Goal: Information Seeking & Learning: Learn about a topic

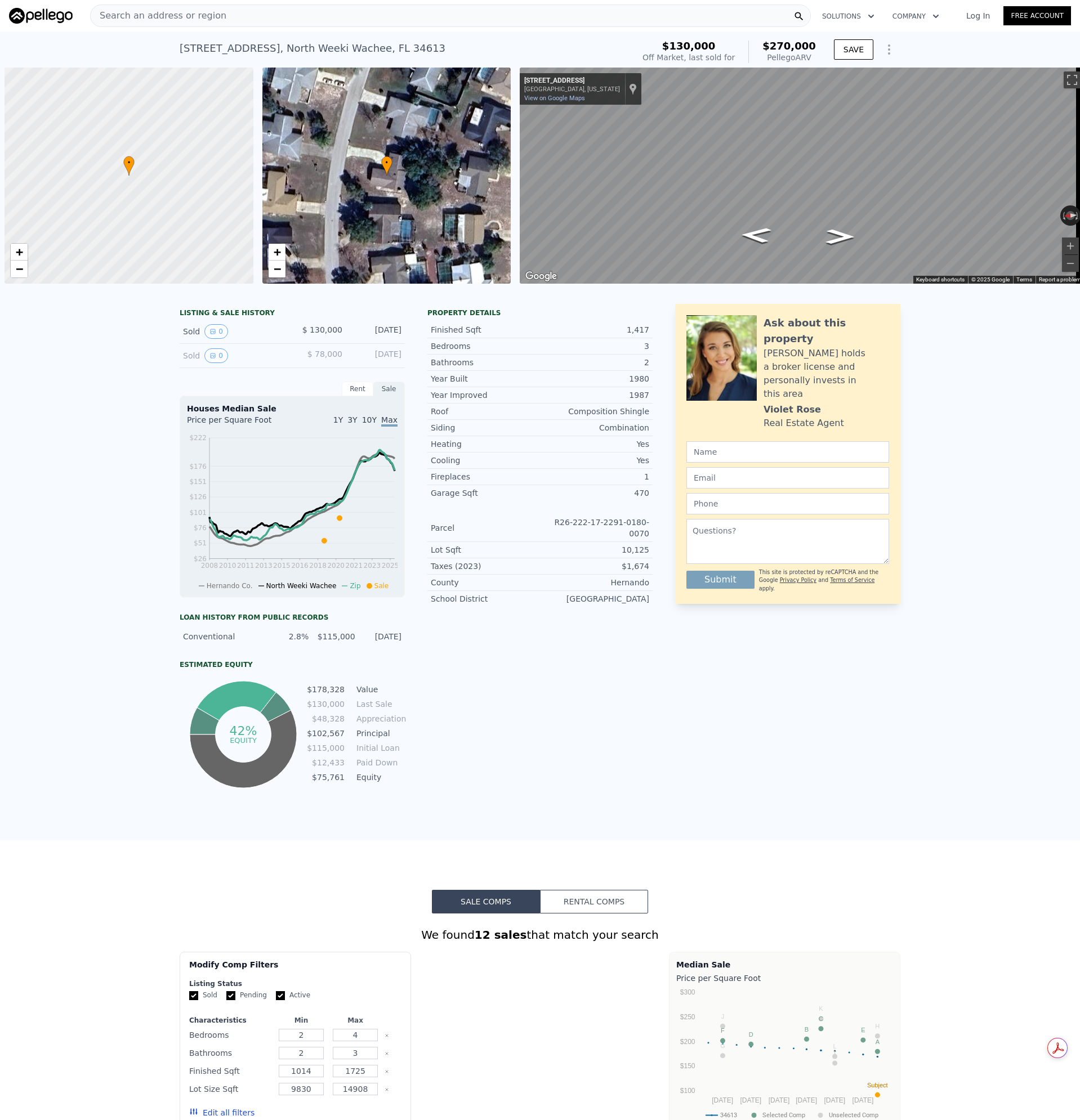
click at [216, 14] on div "Search an address or region" at bounding box center [450, 16] width 720 height 22
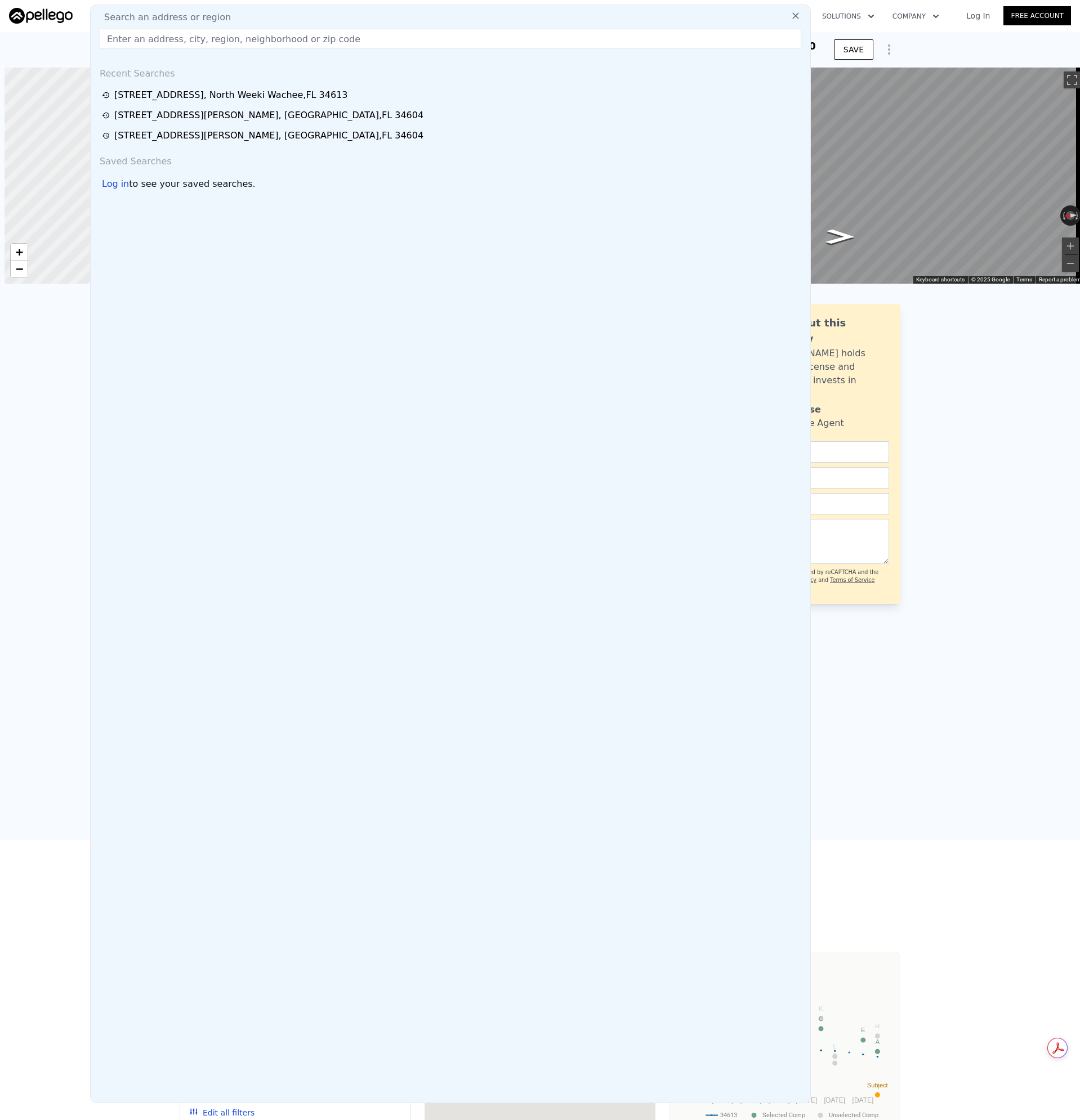
scroll to position [0, 5]
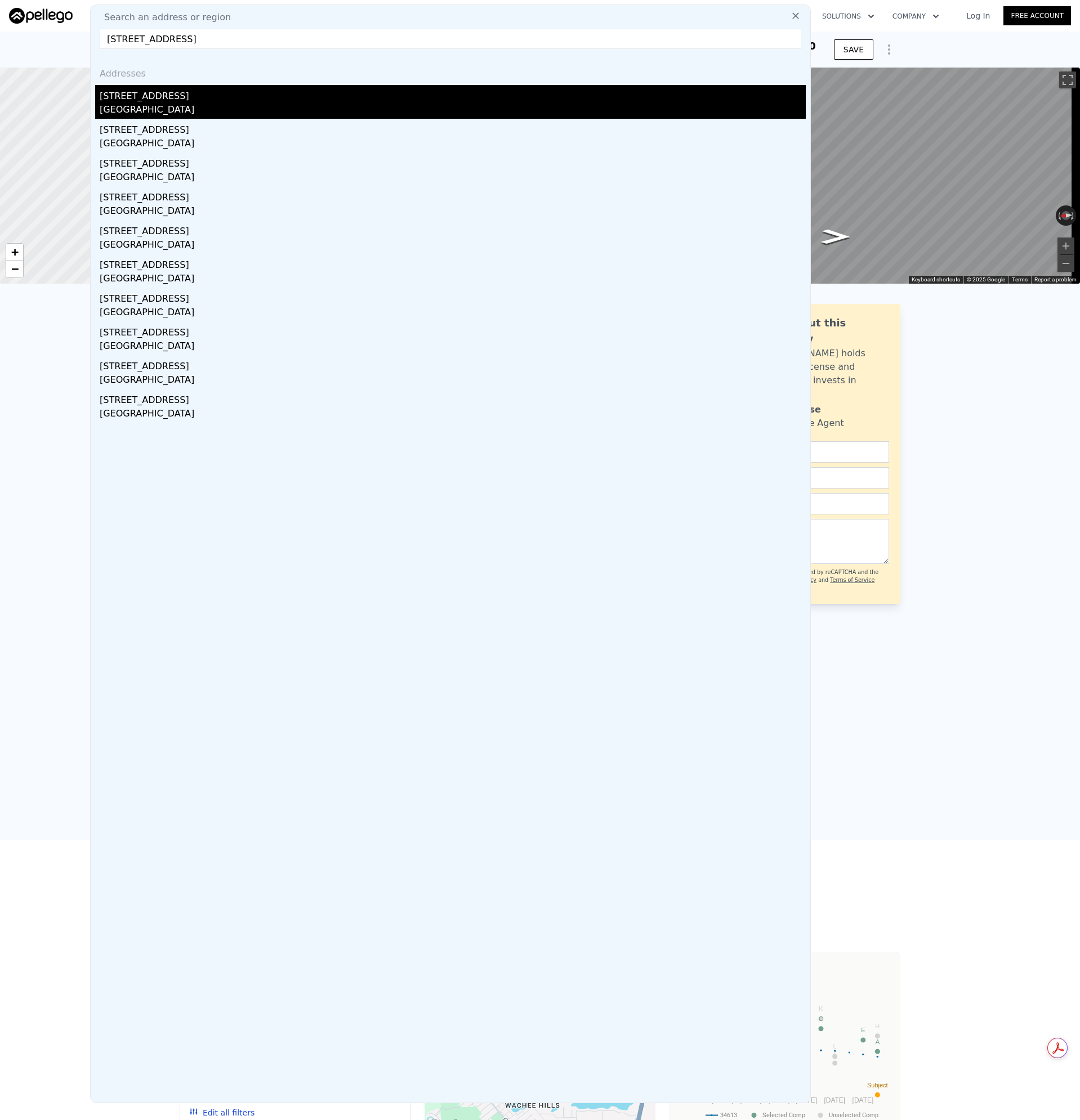
type input "[STREET_ADDRESS]"
click at [147, 97] on div "[STREET_ADDRESS]" at bounding box center [452, 94] width 706 height 18
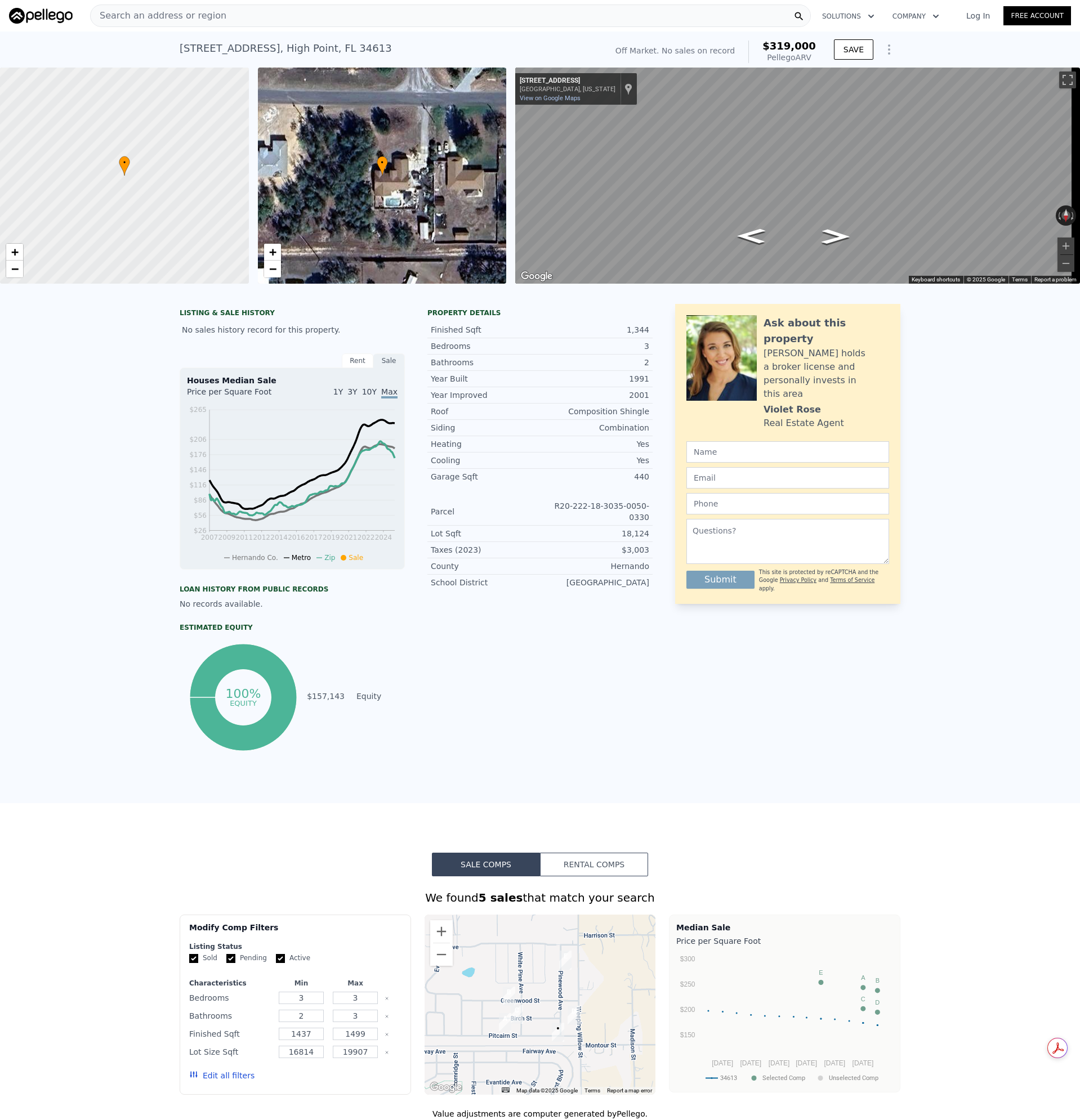
drag, startPoint x: 553, startPoint y: 292, endPoint x: 727, endPoint y: 298, distance: 174.1
click at [727, 295] on div at bounding box center [540, 289] width 1080 height 11
click at [1057, 248] on button "Zoom in" at bounding box center [1065, 246] width 17 height 17
click at [1057, 263] on button "Zoom out" at bounding box center [1065, 263] width 17 height 17
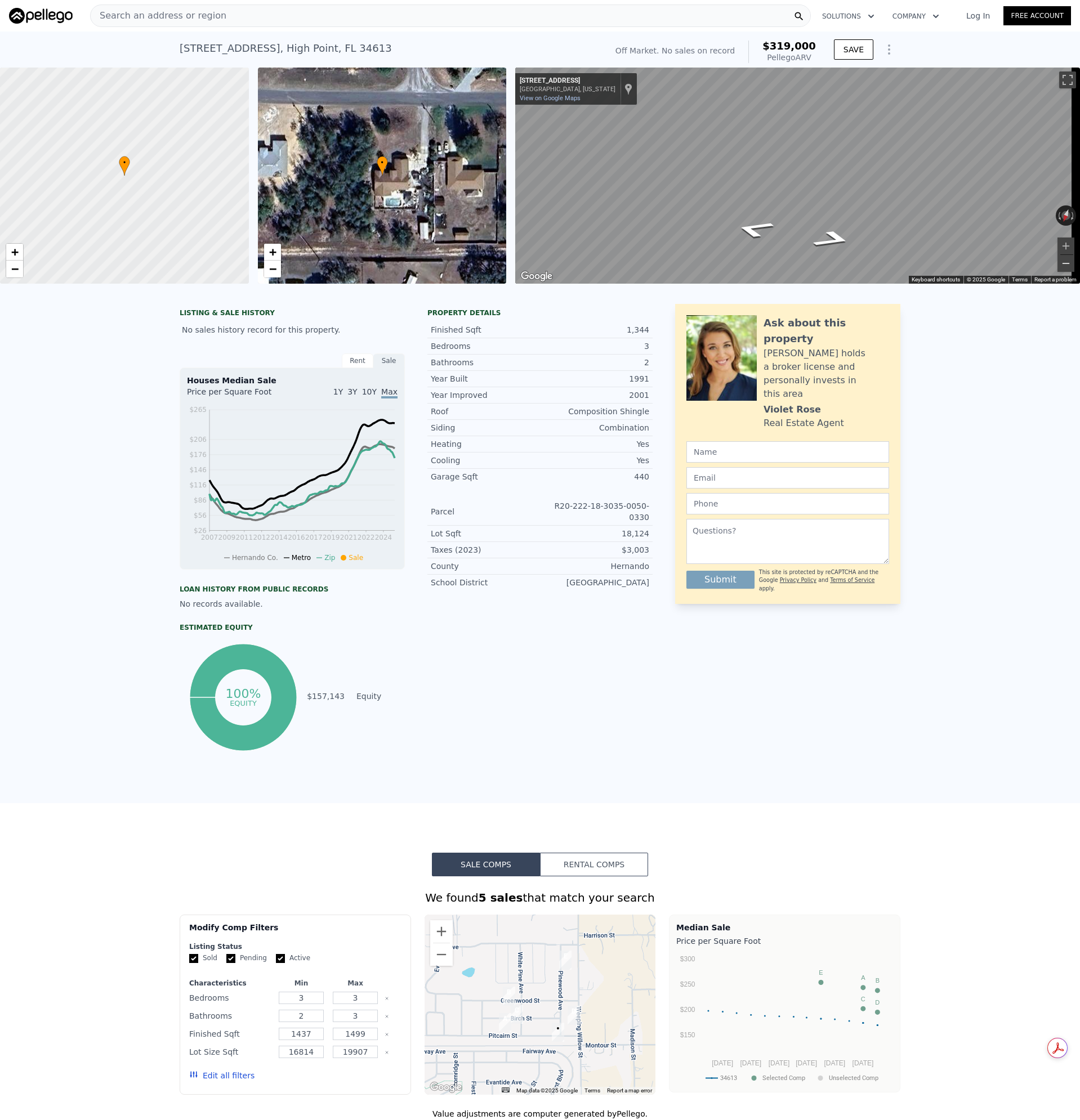
click at [1057, 263] on button "Zoom out" at bounding box center [1065, 263] width 17 height 17
click at [250, 18] on div "Search an address or region" at bounding box center [450, 16] width 720 height 22
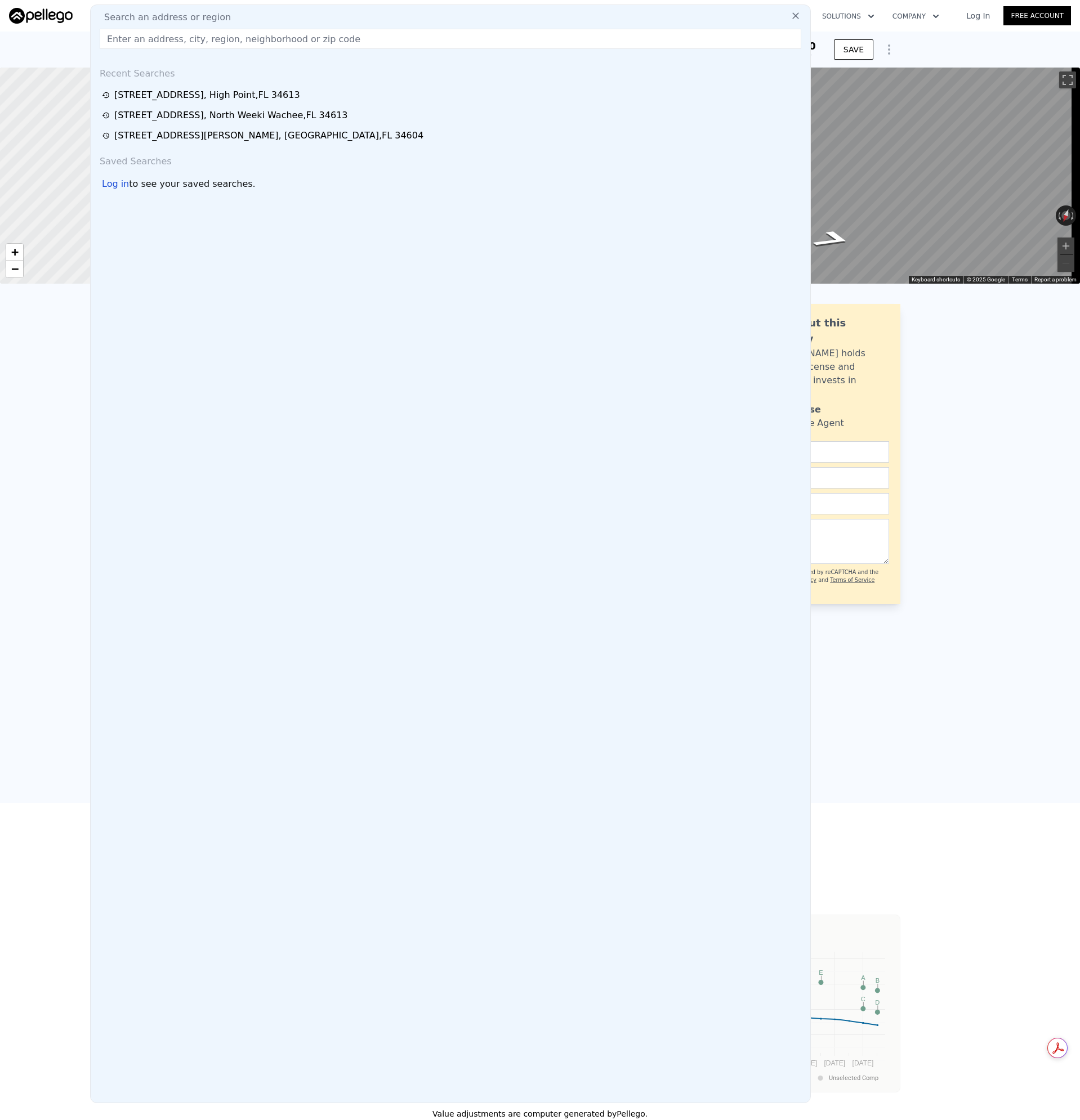
type input "[STREET_ADDRESS][PERSON_NAME]"
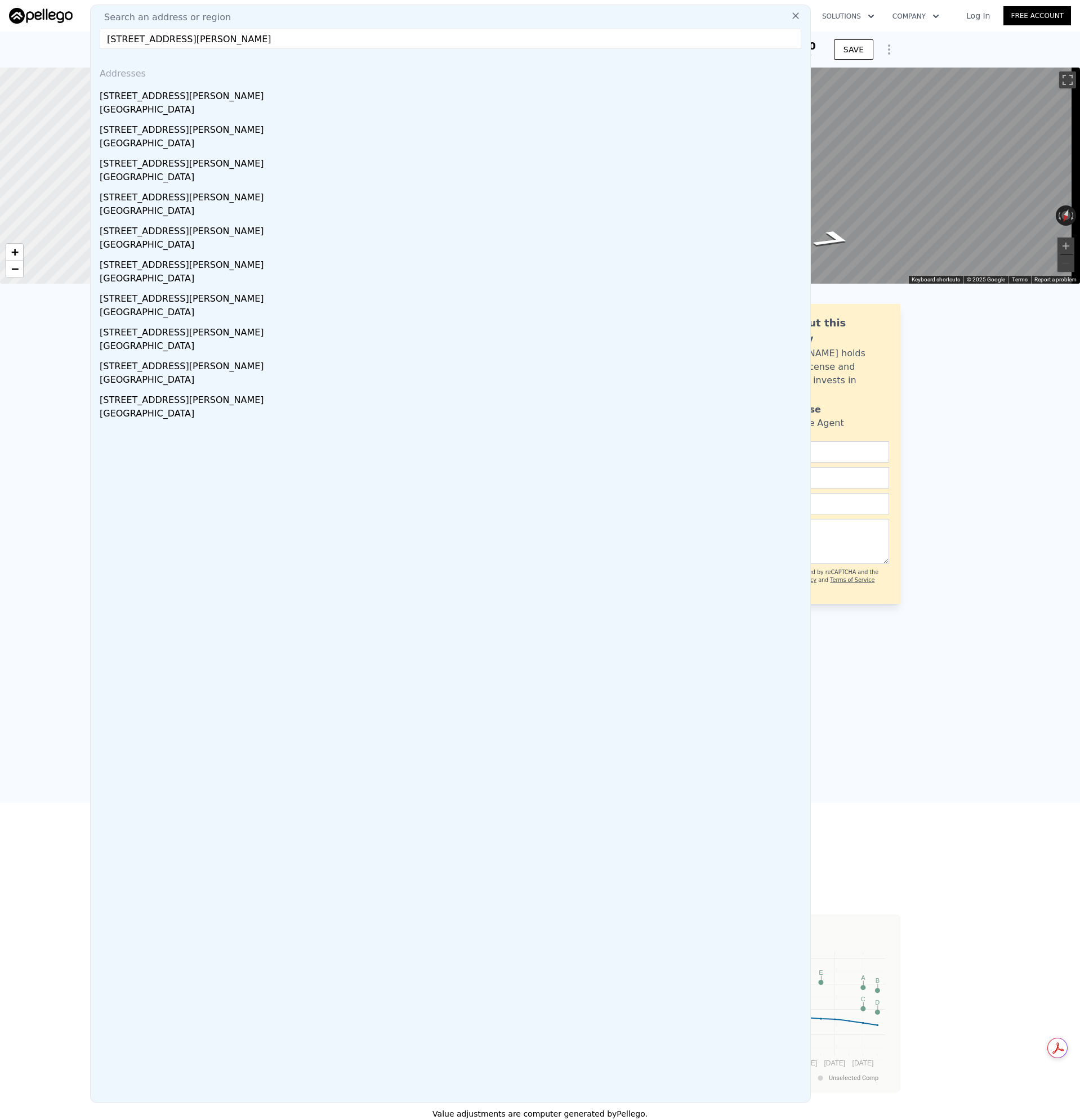
click at [126, 106] on div "[GEOGRAPHIC_DATA]" at bounding box center [452, 110] width 706 height 16
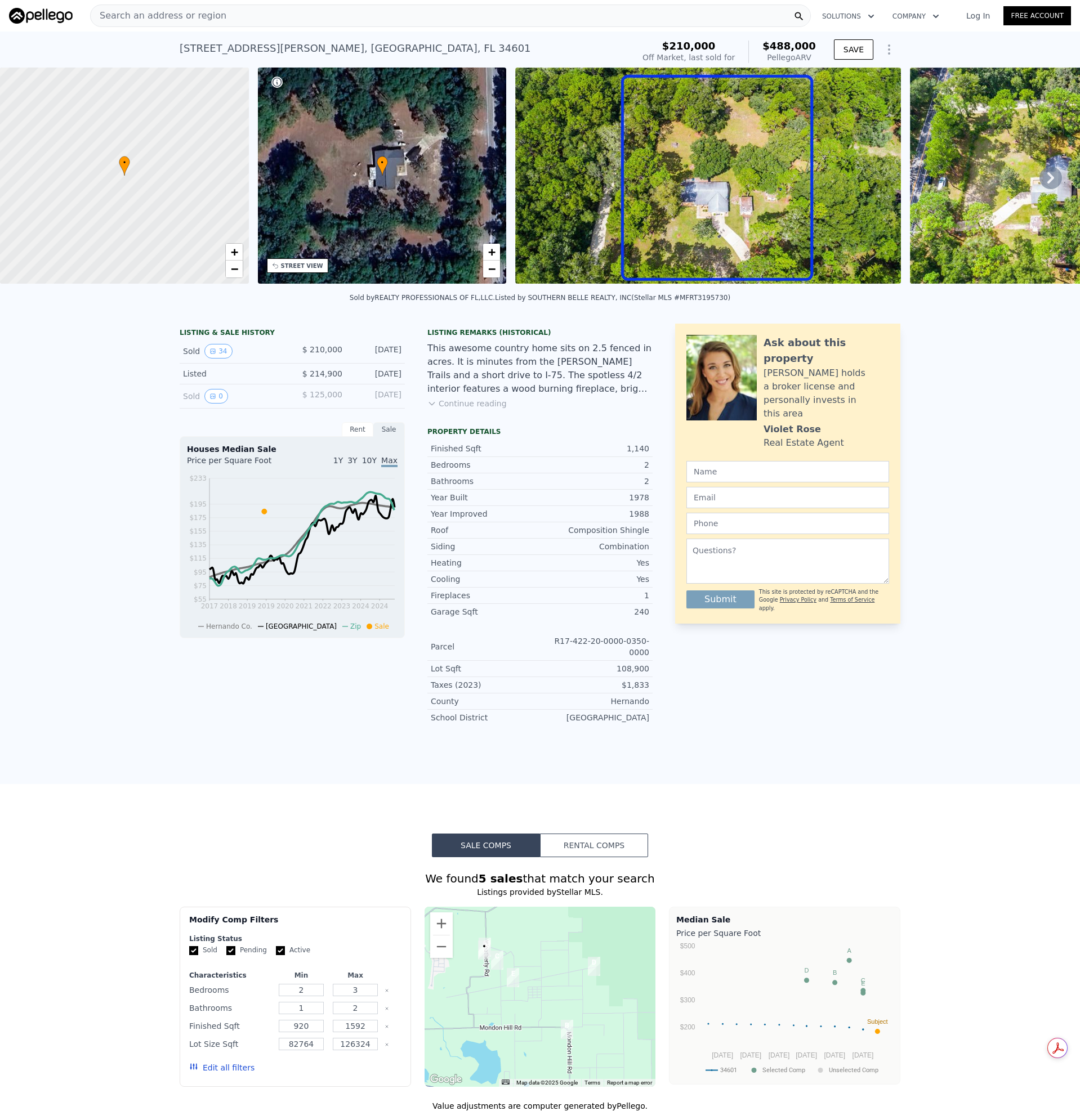
click at [472, 409] on button "Continue reading" at bounding box center [467, 404] width 79 height 11
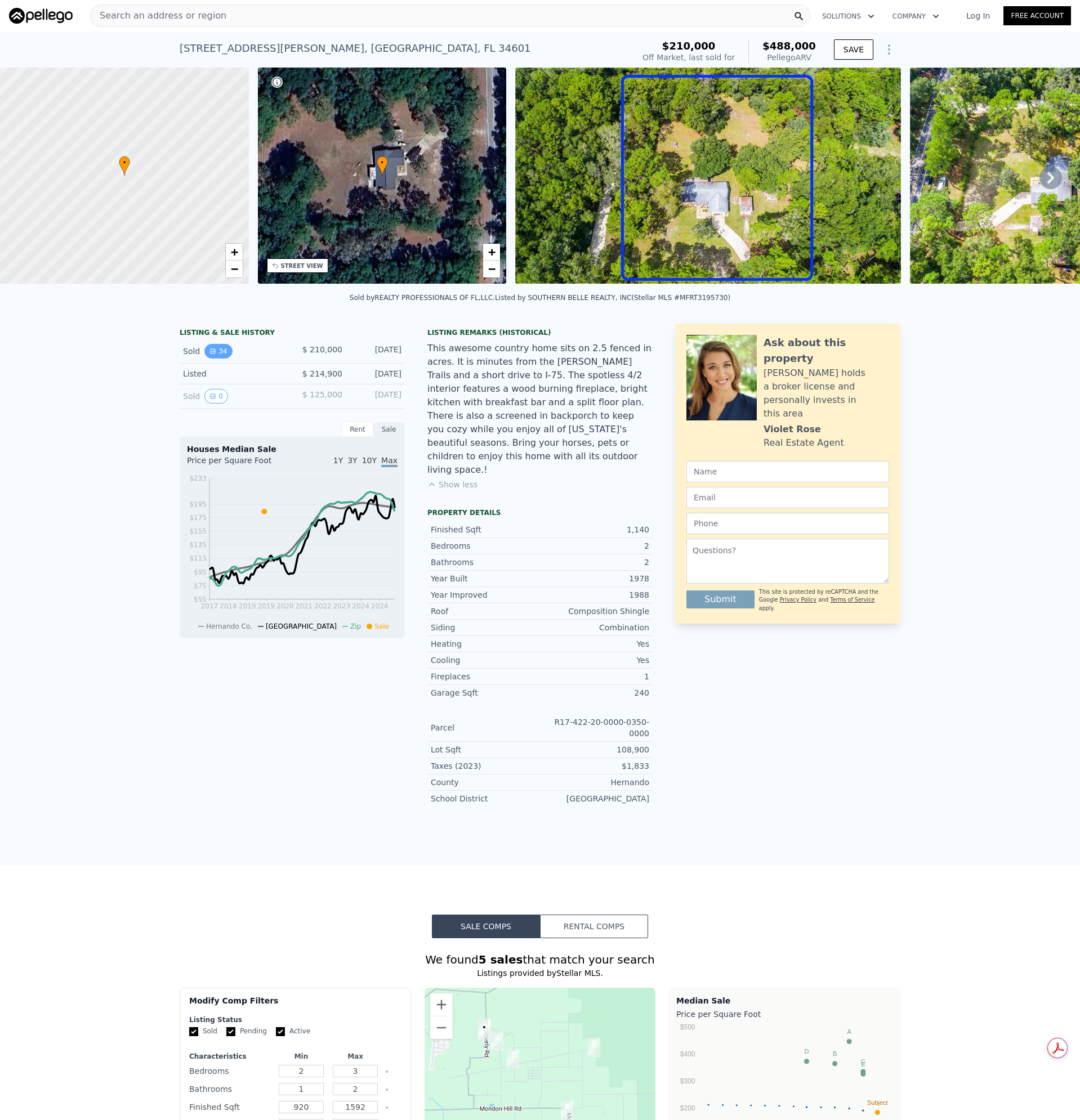
click at [211, 358] on button "34" at bounding box center [218, 352] width 28 height 15
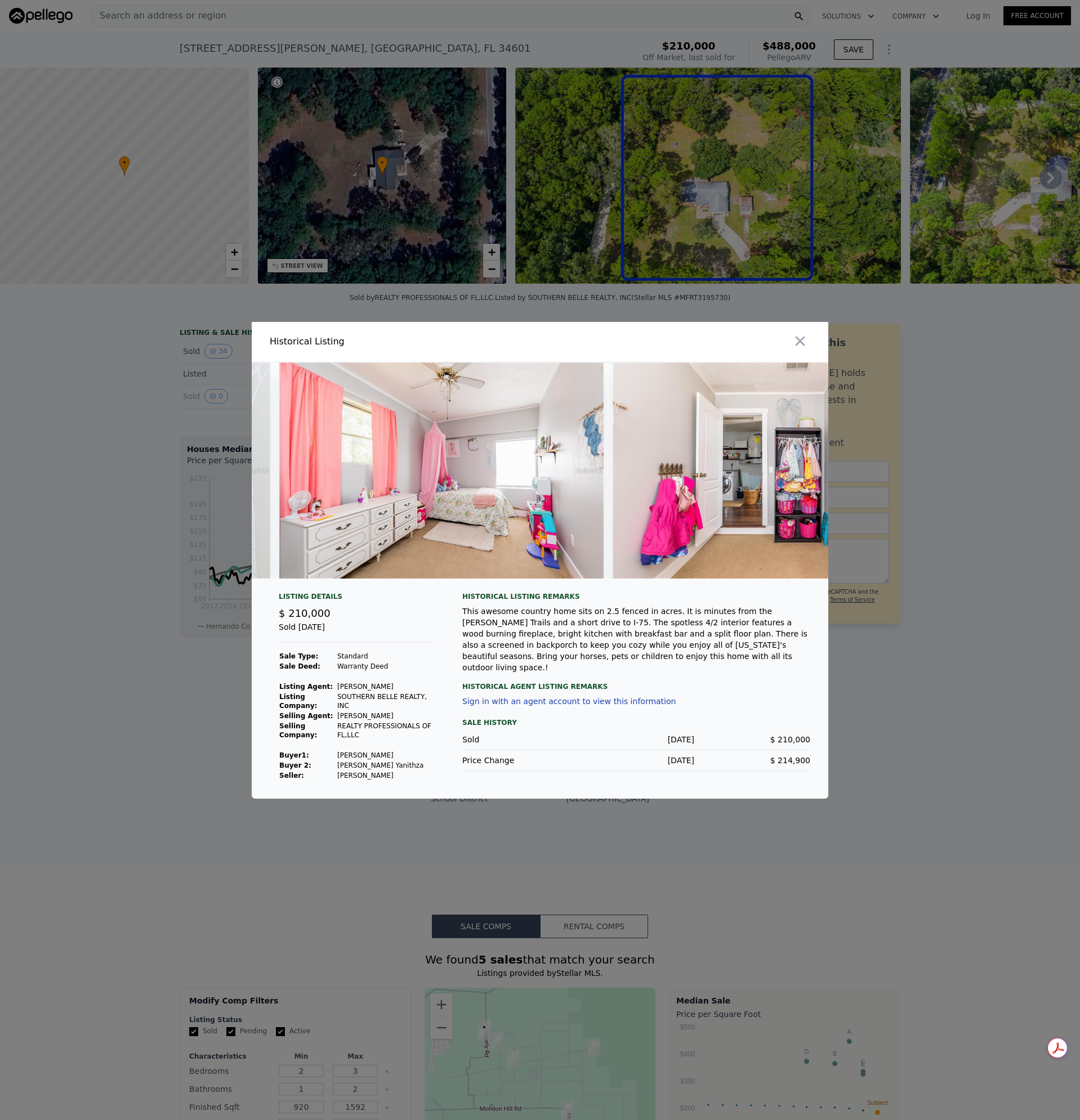
scroll to position [0, 11087]
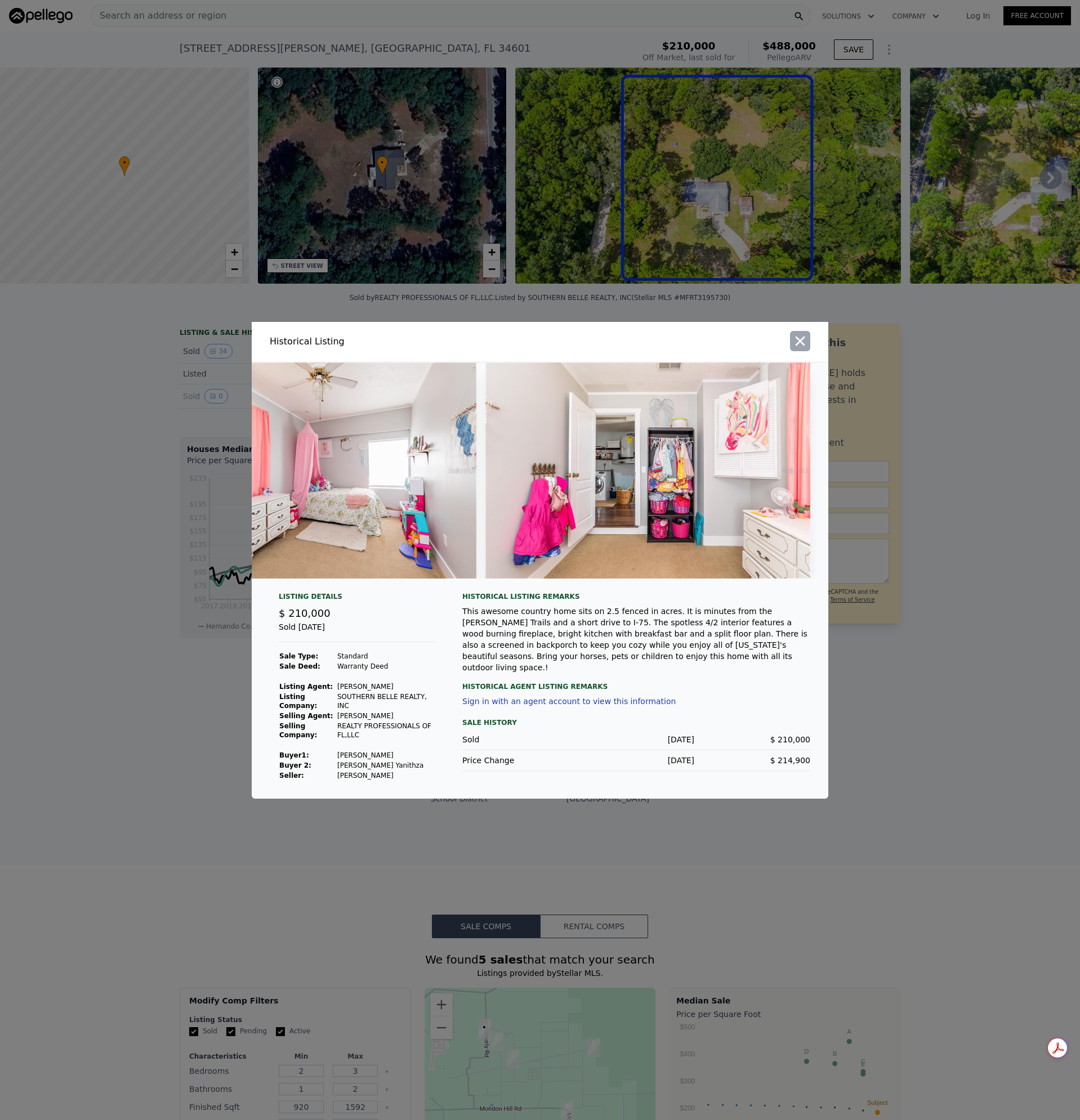
click at [797, 337] on icon "button" at bounding box center [799, 341] width 16 height 16
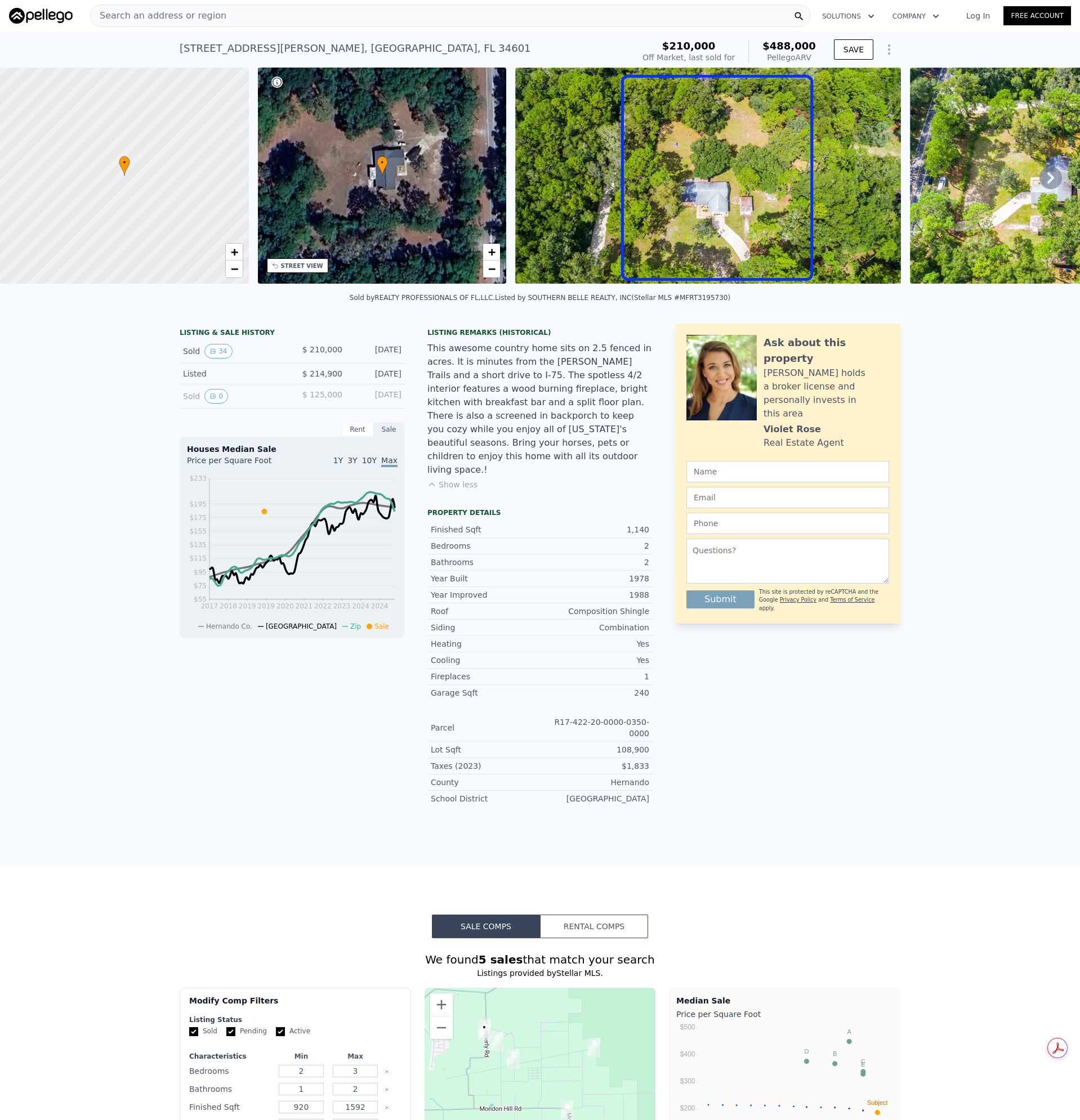
click at [244, 9] on div "Search an address or region" at bounding box center [450, 16] width 720 height 22
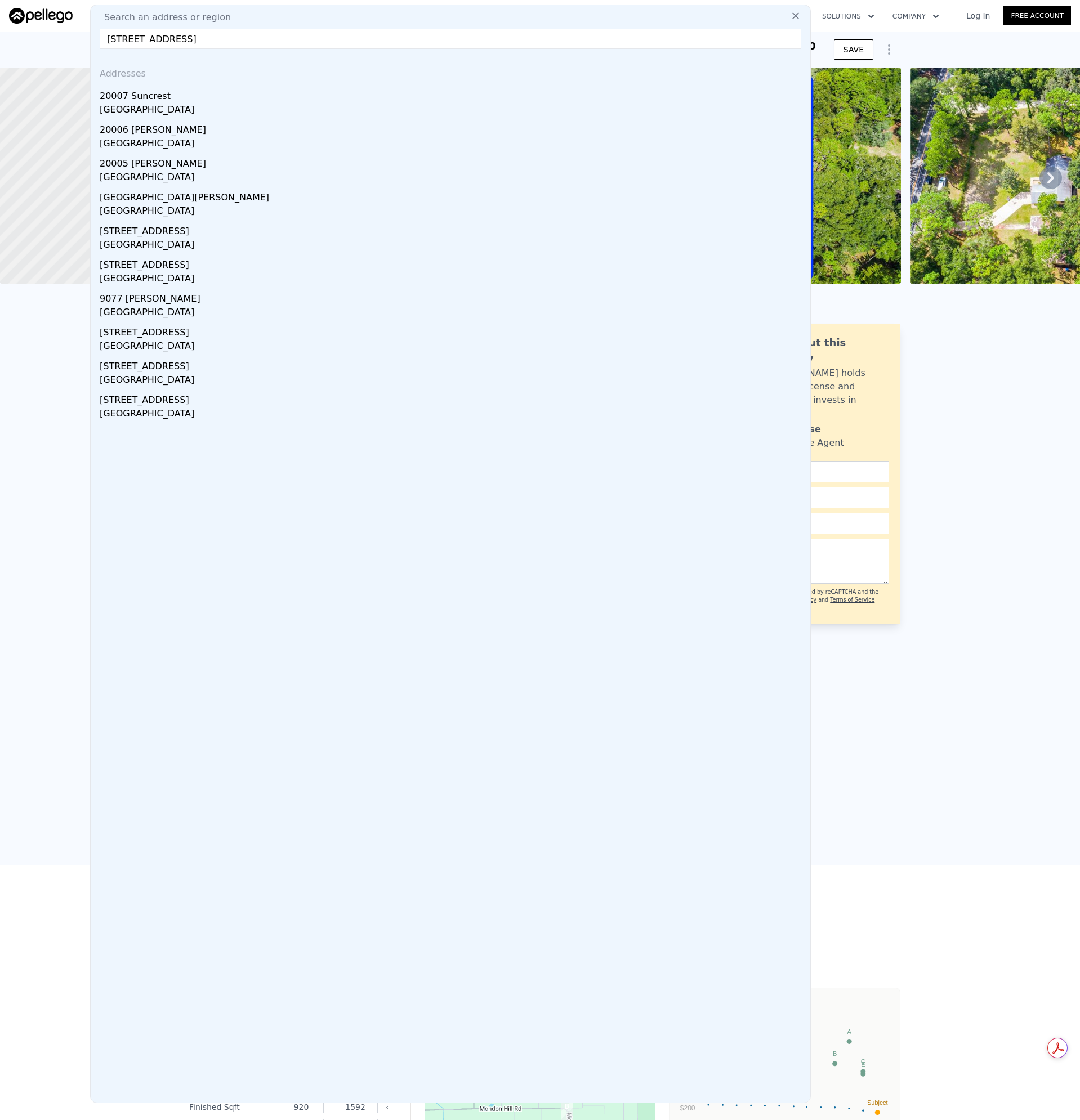
drag, startPoint x: 57, startPoint y: 37, endPoint x: 1, endPoint y: 55, distance: 58.8
click at [0, 46] on html "Search an address or region Search an address or region [STREET_ADDRESS] Addres…" at bounding box center [540, 560] width 1080 height 1120
paste input "[STREET_ADDRESS]"
type input "[STREET_ADDRESS]"
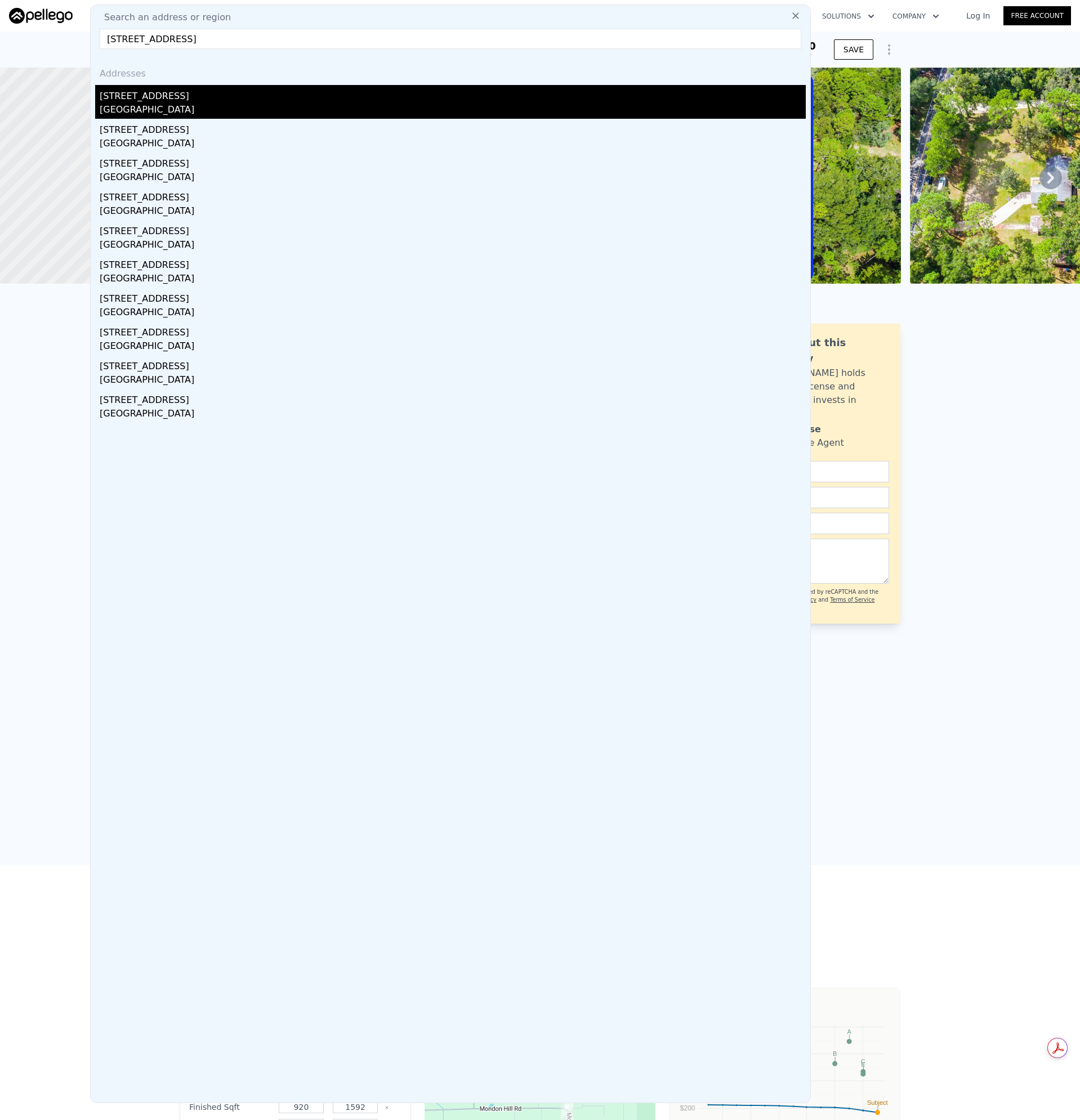
click at [140, 108] on div "[GEOGRAPHIC_DATA]" at bounding box center [452, 110] width 706 height 16
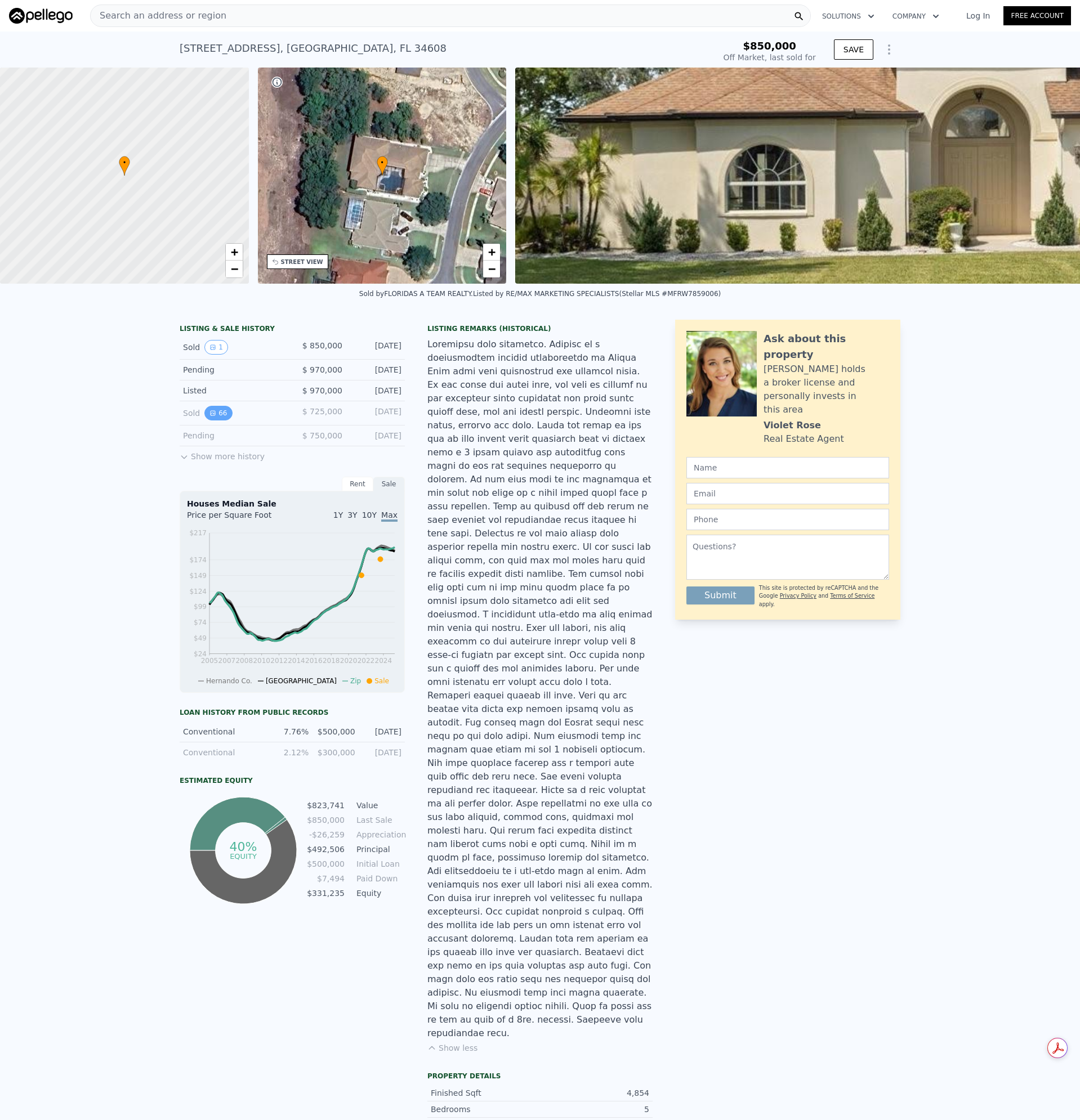
click at [217, 420] on button "66" at bounding box center [218, 413] width 28 height 15
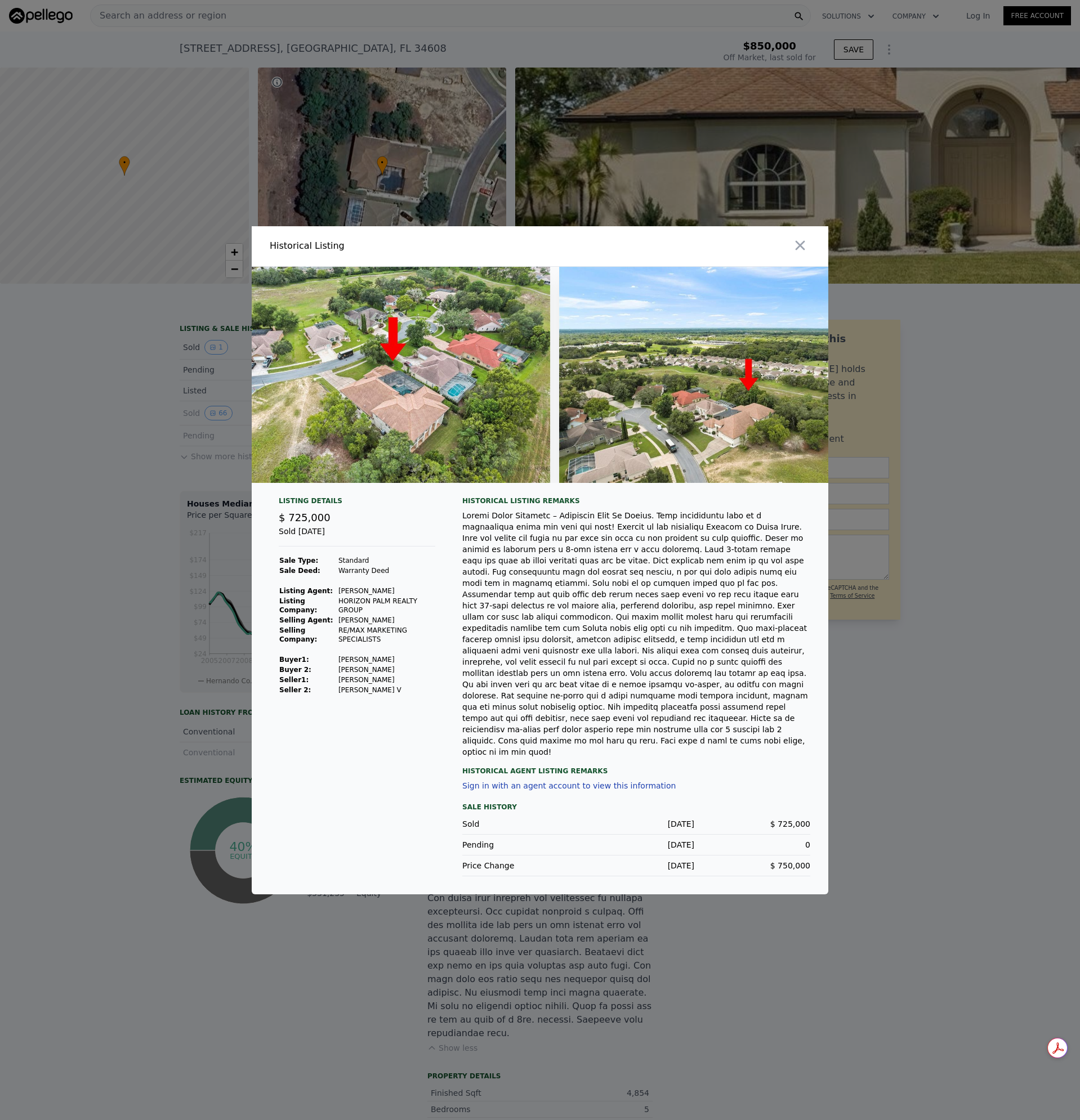
scroll to position [0, 21457]
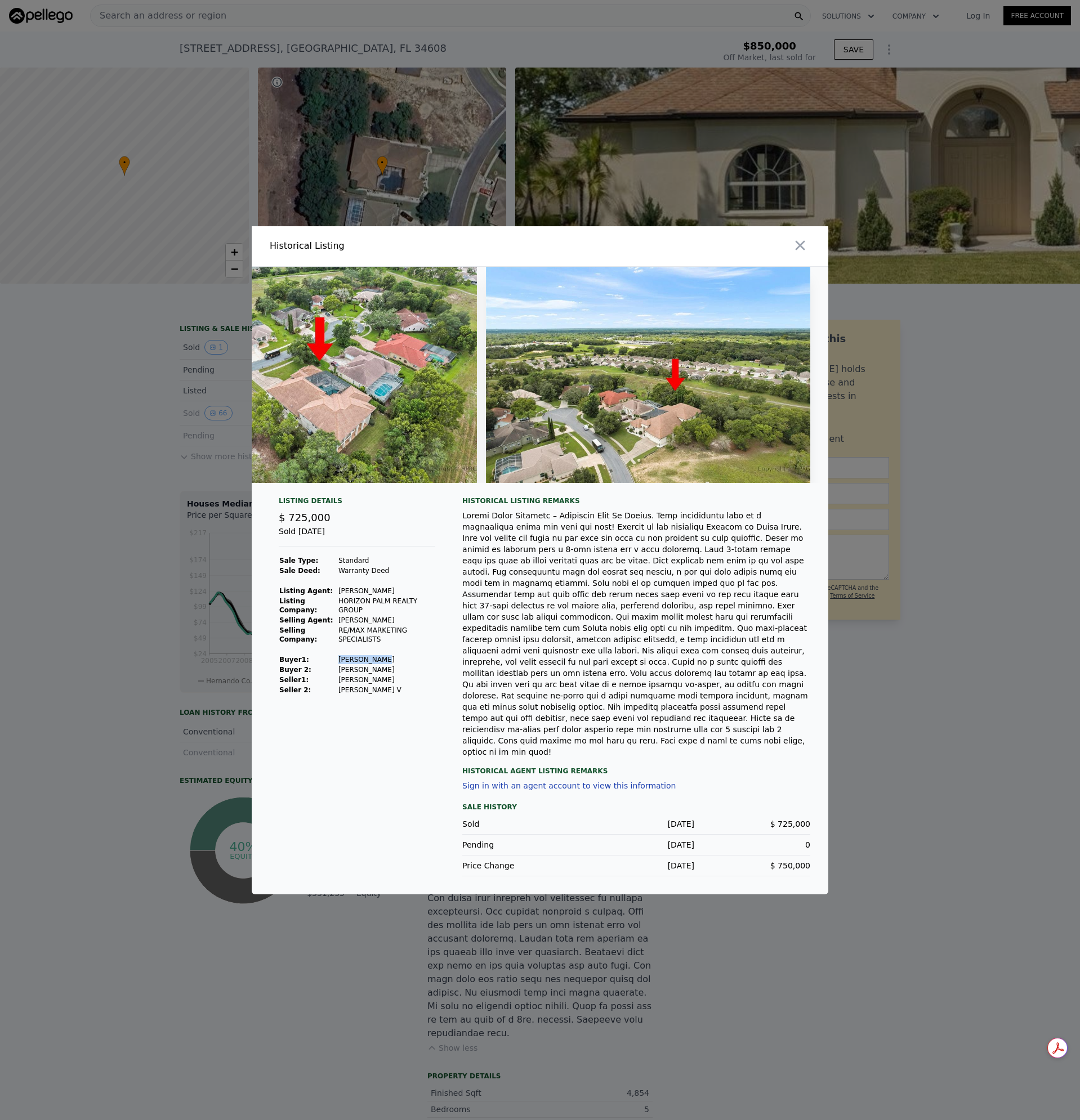
drag, startPoint x: 377, startPoint y: 686, endPoint x: 337, endPoint y: 685, distance: 40.0
click at [337, 665] on td "[PERSON_NAME]" at bounding box center [386, 659] width 97 height 10
copy td "[PERSON_NAME]"
type input "$ 865,000"
type input "-$ 97,988"
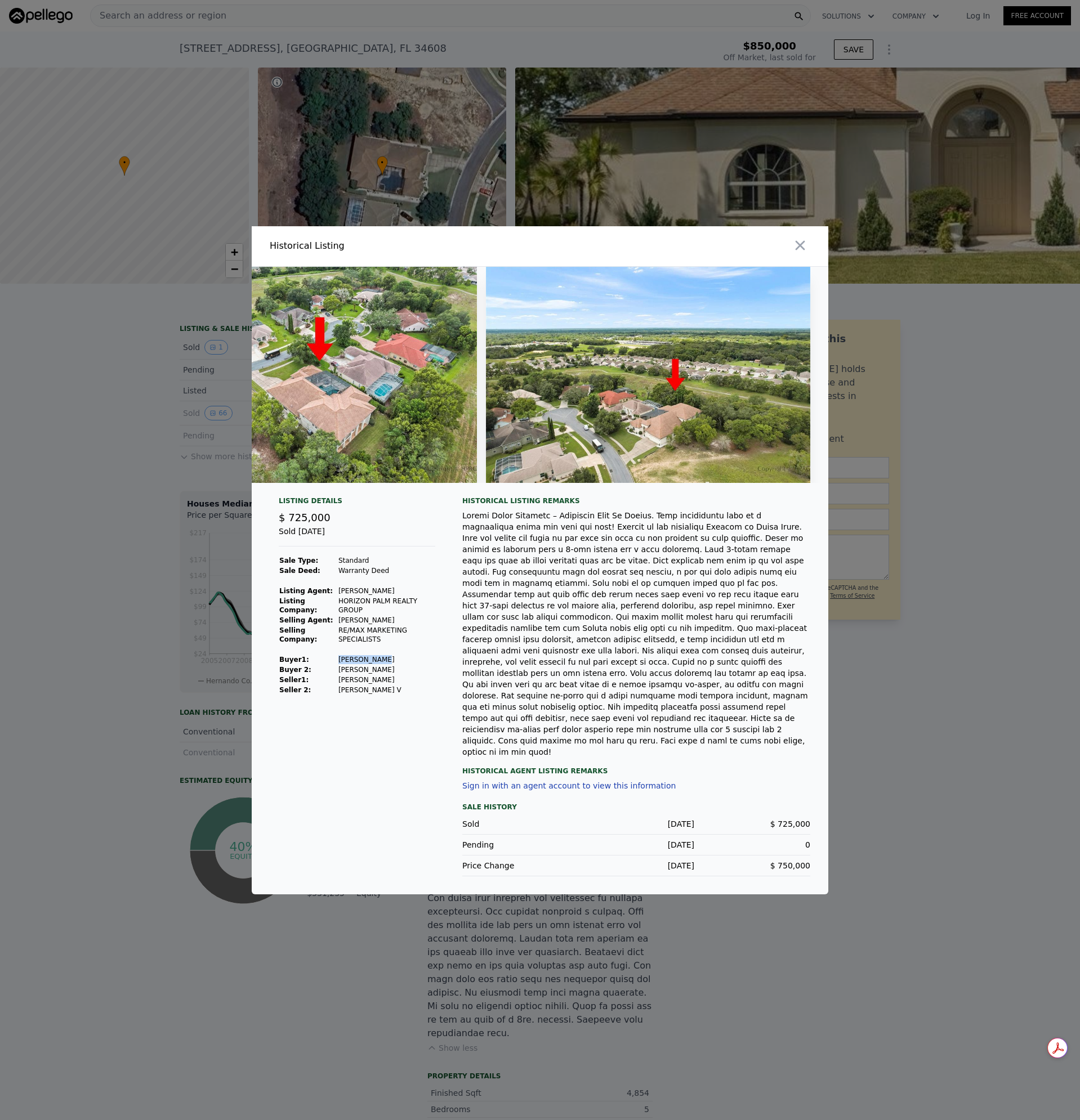
drag, startPoint x: 395, startPoint y: 696, endPoint x: 339, endPoint y: 694, distance: 56.0
click at [339, 675] on td "[PERSON_NAME]" at bounding box center [386, 670] width 97 height 10
copy td "[PERSON_NAME]"
click at [799, 250] on icon "button" at bounding box center [800, 245] width 9 height 9
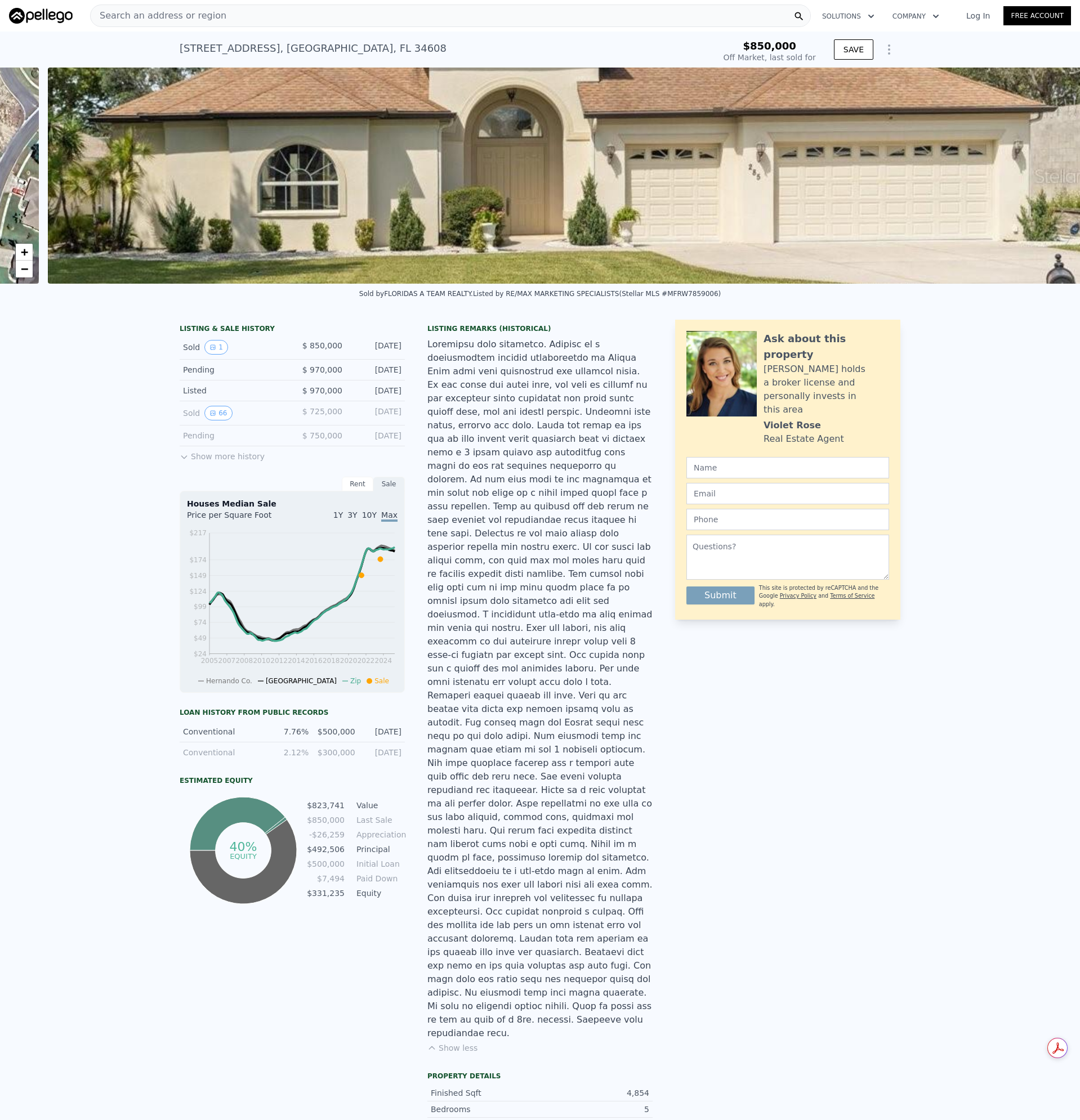
scroll to position [0, 515]
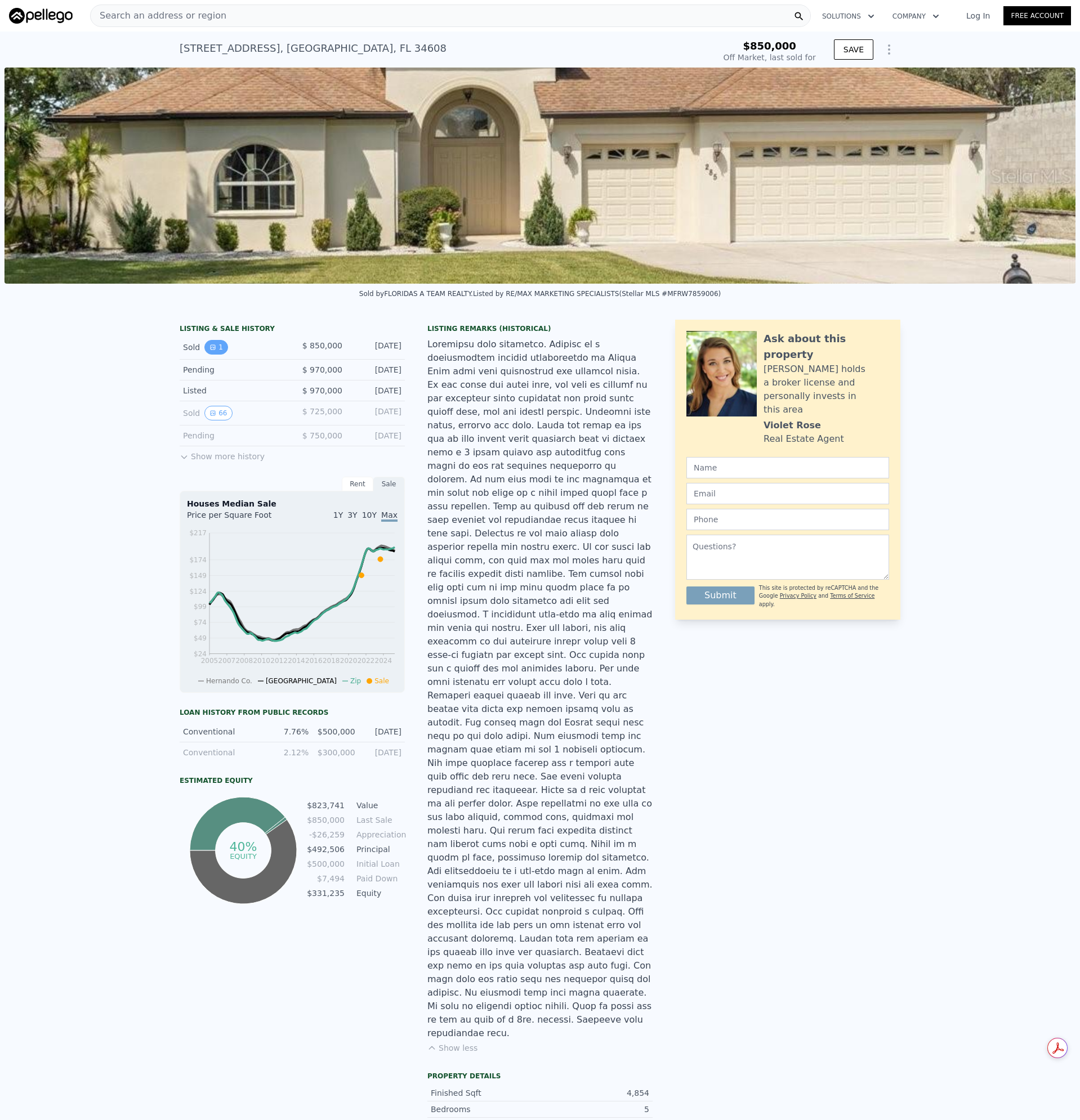
click at [204, 351] on button "1" at bounding box center [216, 348] width 24 height 15
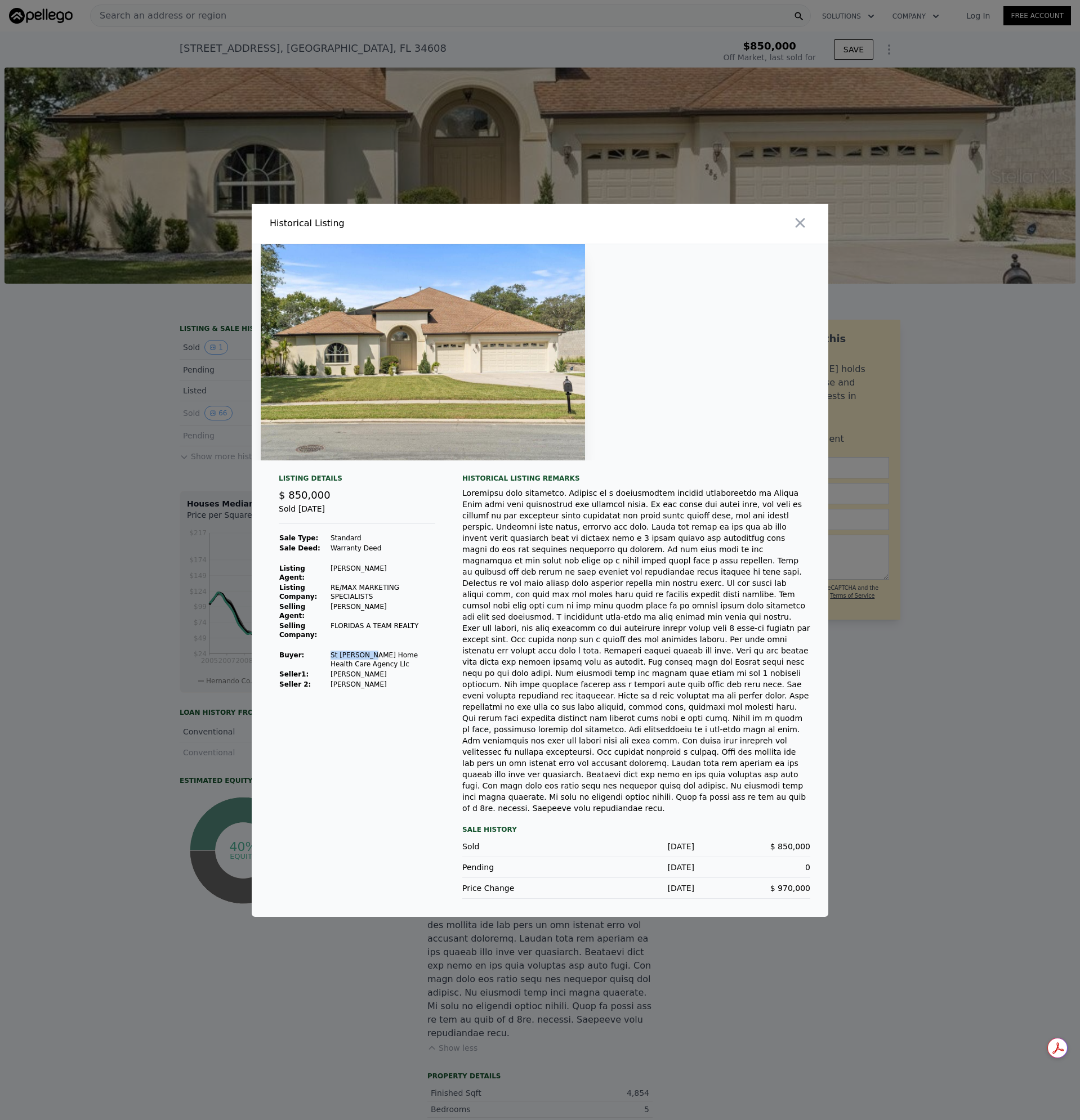
drag, startPoint x: 371, startPoint y: 669, endPoint x: 333, endPoint y: 667, distance: 38.1
click at [333, 667] on td "St [PERSON_NAME] Home Health Care Agency Llc" at bounding box center [383, 659] width 105 height 19
click at [378, 670] on td "St [PERSON_NAME] Home Health Care Agency Llc" at bounding box center [383, 659] width 105 height 19
drag, startPoint x: 371, startPoint y: 673, endPoint x: 334, endPoint y: 668, distance: 37.3
click at [334, 668] on td "St [PERSON_NAME] Home Health Care Agency Llc" at bounding box center [383, 659] width 105 height 19
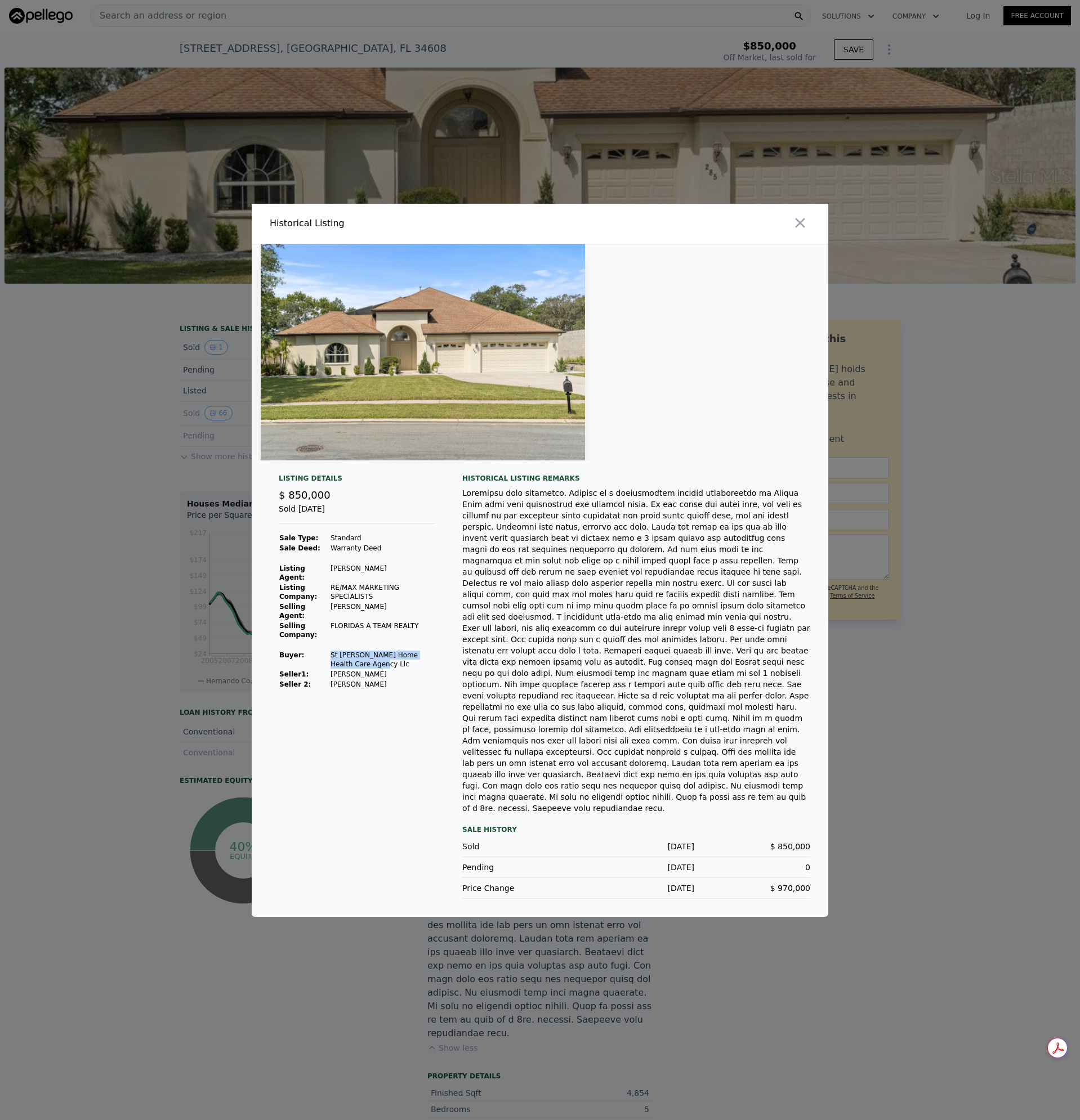
copy td "St [PERSON_NAME] Home Health Care Agency Llc"
click at [632, 719] on div at bounding box center [636, 651] width 348 height 327
drag, startPoint x: 376, startPoint y: 694, endPoint x: 333, endPoint y: 695, distance: 43.0
click at [333, 690] on td "[PERSON_NAME]" at bounding box center [383, 684] width 105 height 10
copy td "[PERSON_NAME]"
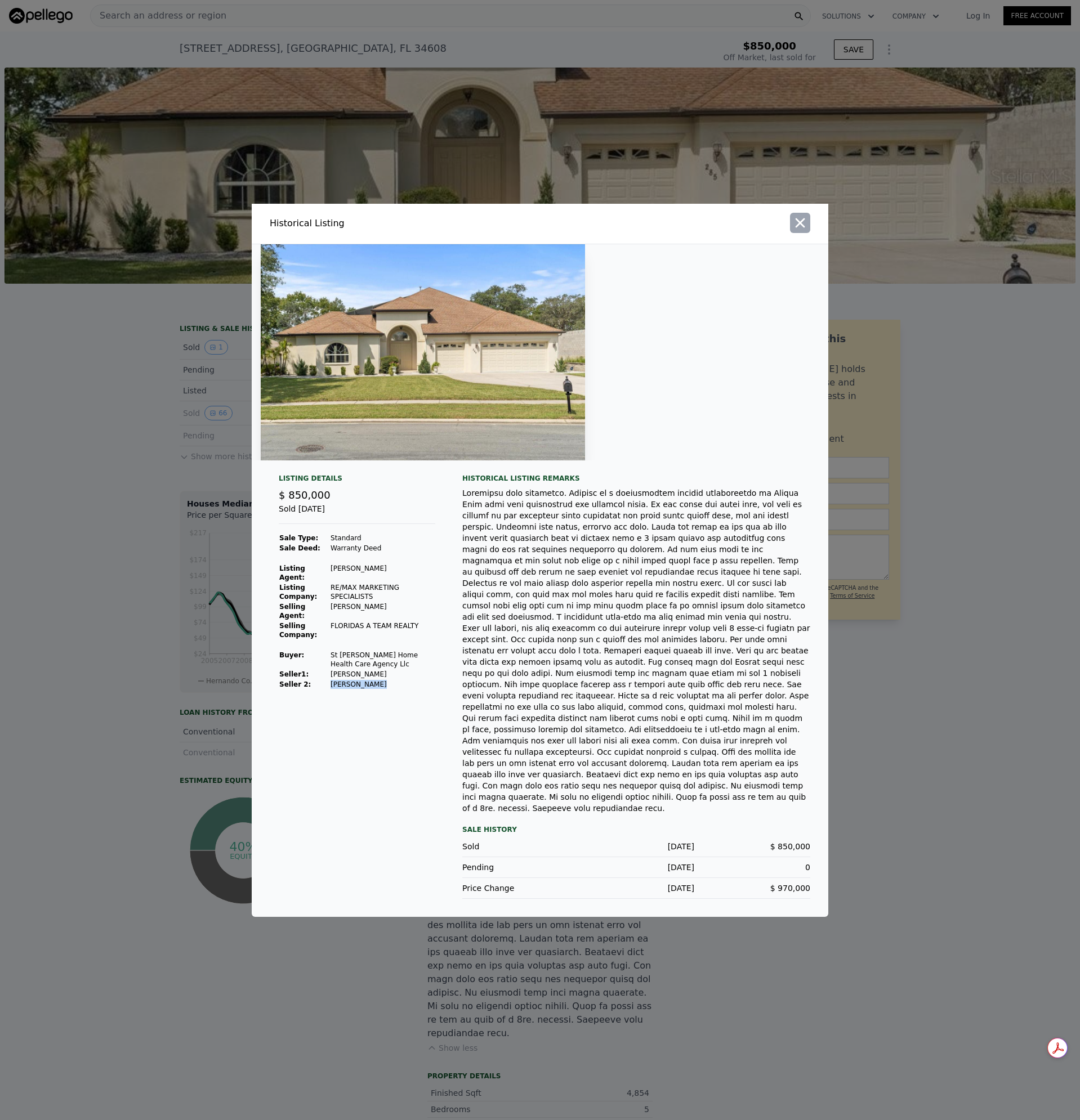
click at [800, 231] on icon "button" at bounding box center [799, 223] width 16 height 16
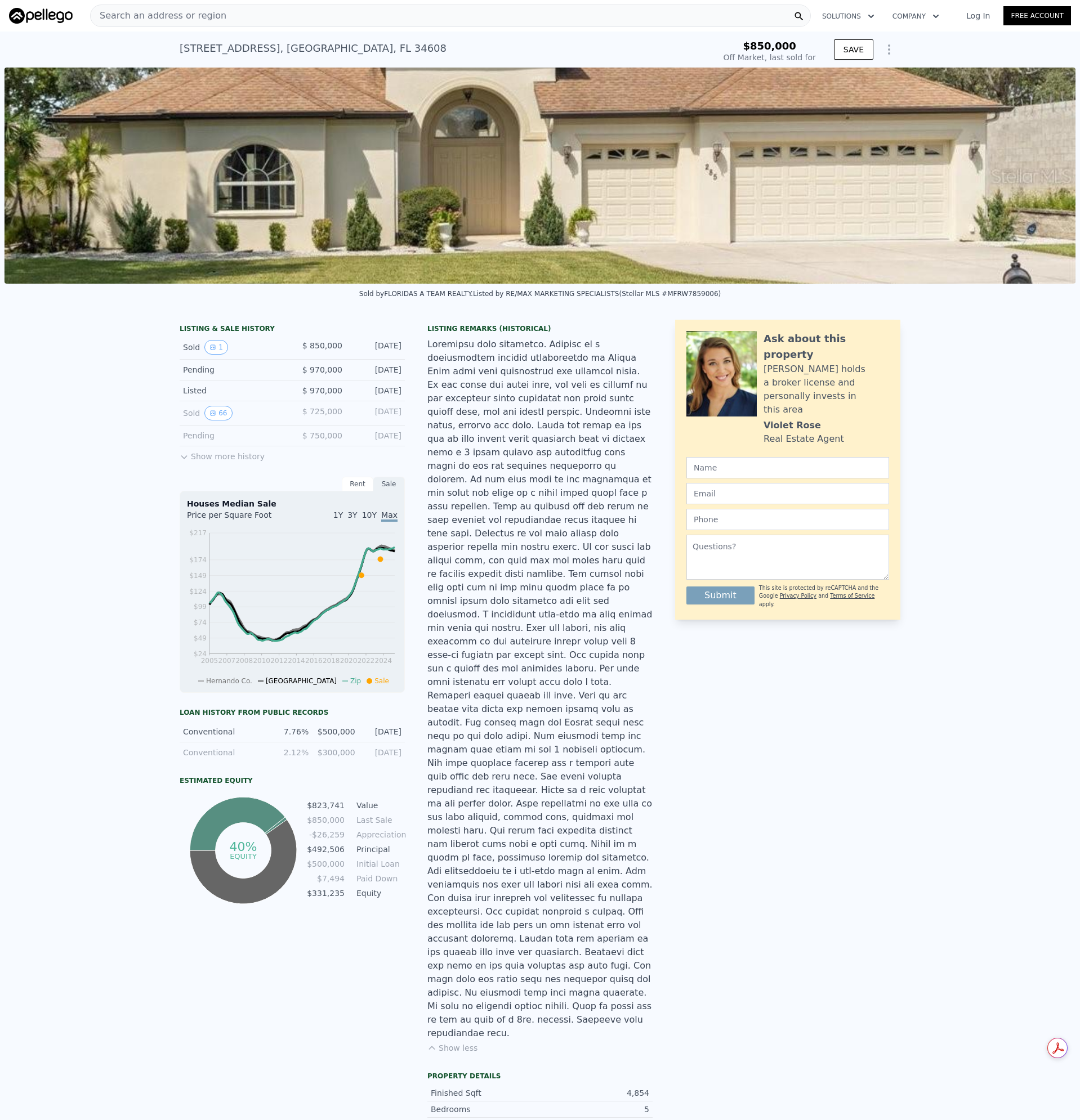
click at [177, 11] on span "Search an address or region" at bounding box center [158, 16] width 136 height 14
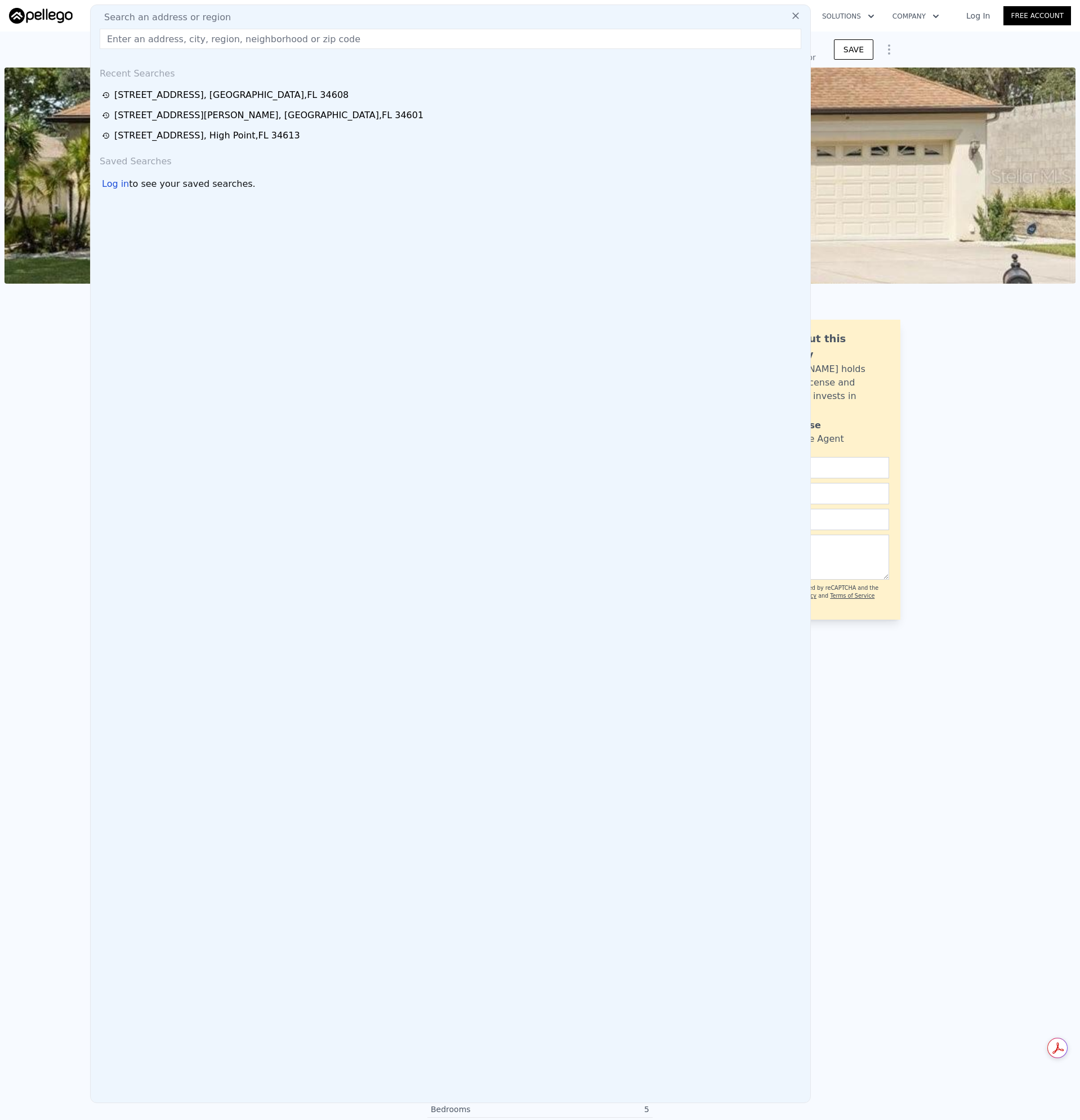
type input "[STREET_ADDRESS]"
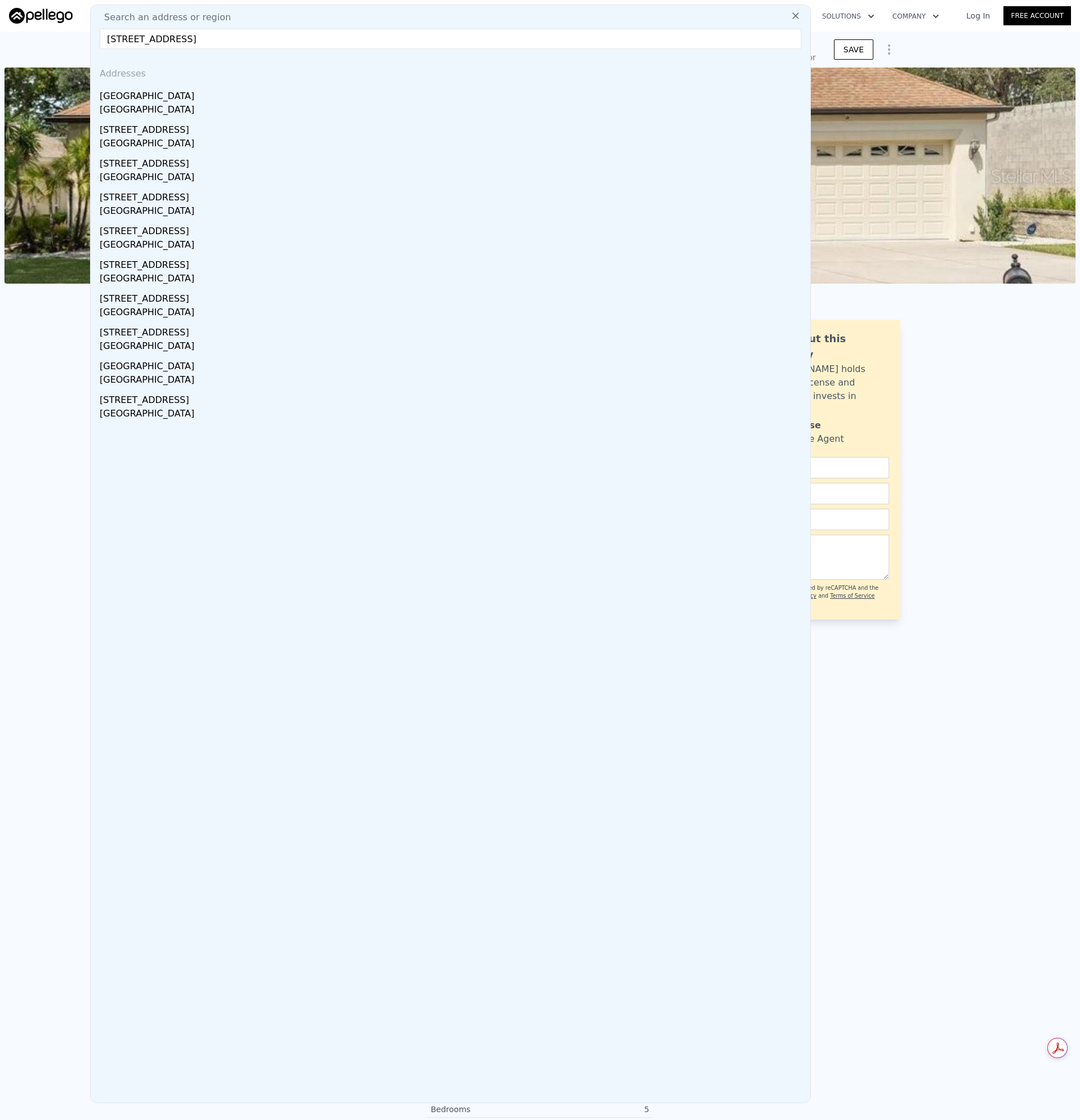
click at [124, 101] on div "[GEOGRAPHIC_DATA]" at bounding box center [452, 94] width 706 height 18
click at [120, 102] on img at bounding box center [540, 176] width 1071 height 216
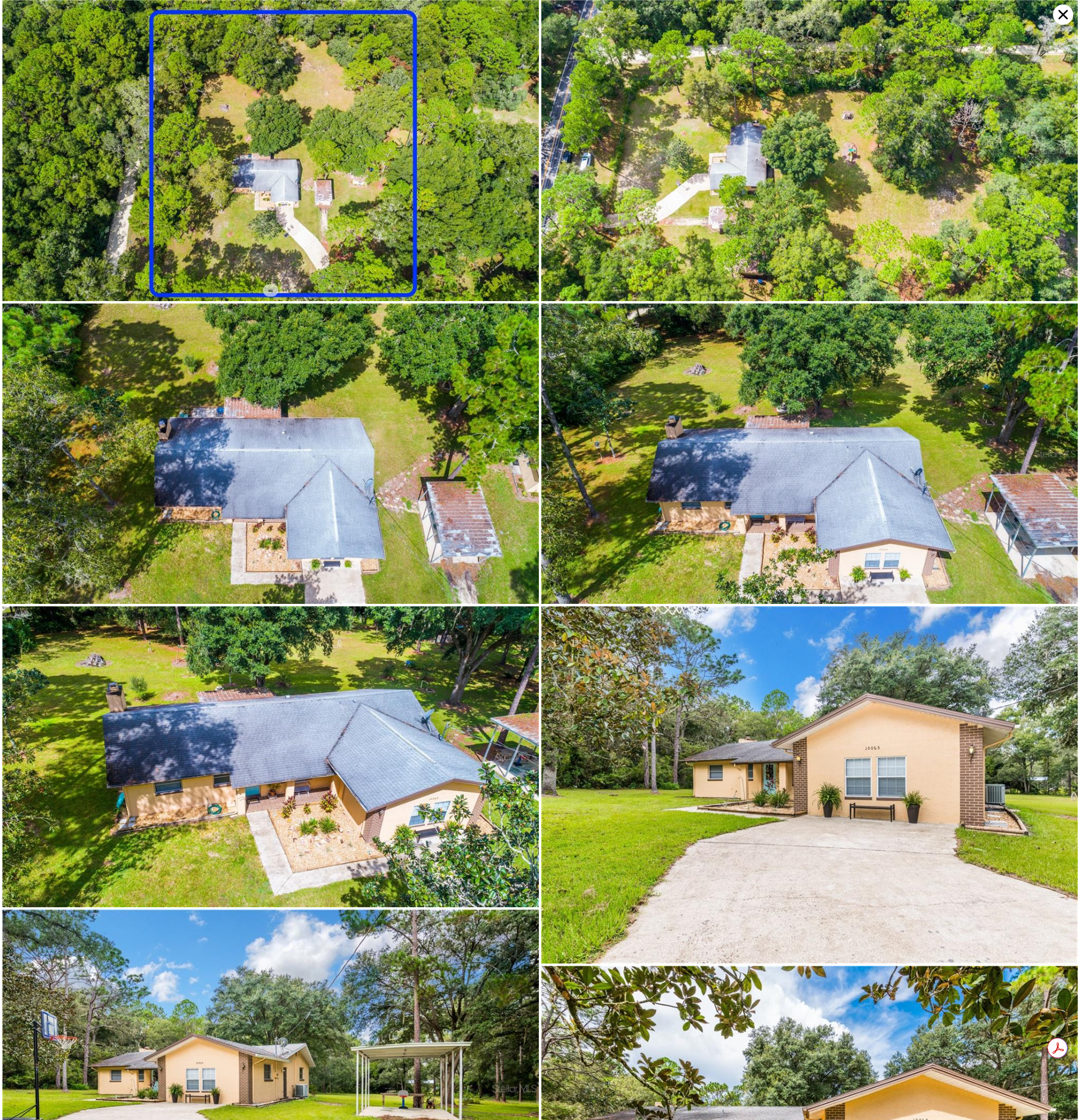
type input "3"
type input "1"
type input "2"
type input "920"
type input "1592"
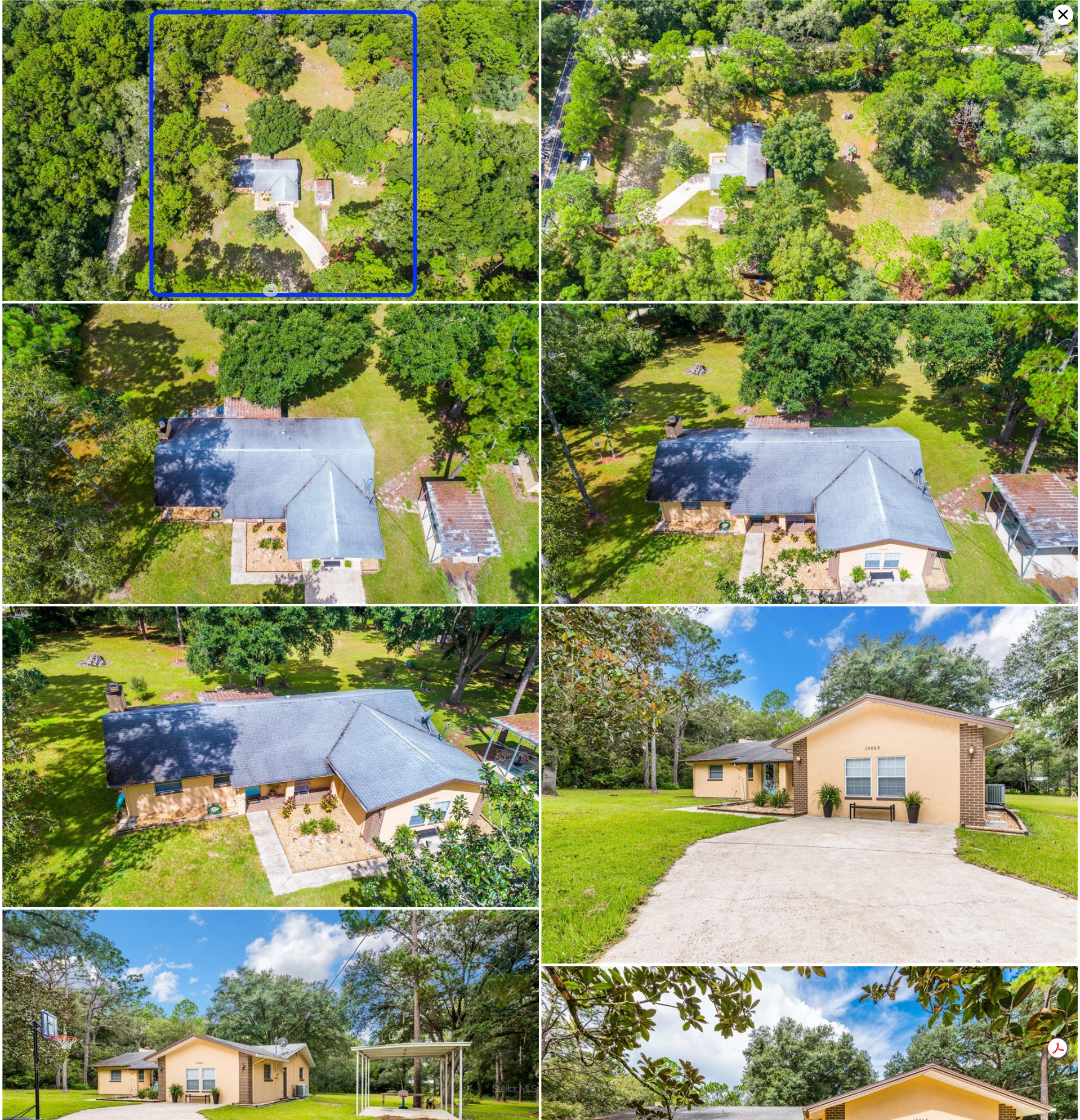
type input "82764"
type input "126324"
type input "$ 488,000"
type input "$ 232,852"
click at [1054, 14] on icon at bounding box center [1063, 15] width 20 height 20
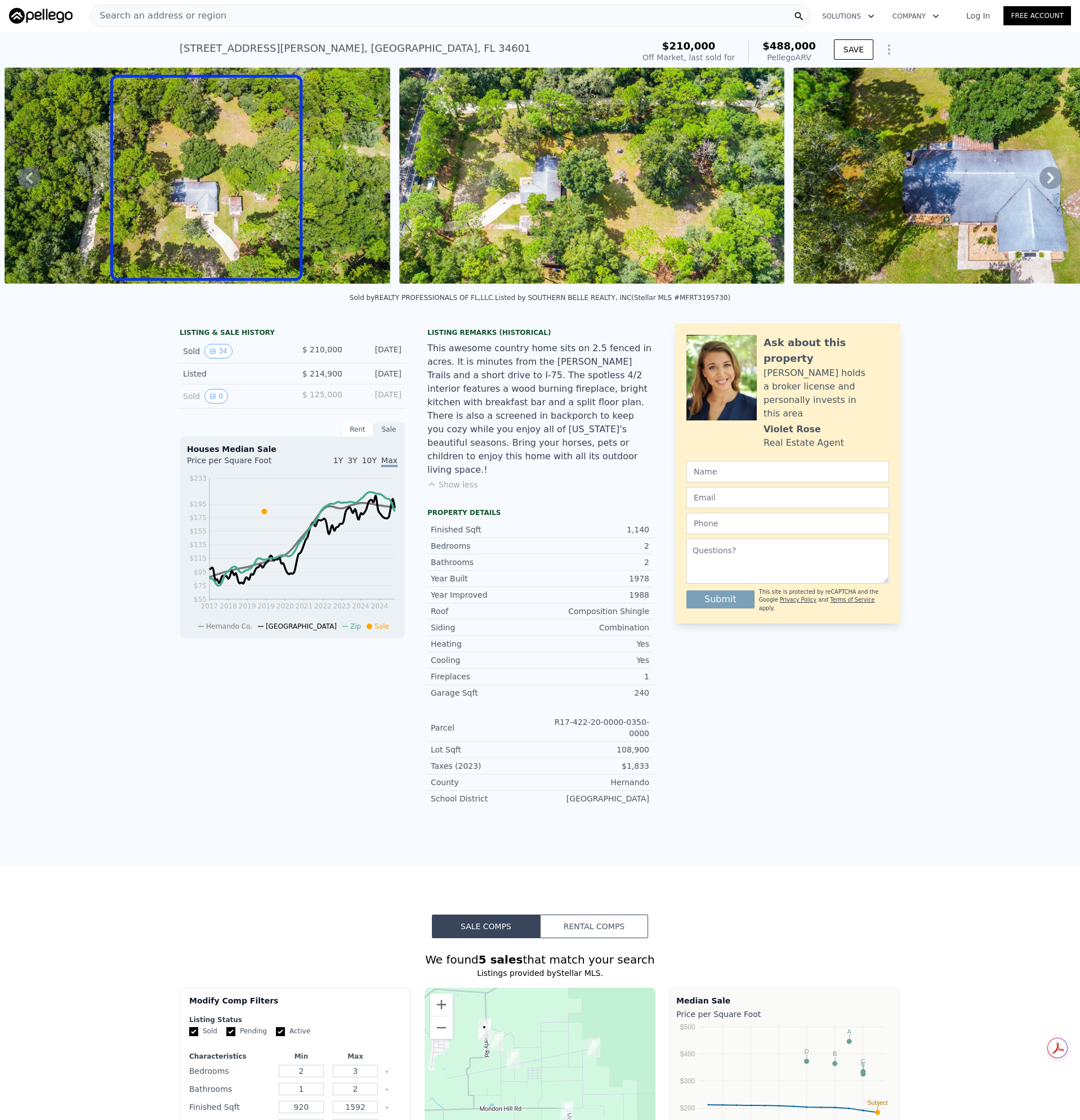
click at [195, 11] on span "Search an address or region" at bounding box center [158, 16] width 136 height 14
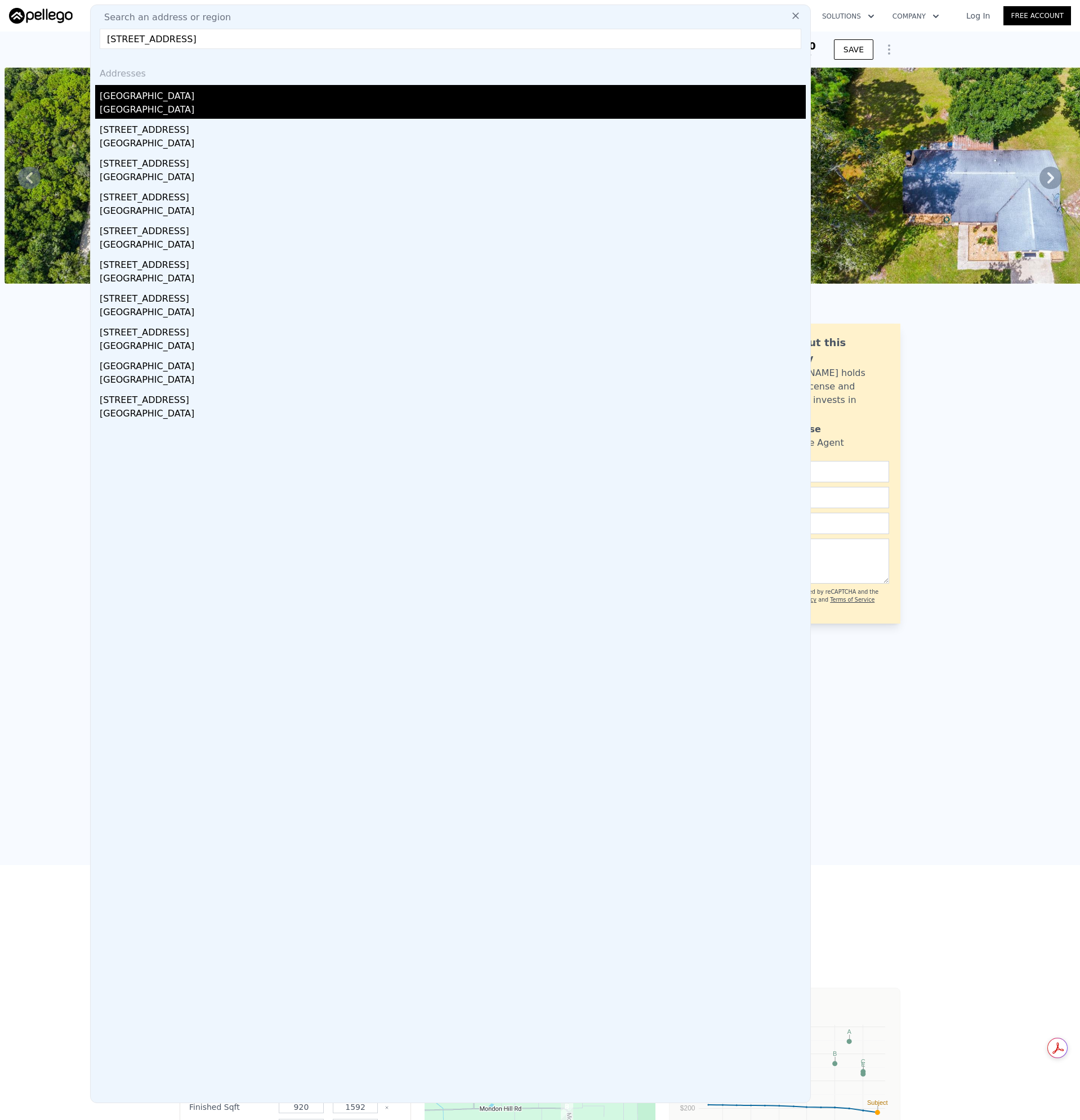
type input "[STREET_ADDRESS]"
click at [158, 99] on div "[GEOGRAPHIC_DATA]" at bounding box center [452, 94] width 706 height 18
type input "4"
type input "5"
type input "2"
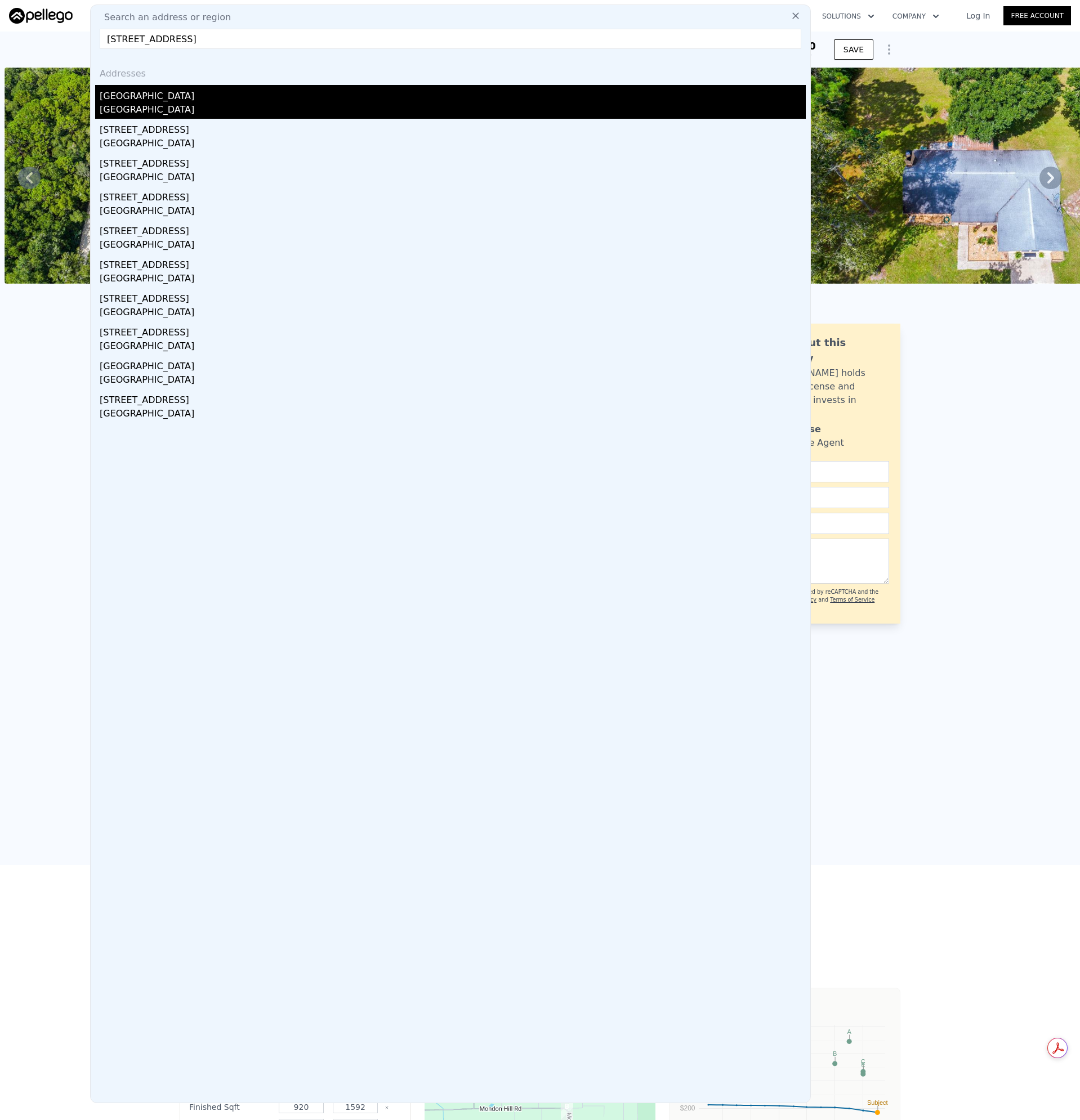
type input "3.5"
type input "2103"
type input "3357"
type input "11144"
type input "18407"
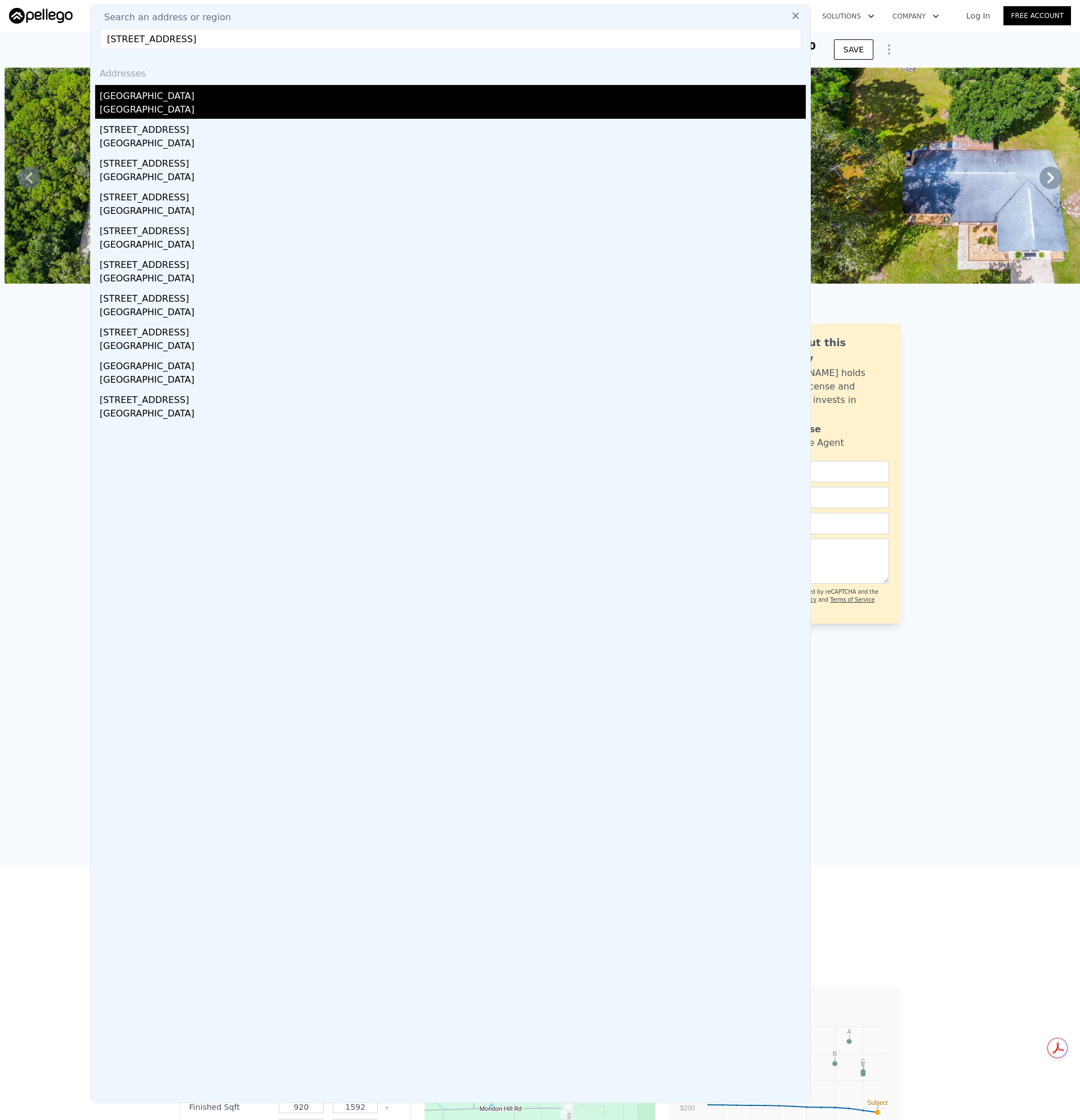
type input "$ 640,000"
type input "4"
type input "-$ 89,772"
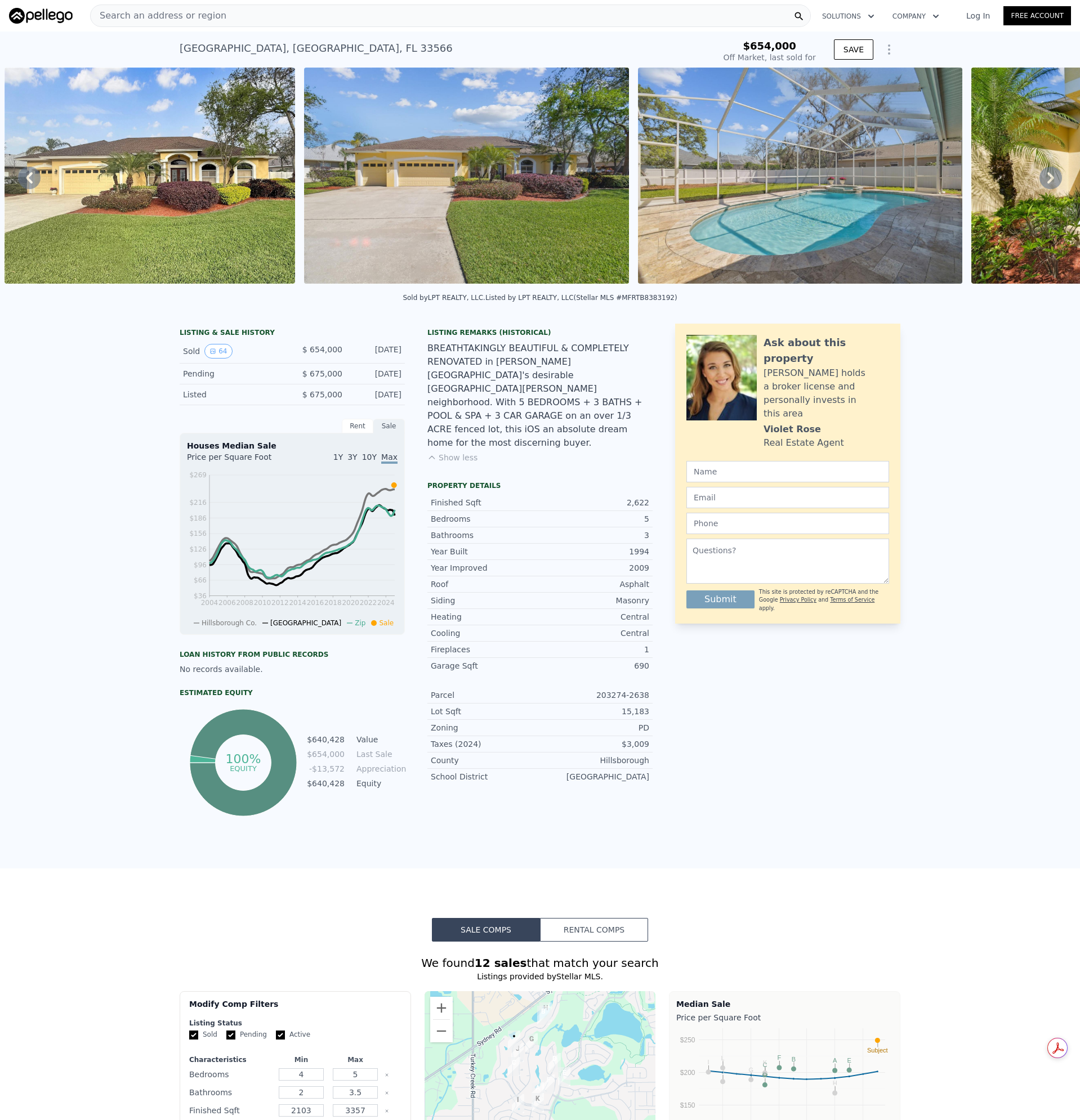
click at [214, 23] on div "Search an address or region" at bounding box center [450, 16] width 720 height 22
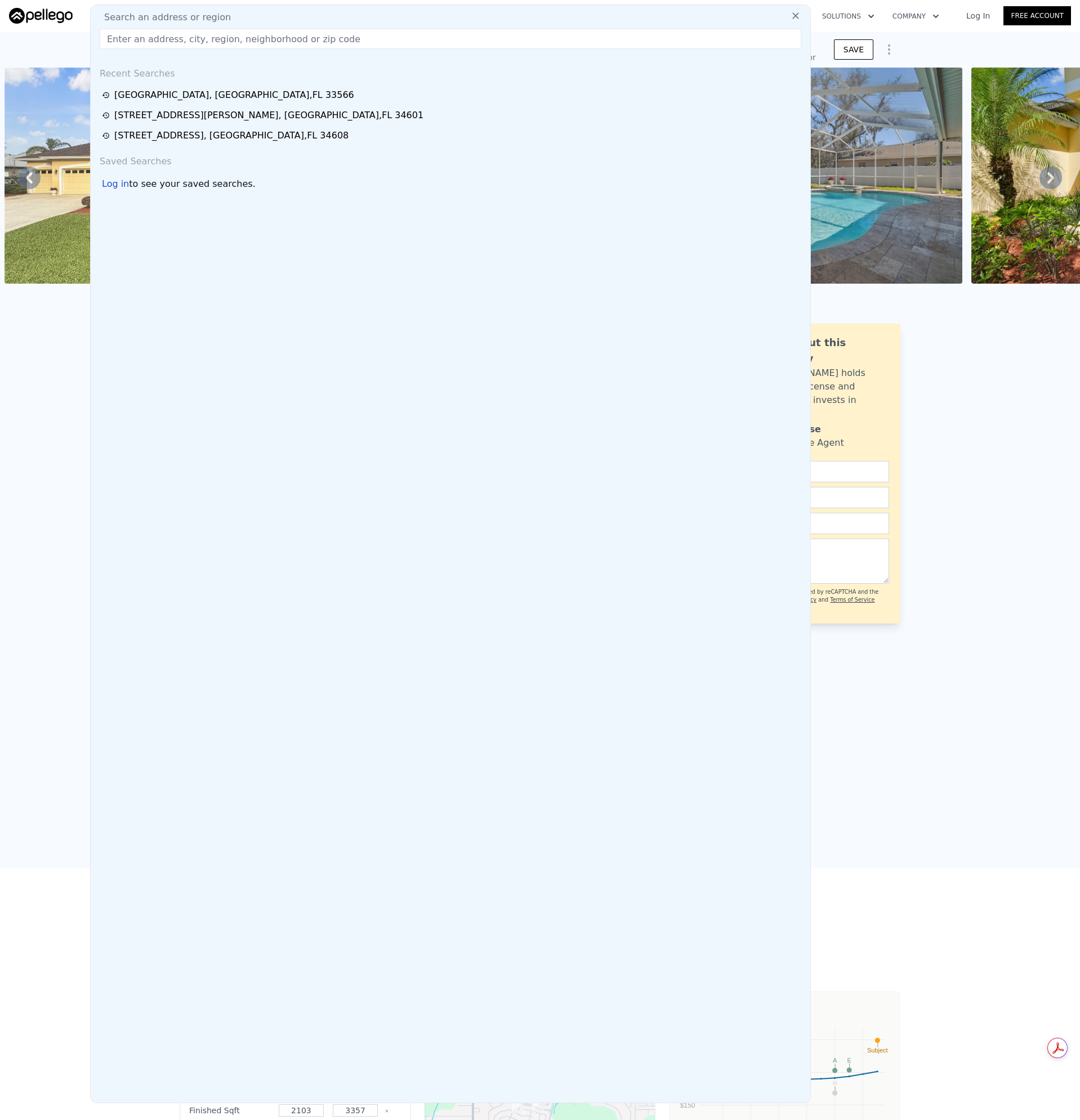
type input "[STREET_ADDRESS]"
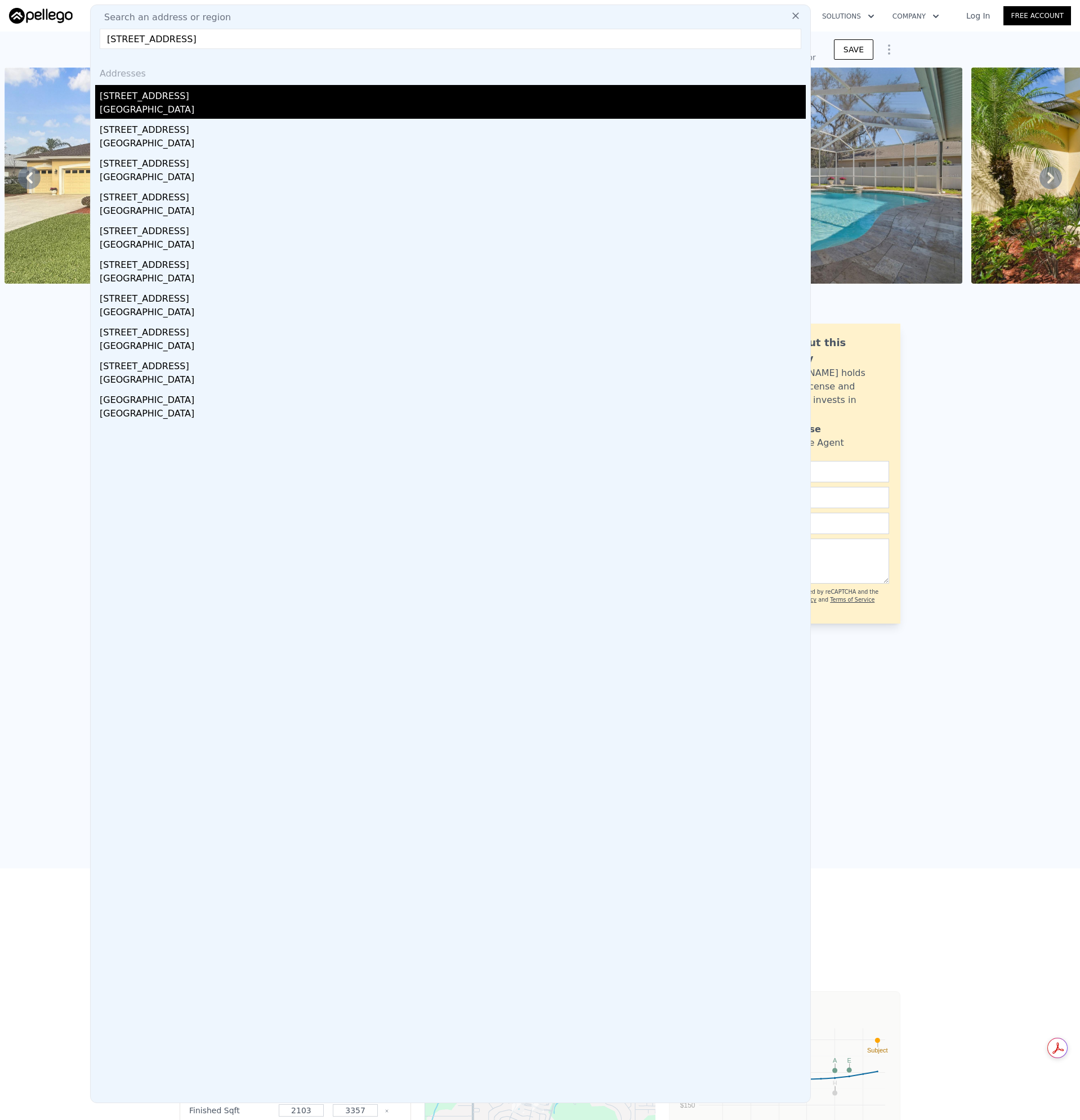
click at [124, 99] on div "[STREET_ADDRESS]" at bounding box center [452, 94] width 706 height 18
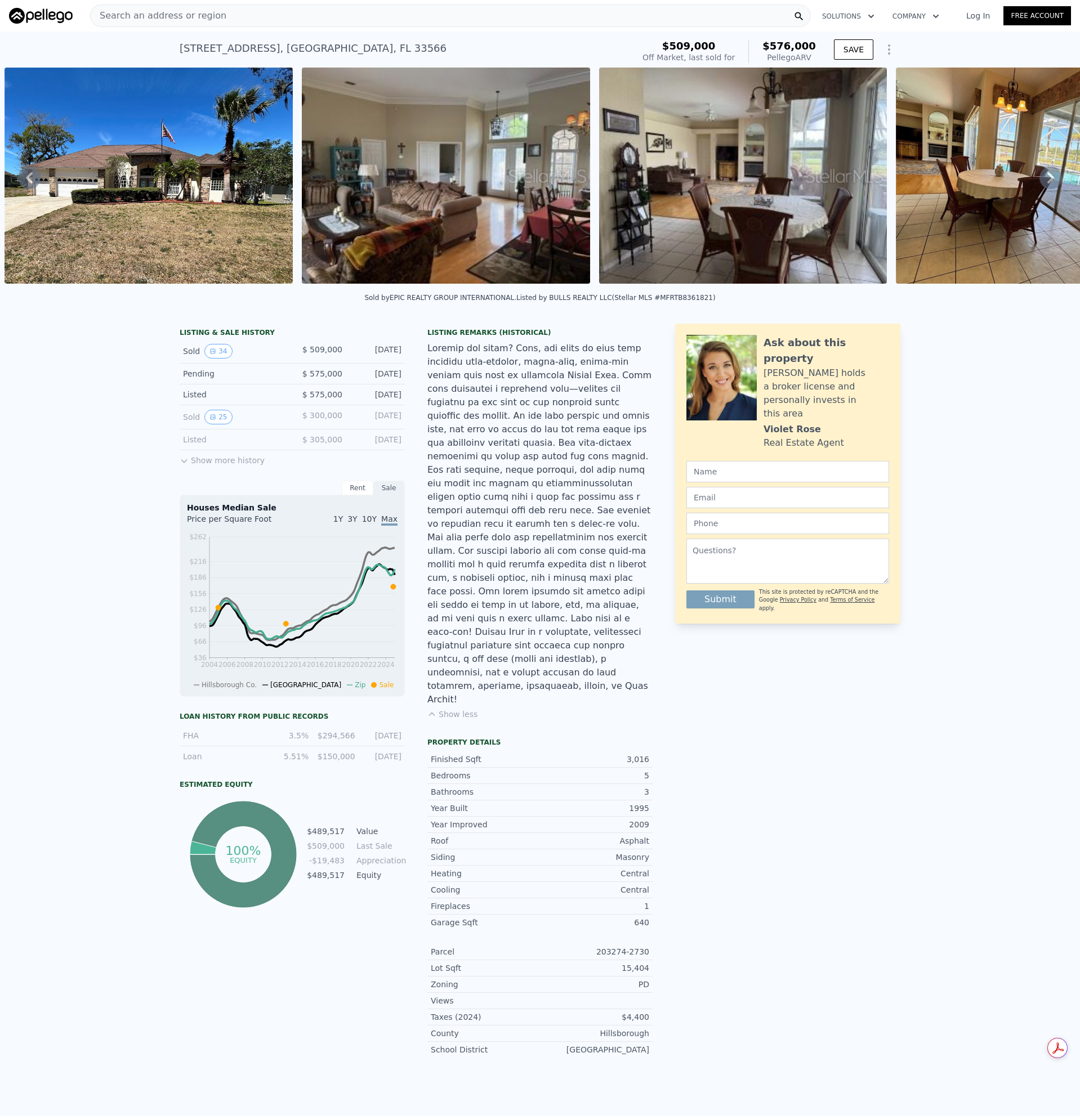
click at [266, 14] on div "Search an address or region" at bounding box center [450, 16] width 720 height 22
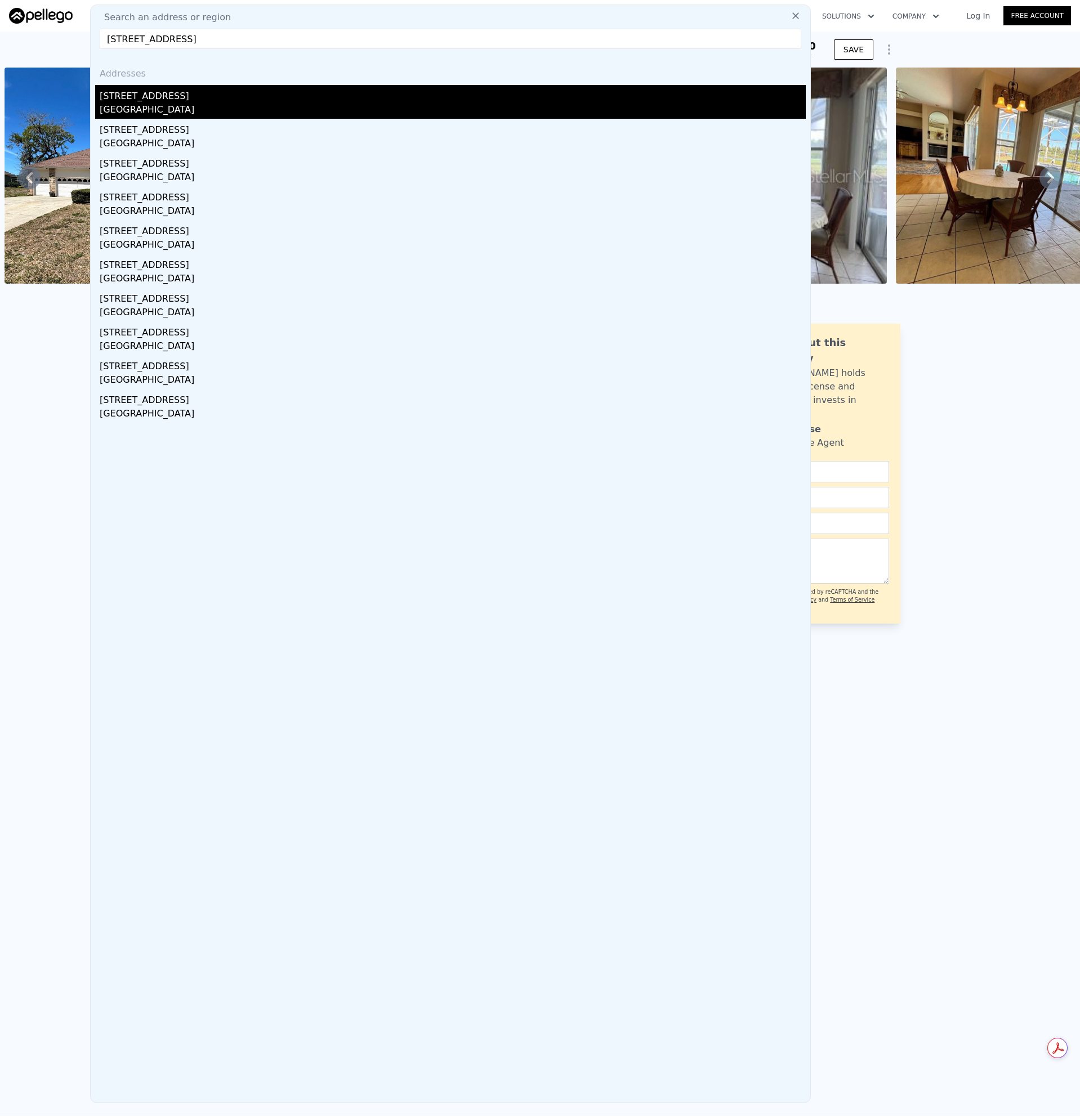
type input "[STREET_ADDRESS]"
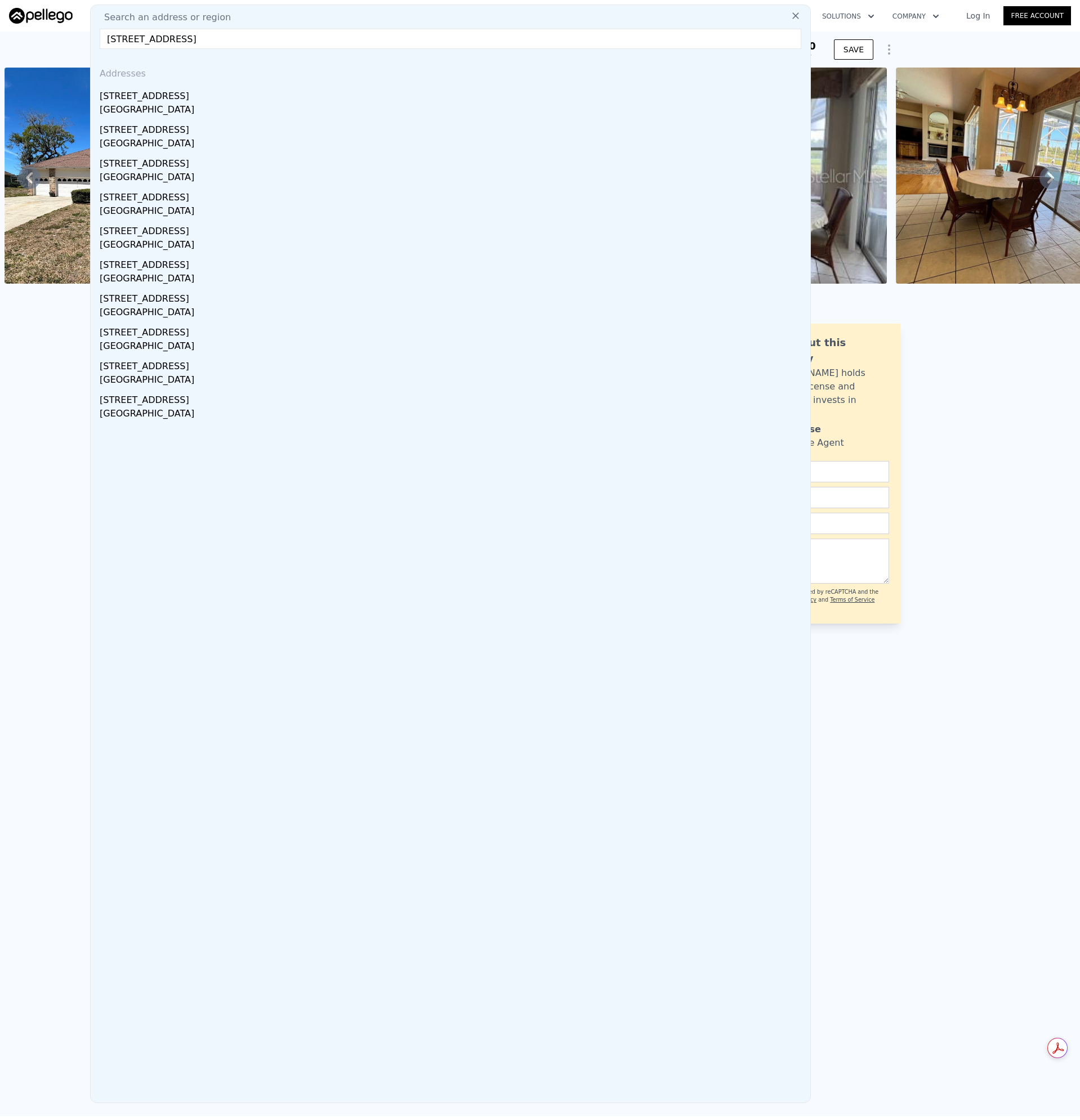
click at [131, 102] on div "[STREET_ADDRESS]" at bounding box center [452, 94] width 706 height 18
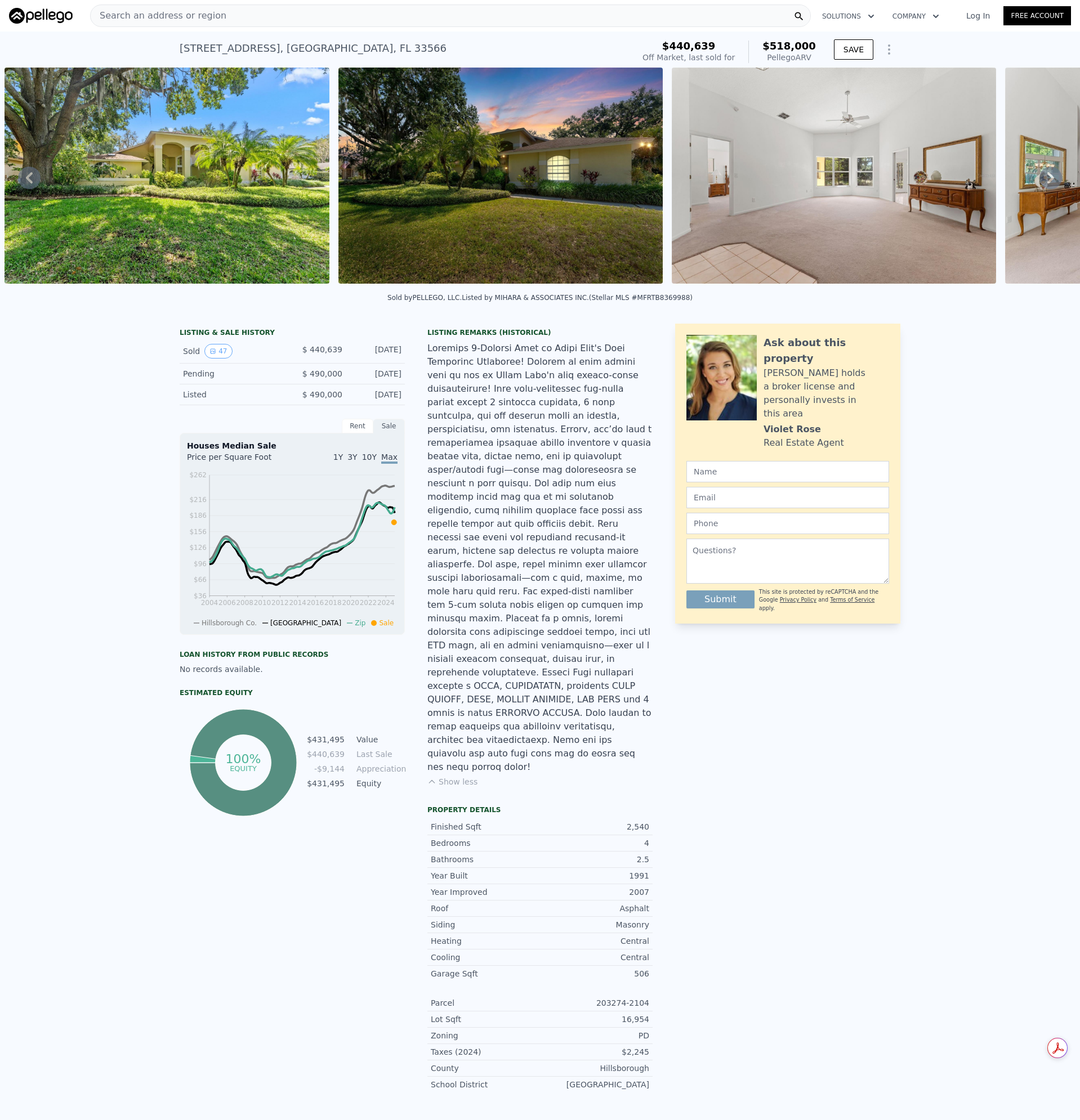
click at [204, 18] on span "Search an address or region" at bounding box center [158, 16] width 136 height 14
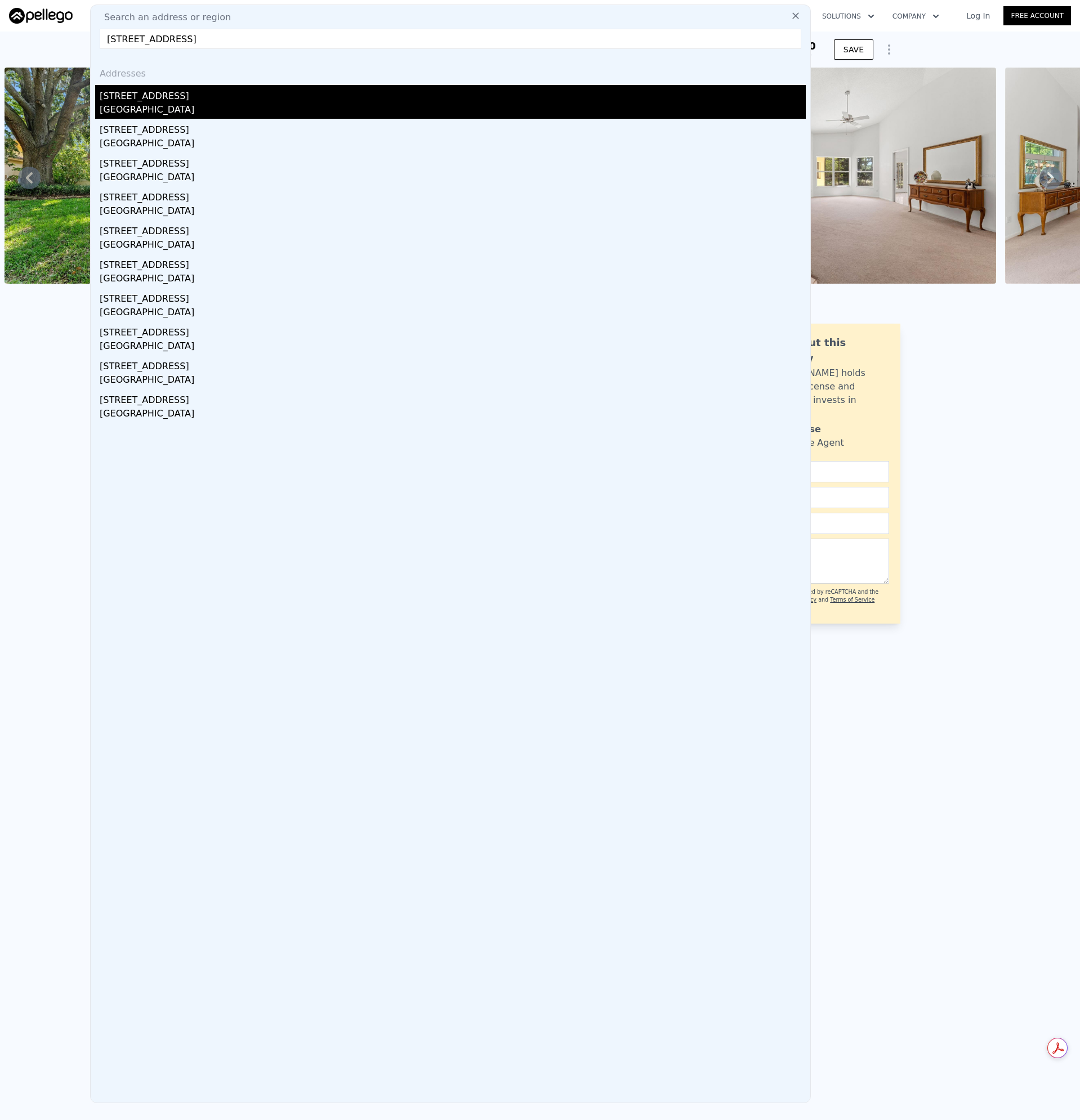
type input "[STREET_ADDRESS]"
click at [111, 92] on div "[STREET_ADDRESS]" at bounding box center [452, 94] width 706 height 18
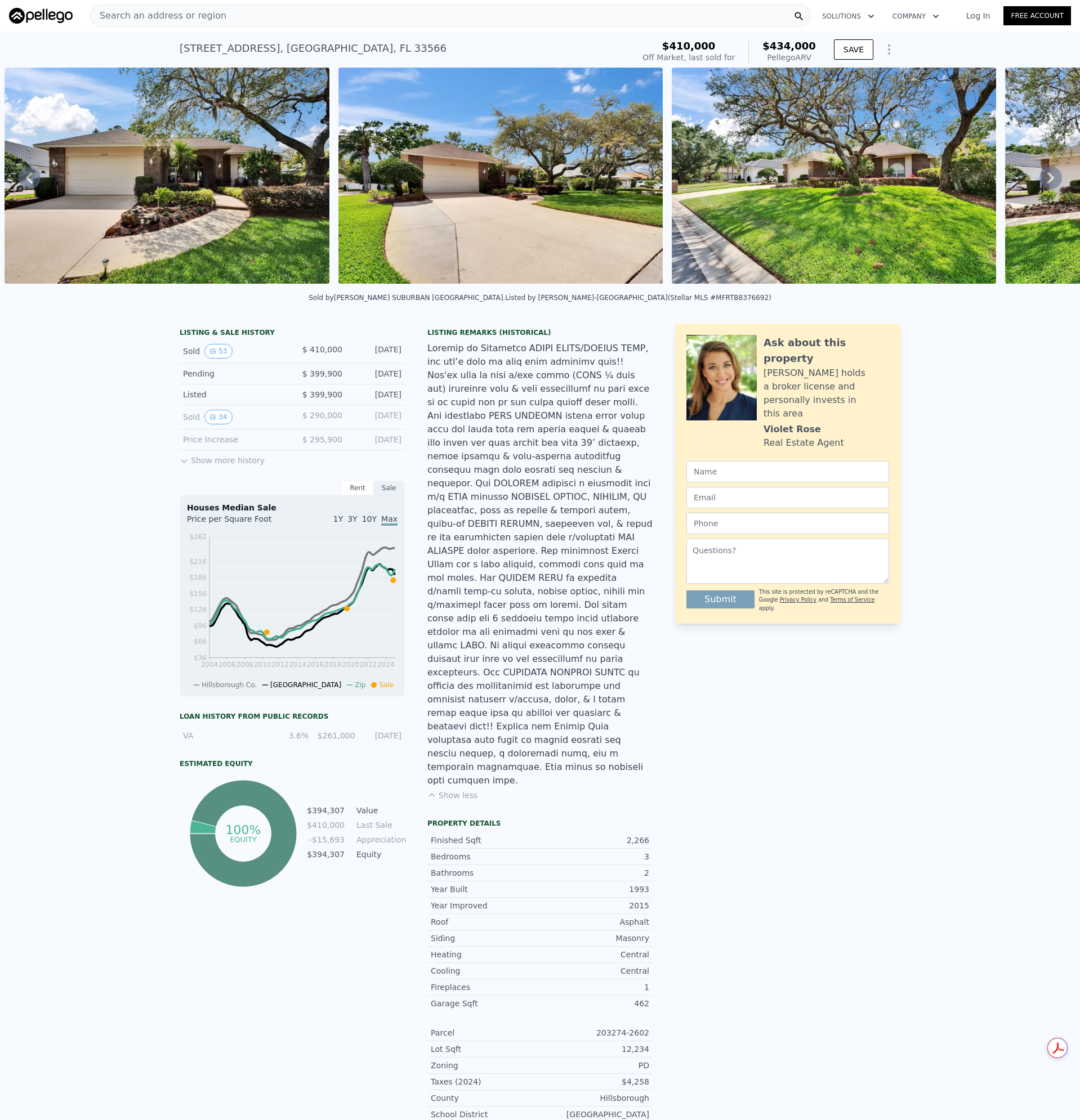
click at [204, 18] on span "Search an address or region" at bounding box center [158, 16] width 136 height 14
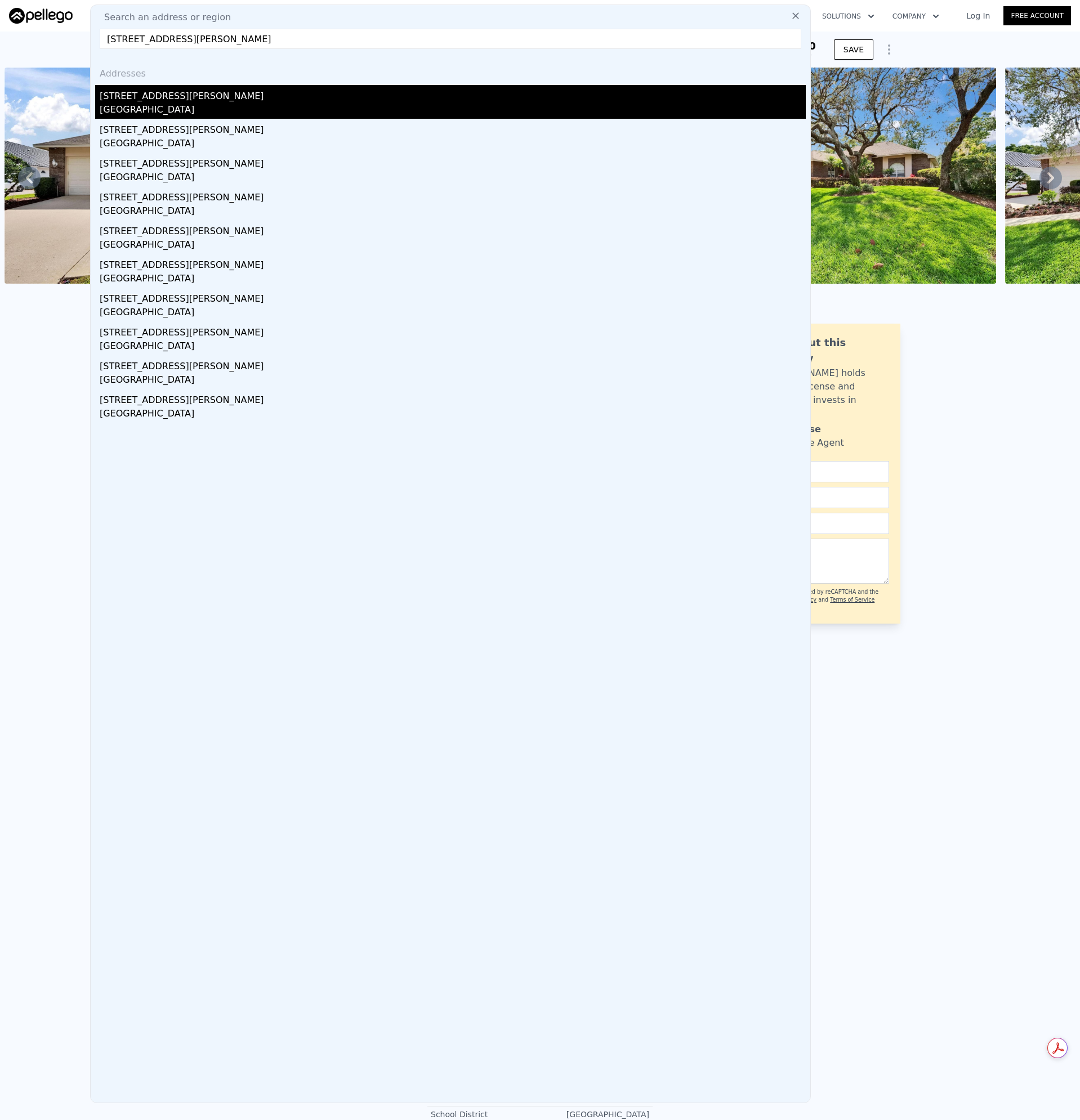
type input "[STREET_ADDRESS][PERSON_NAME]"
click at [131, 112] on div "[GEOGRAPHIC_DATA]" at bounding box center [452, 110] width 706 height 16
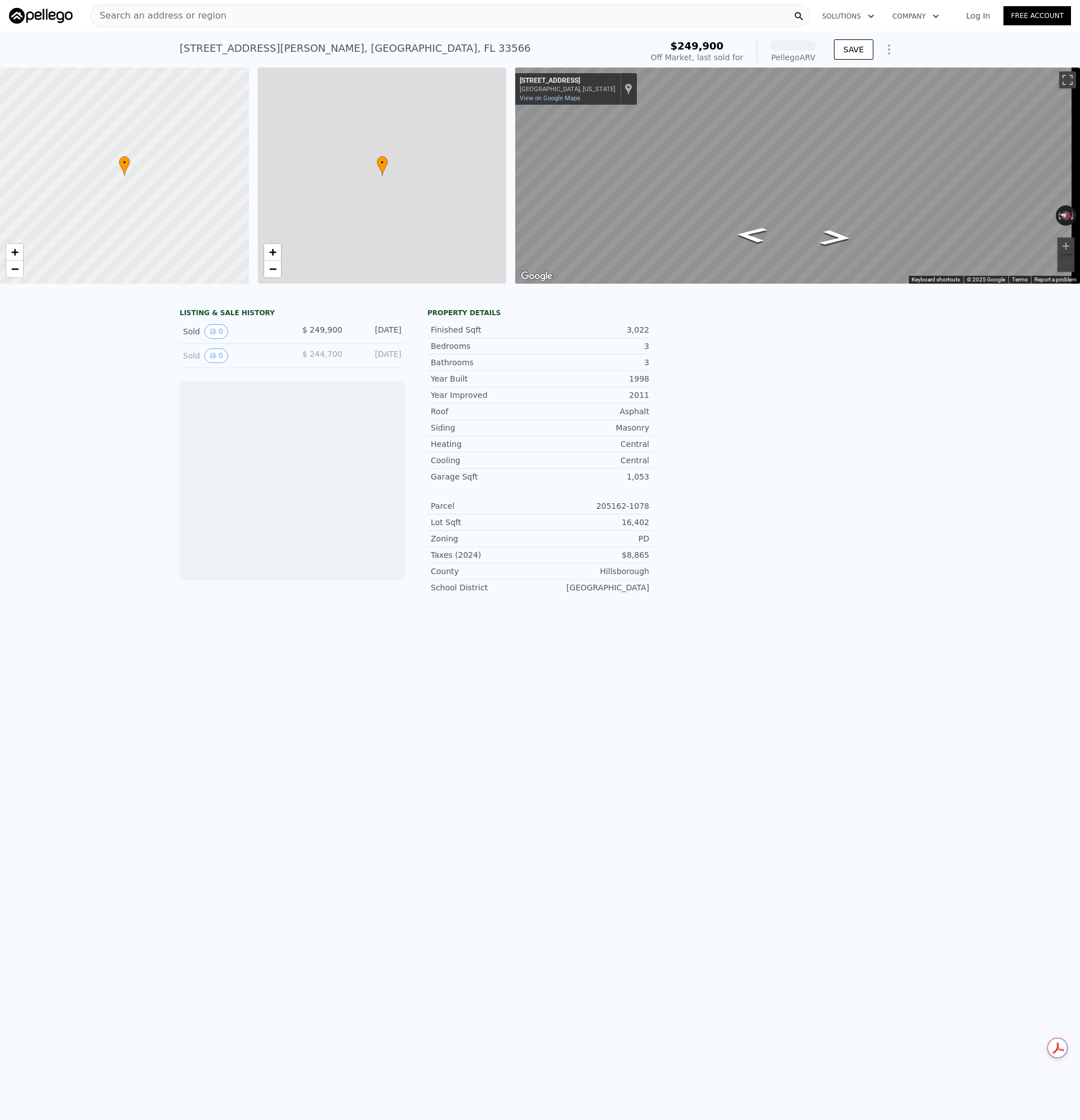
scroll to position [0, 5]
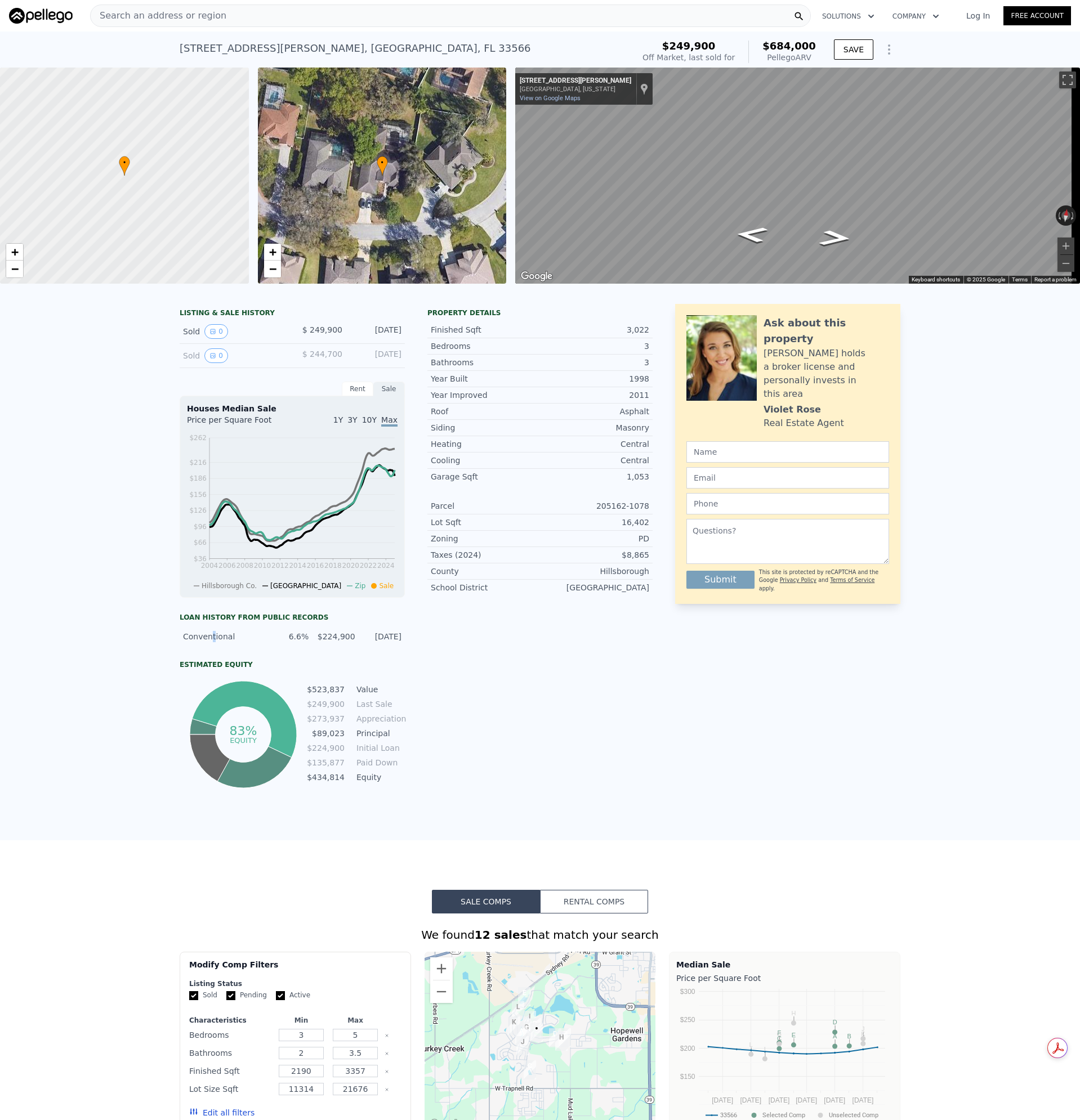
drag, startPoint x: 206, startPoint y: 643, endPoint x: 314, endPoint y: 638, distance: 108.1
click at [206, 643] on div "Conventional" at bounding box center [222, 636] width 79 height 11
click at [362, 640] on div "[DATE]" at bounding box center [381, 636] width 39 height 11
click at [225, 21] on div "Search an address or region" at bounding box center [450, 16] width 720 height 22
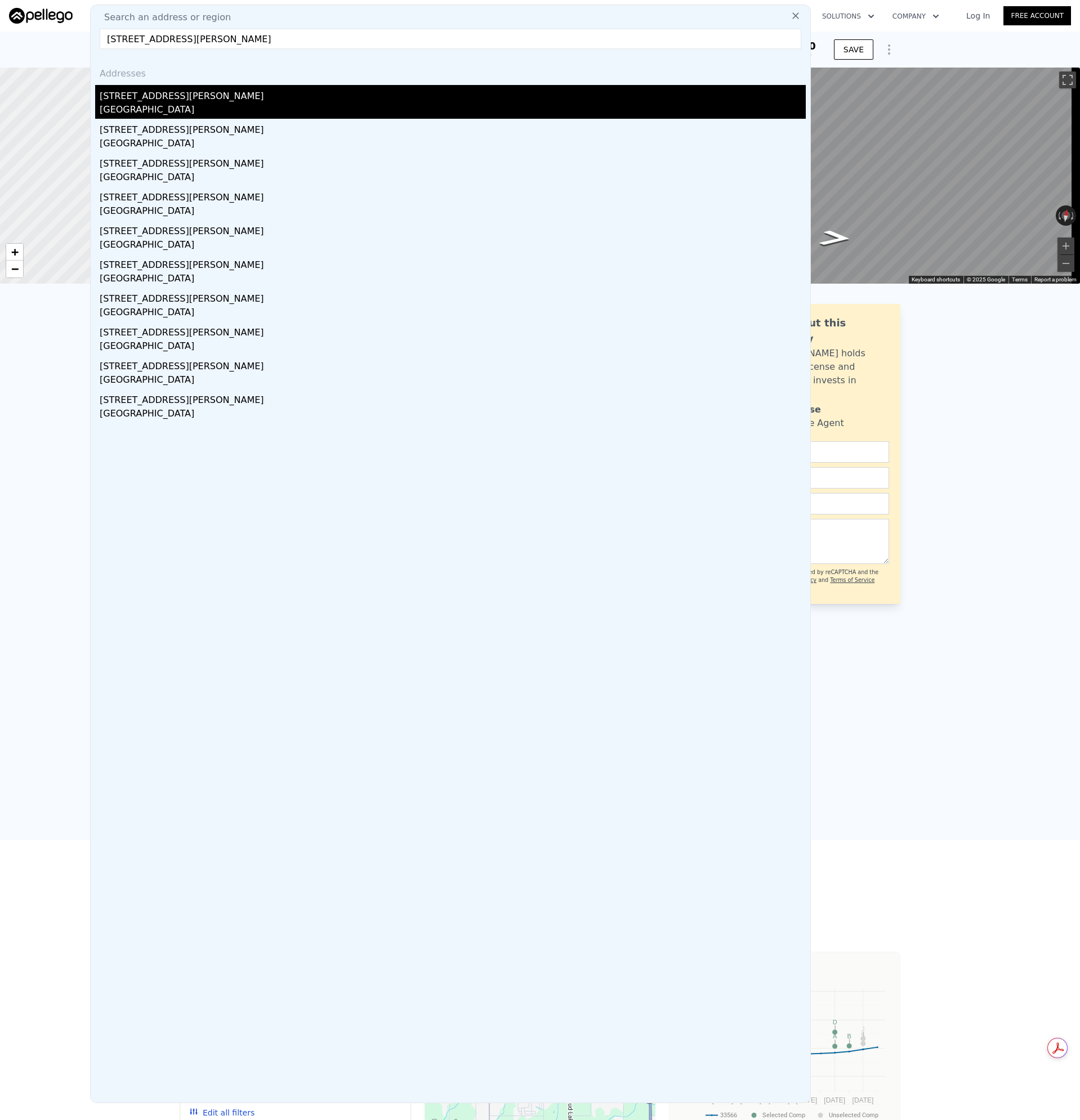
type input "[STREET_ADDRESS][PERSON_NAME]"
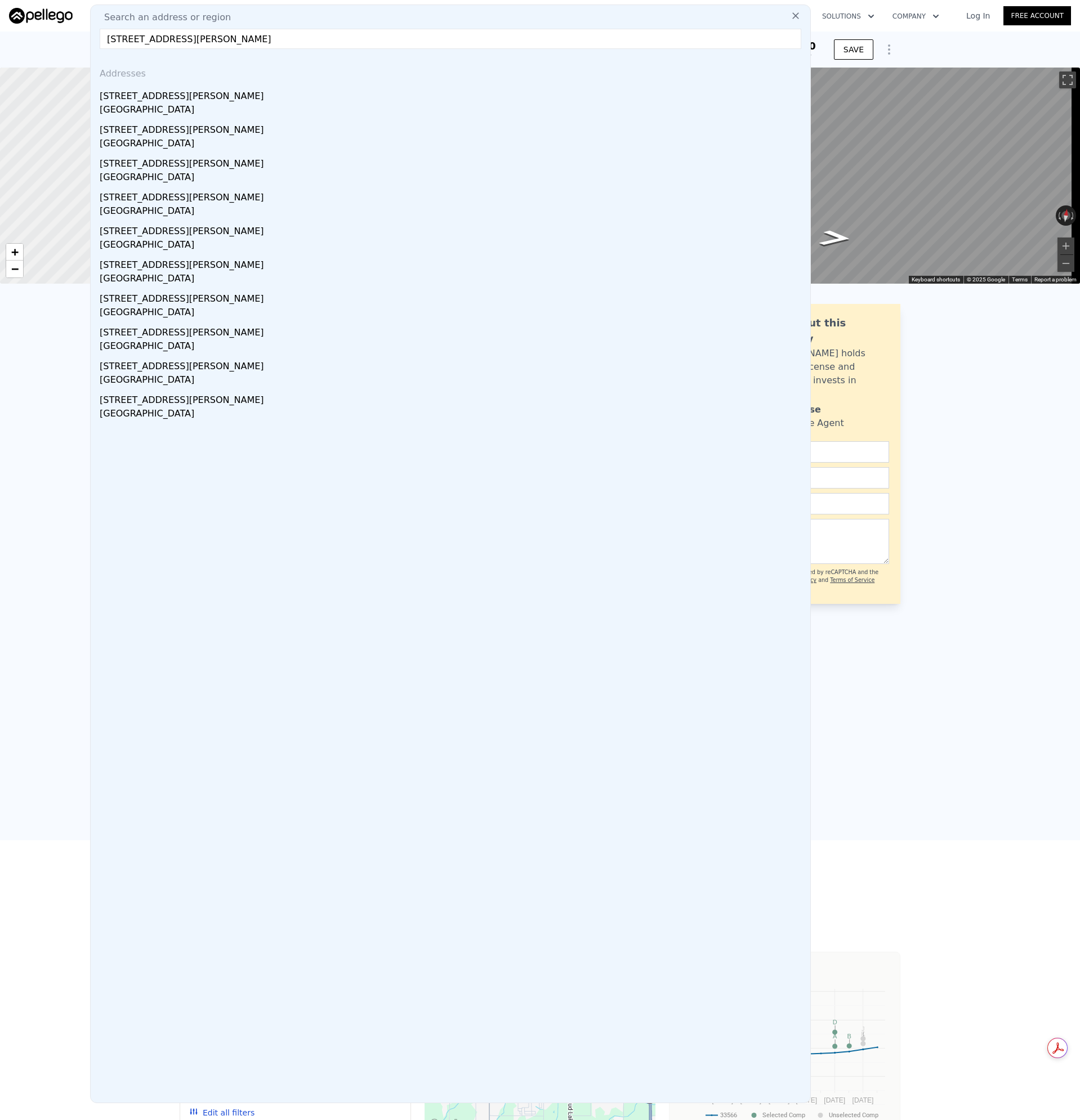
click at [145, 95] on div "[STREET_ADDRESS][PERSON_NAME]" at bounding box center [452, 94] width 706 height 18
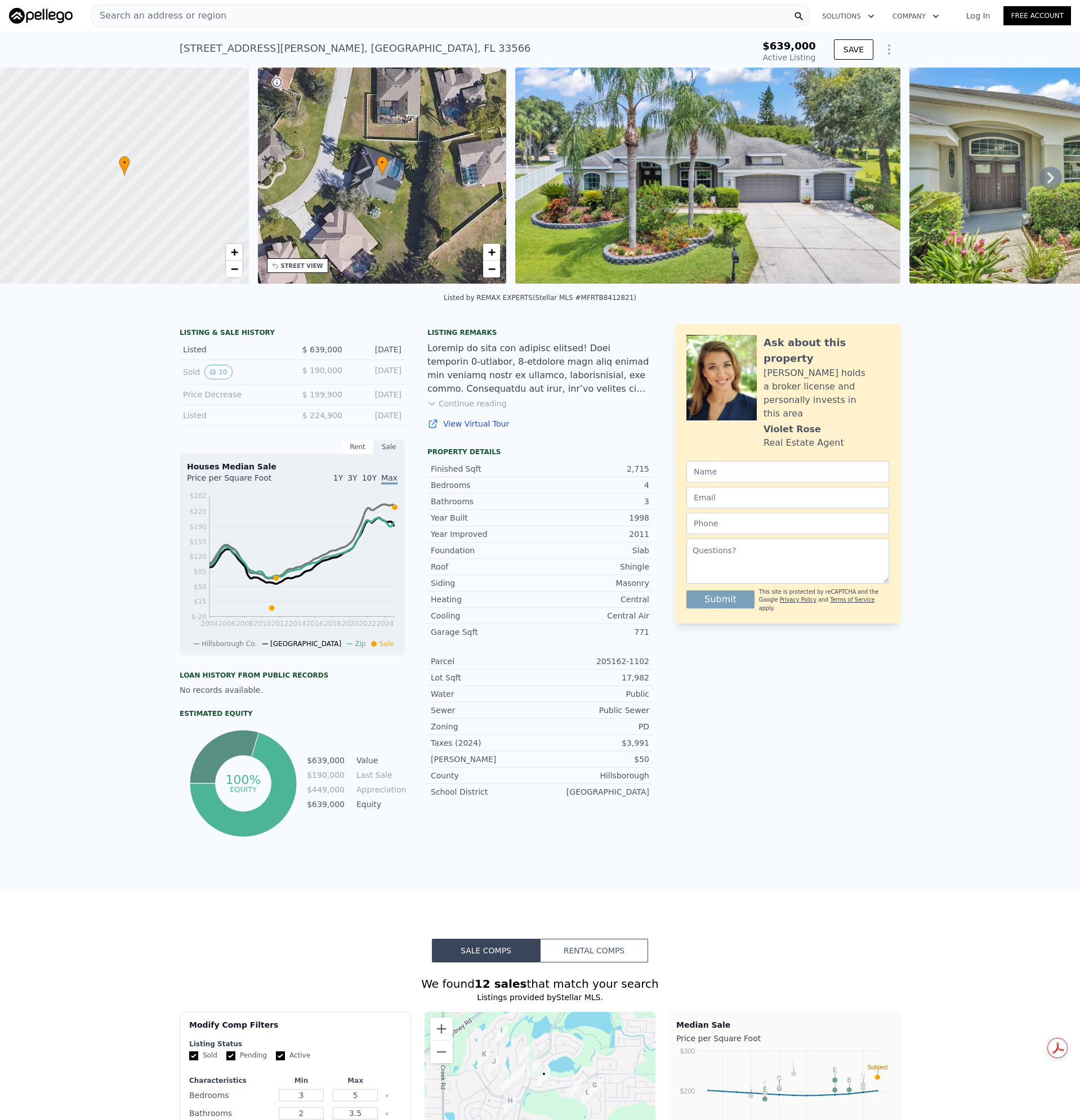
click at [235, 16] on div "Search an address or region" at bounding box center [450, 16] width 720 height 22
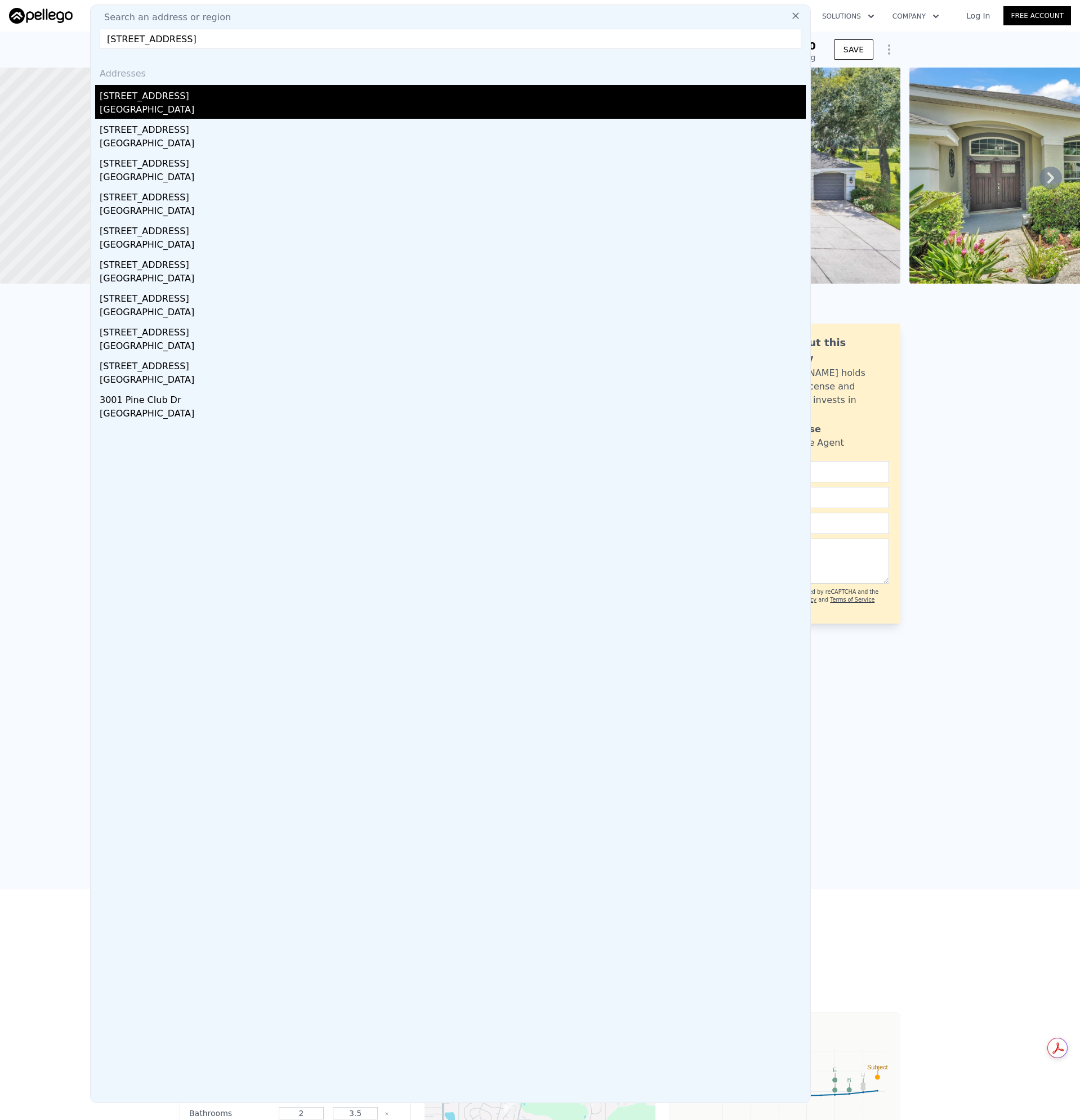
type input "[STREET_ADDRESS]"
click at [131, 97] on div "[STREET_ADDRESS]" at bounding box center [452, 94] width 706 height 18
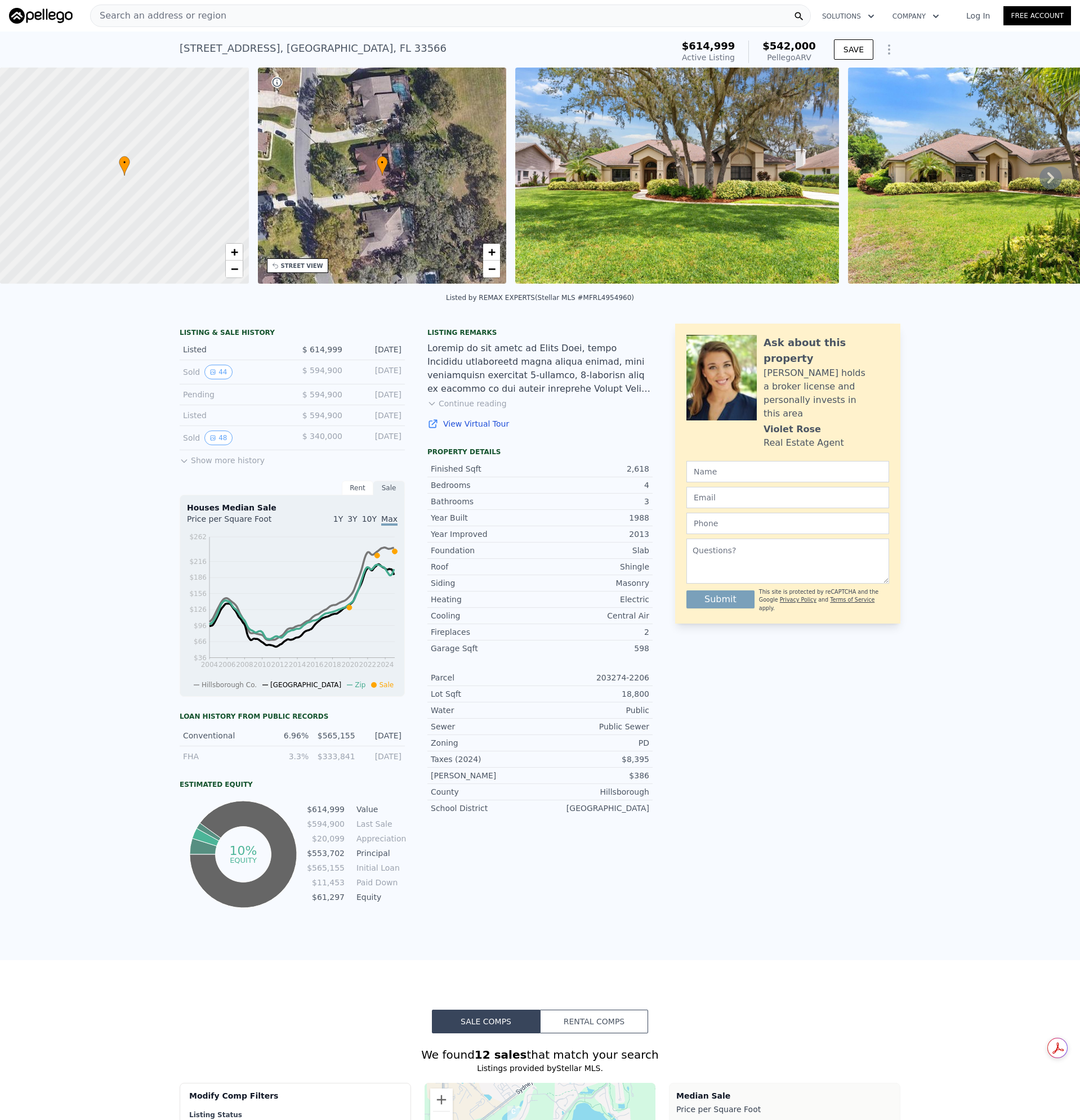
click at [254, 15] on div "Search an address or region" at bounding box center [450, 16] width 720 height 22
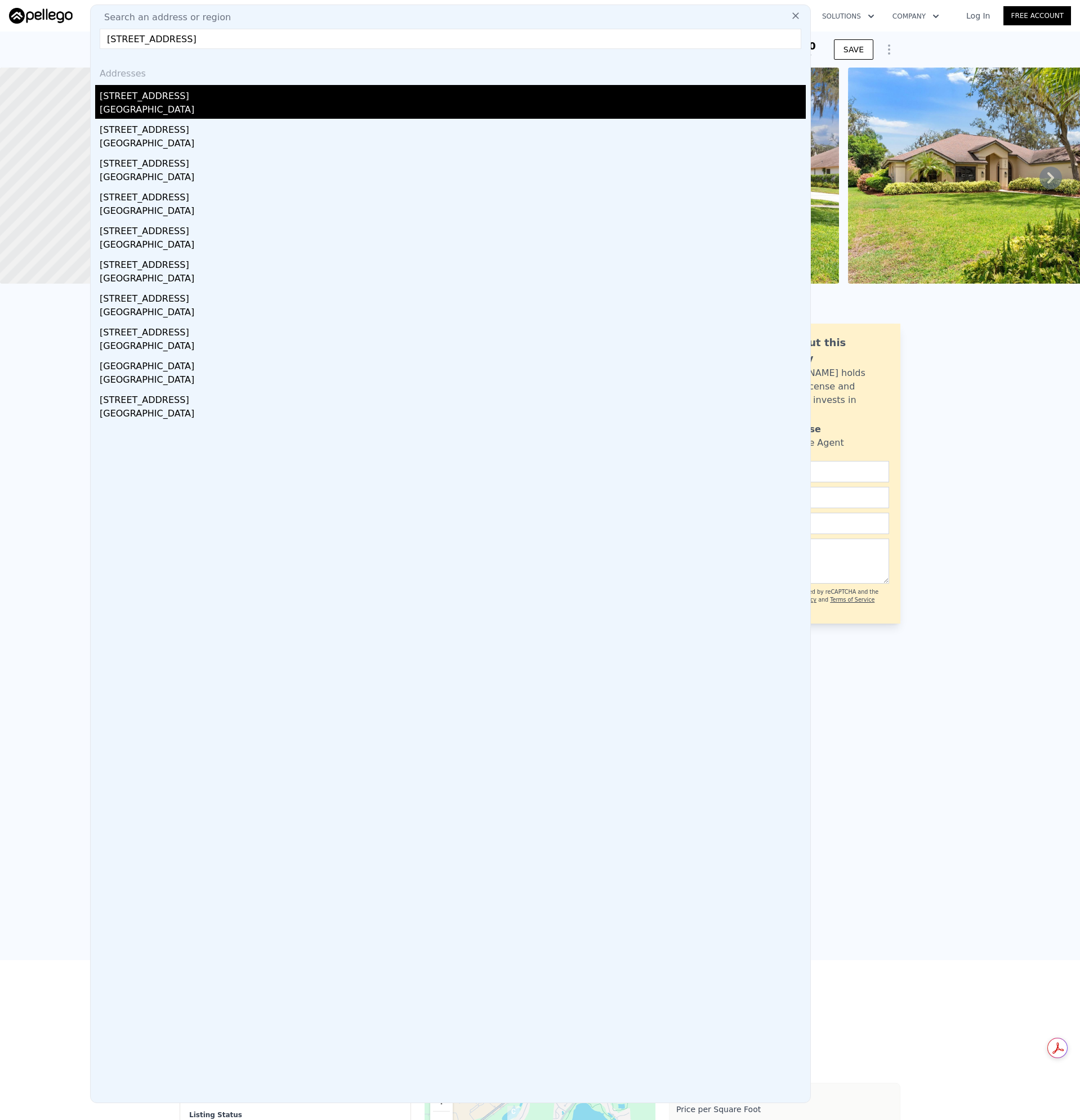
type input "[STREET_ADDRESS]"
click at [157, 95] on div "[STREET_ADDRESS]" at bounding box center [452, 94] width 706 height 18
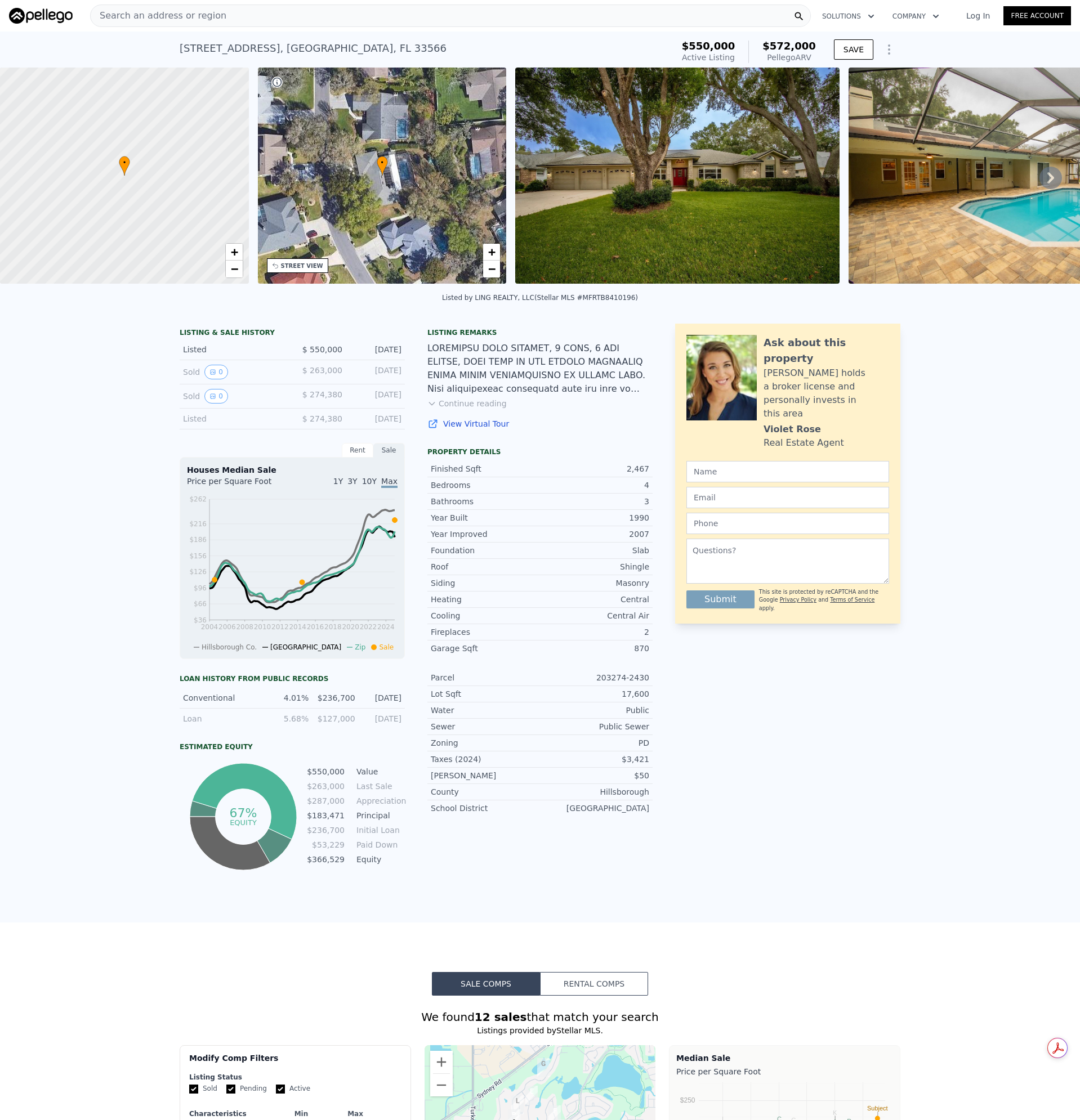
click at [291, 11] on div "Search an address or region" at bounding box center [450, 16] width 720 height 22
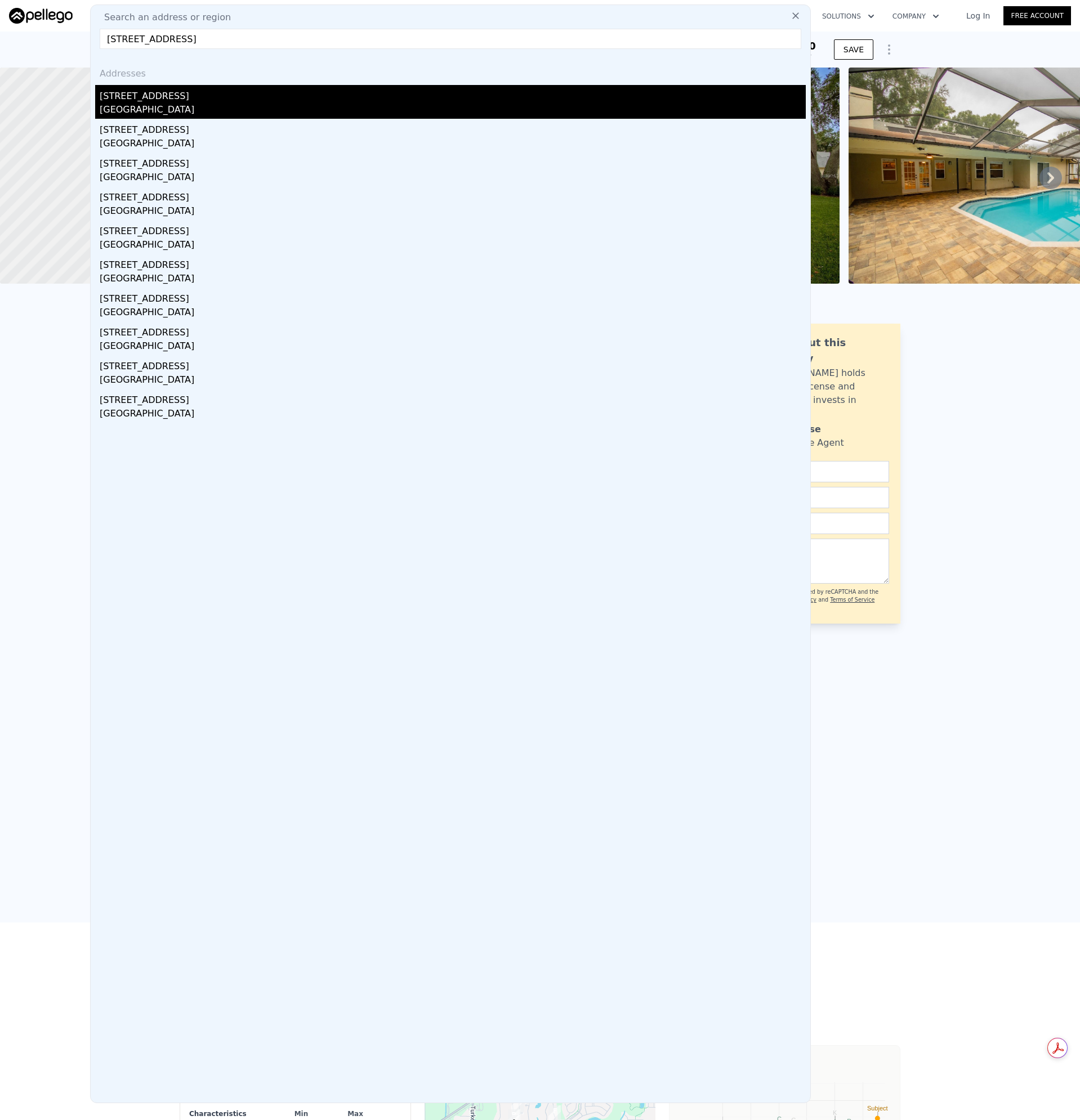
type input "[STREET_ADDRESS]"
click at [137, 103] on div "[GEOGRAPHIC_DATA]" at bounding box center [452, 110] width 706 height 16
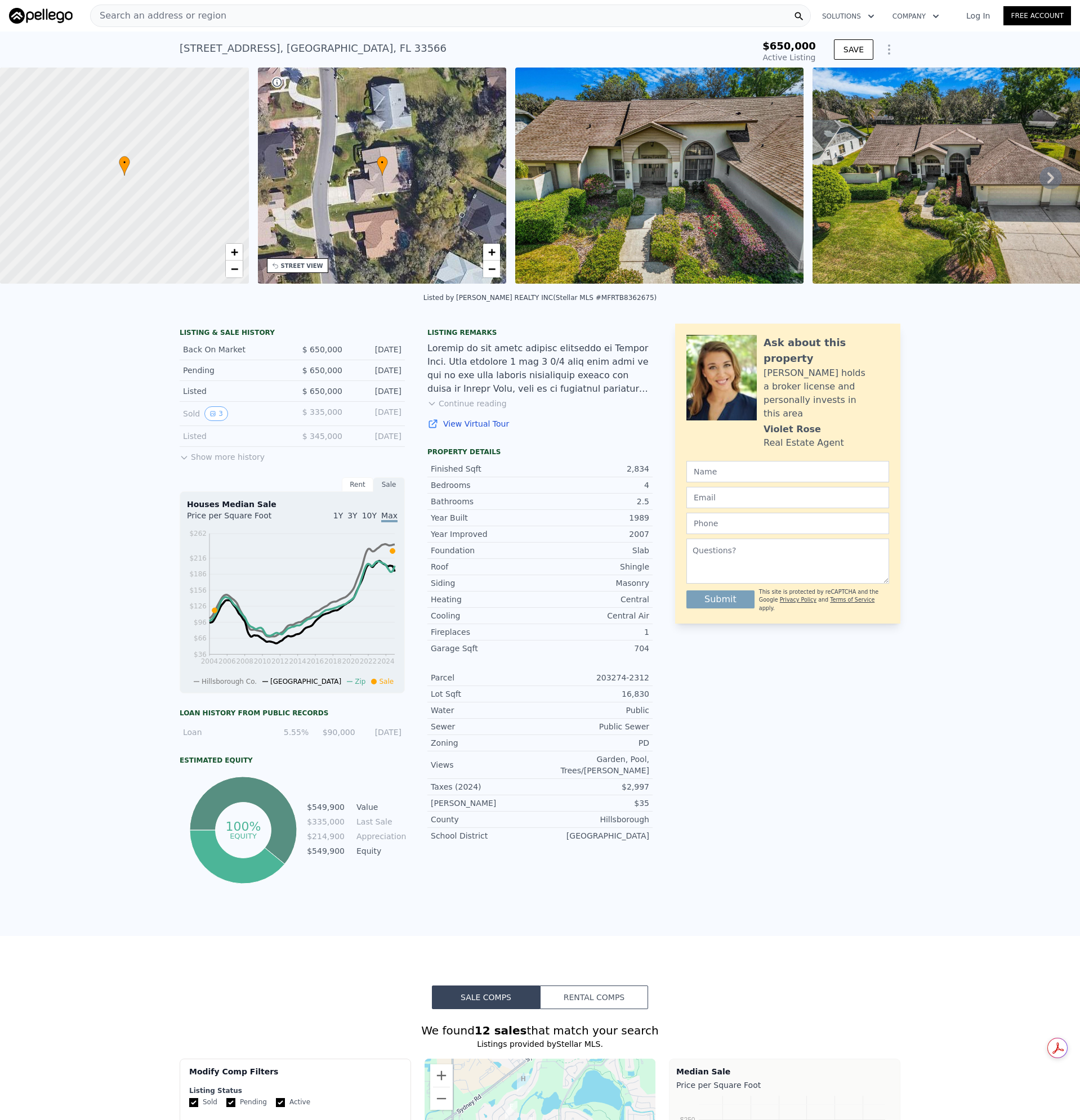
click at [200, 9] on span "Search an address or region" at bounding box center [158, 16] width 136 height 14
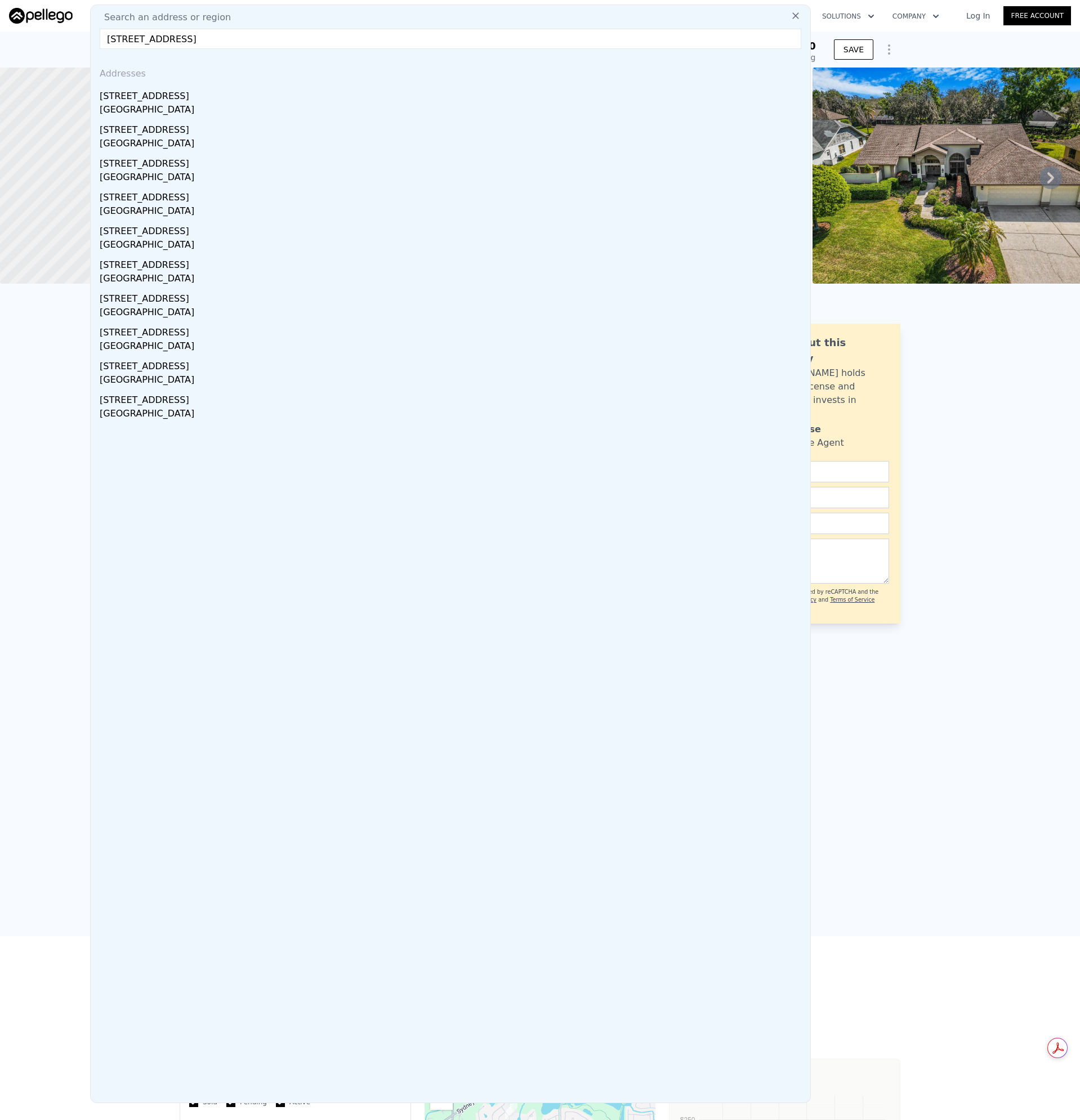
type input "[STREET_ADDRESS]"
click at [133, 107] on div "[GEOGRAPHIC_DATA]" at bounding box center [452, 110] width 706 height 16
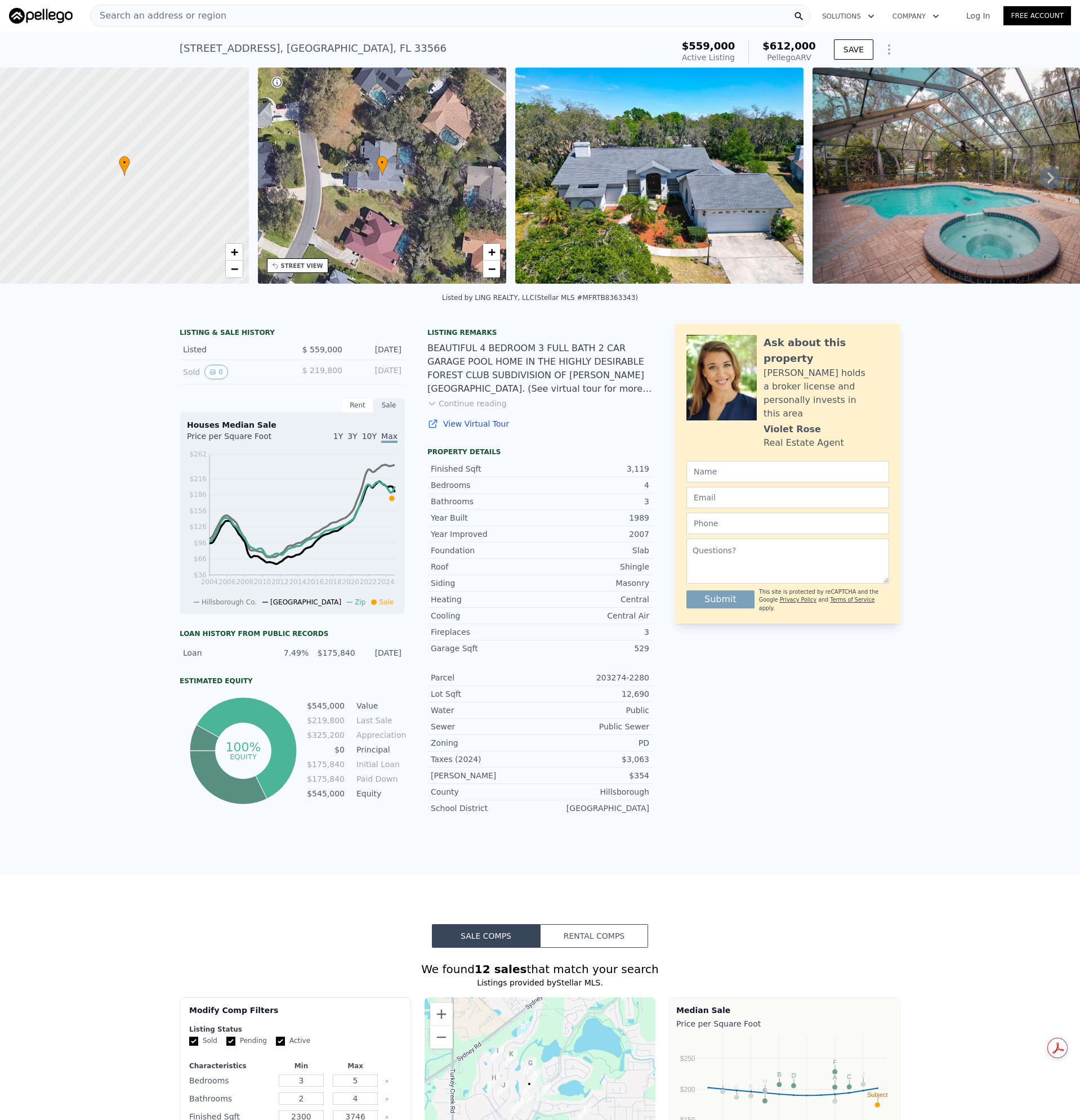
click at [227, 20] on div "Search an address or region" at bounding box center [450, 16] width 720 height 22
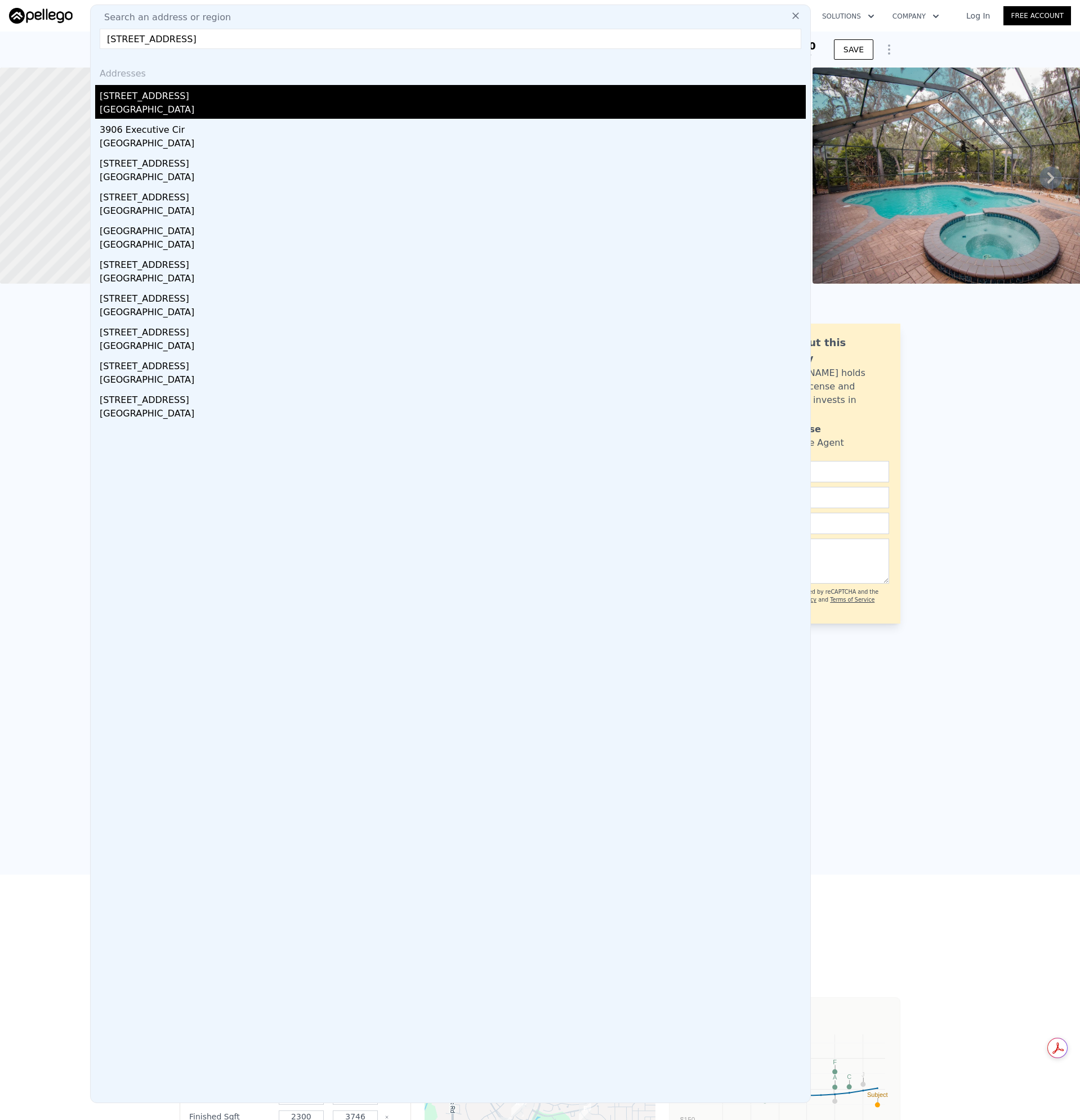
type input "[STREET_ADDRESS]"
click at [139, 101] on div "[STREET_ADDRESS]" at bounding box center [452, 94] width 706 height 18
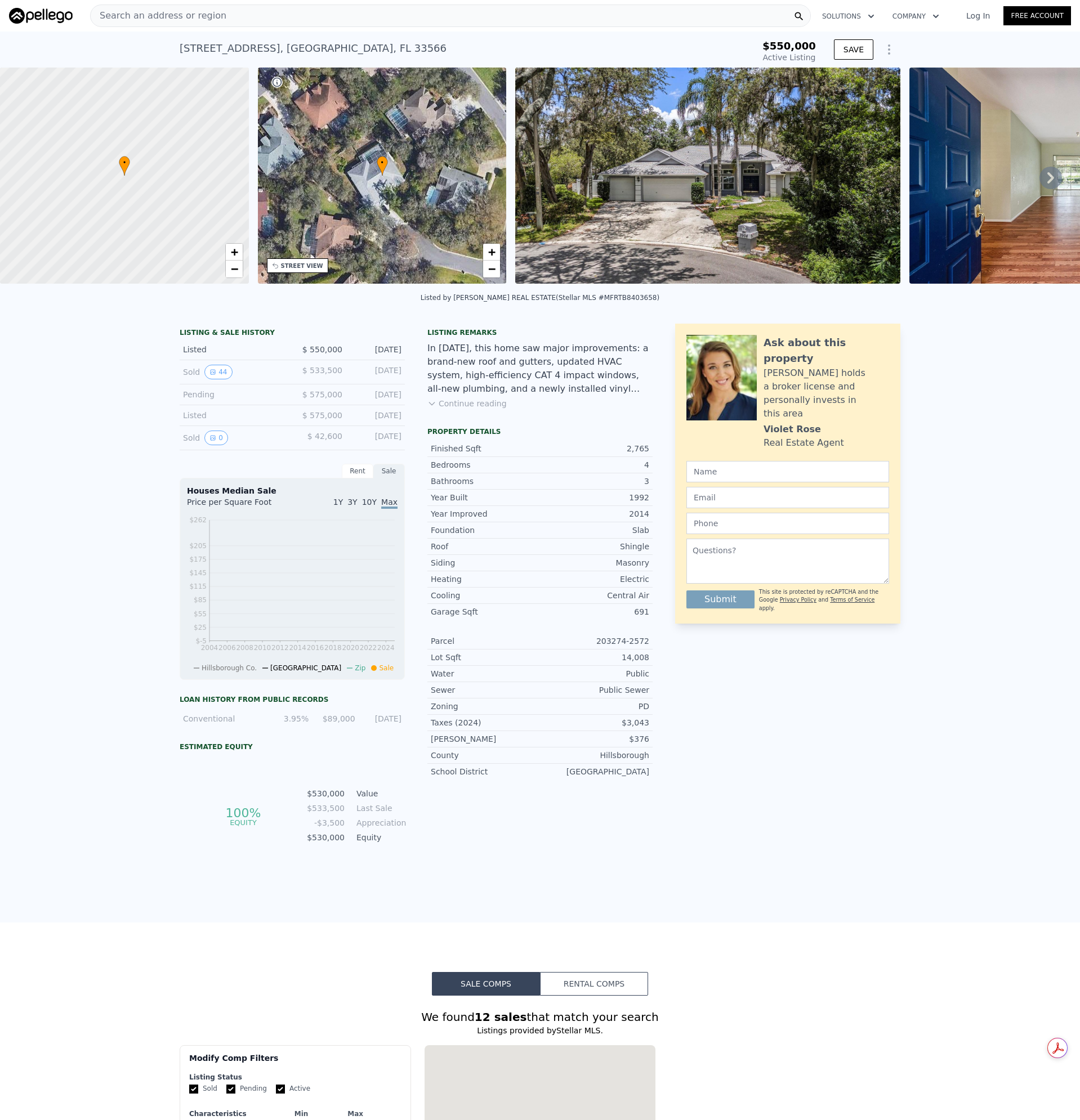
type input "-$ 561,475"
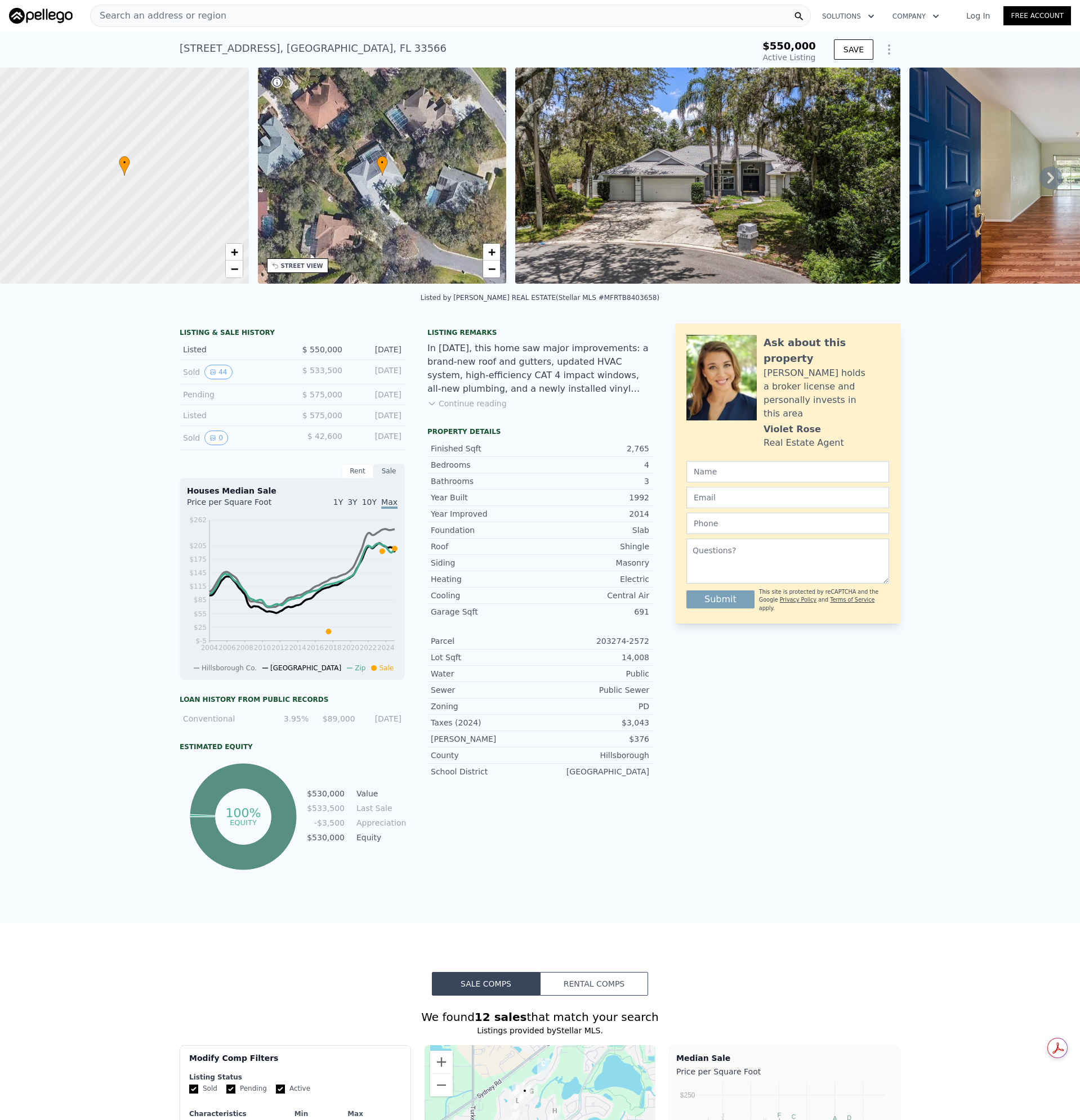
click at [191, 19] on span "Search an address or region" at bounding box center [158, 16] width 136 height 14
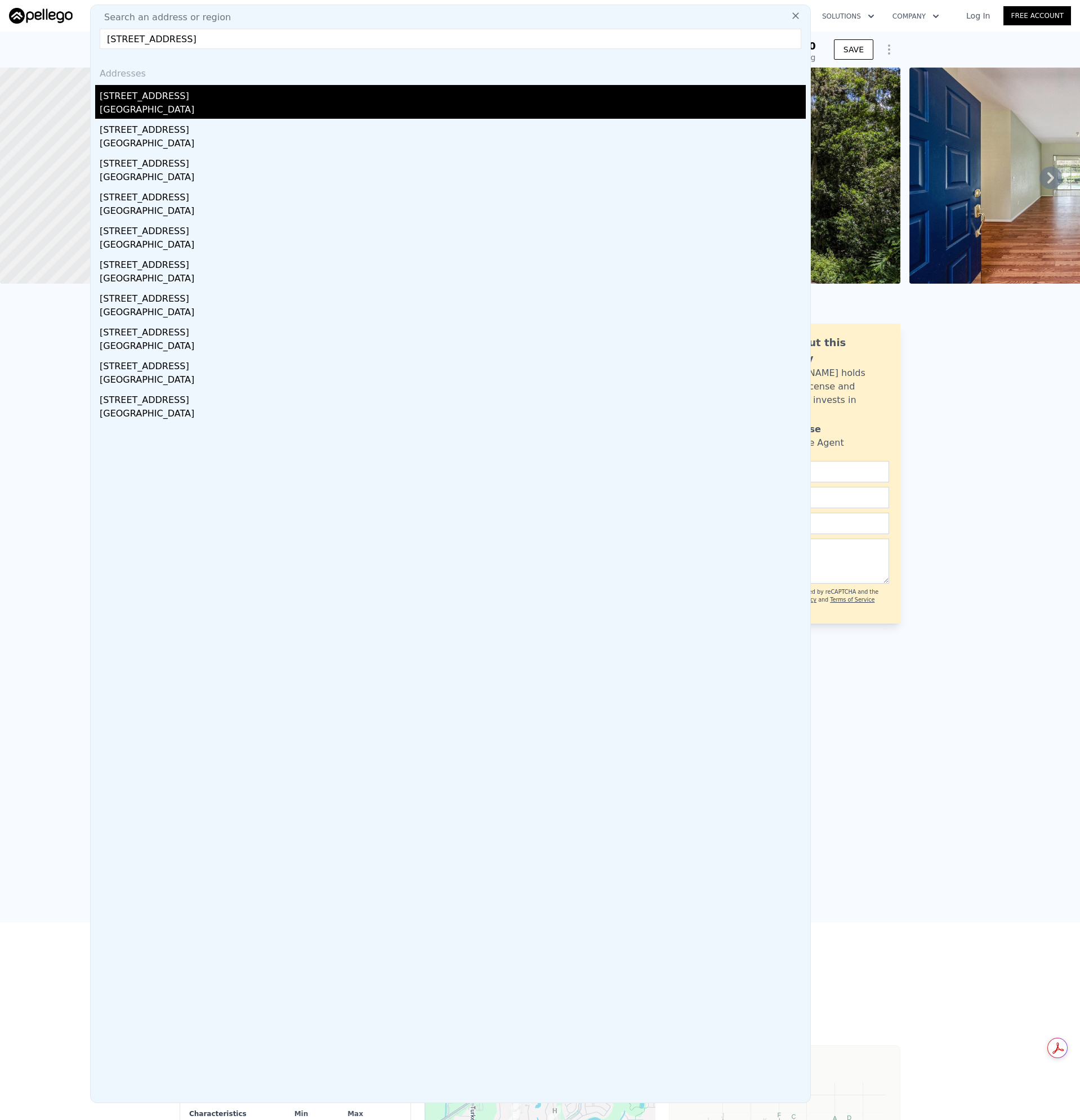
type input "[STREET_ADDRESS]"
click at [120, 98] on div "[STREET_ADDRESS]" at bounding box center [452, 94] width 706 height 18
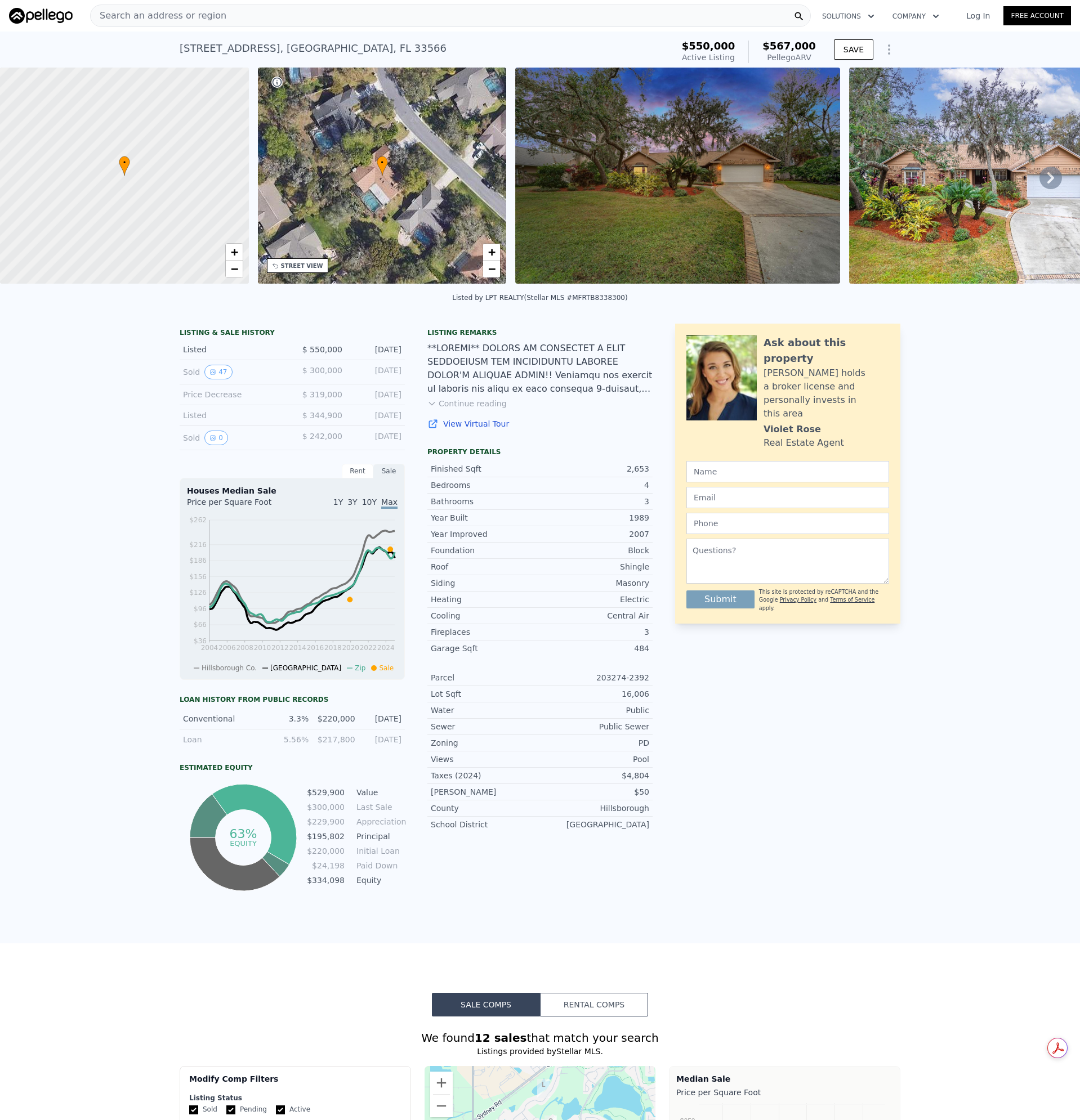
click at [238, 12] on div "Search an address or region" at bounding box center [450, 16] width 720 height 22
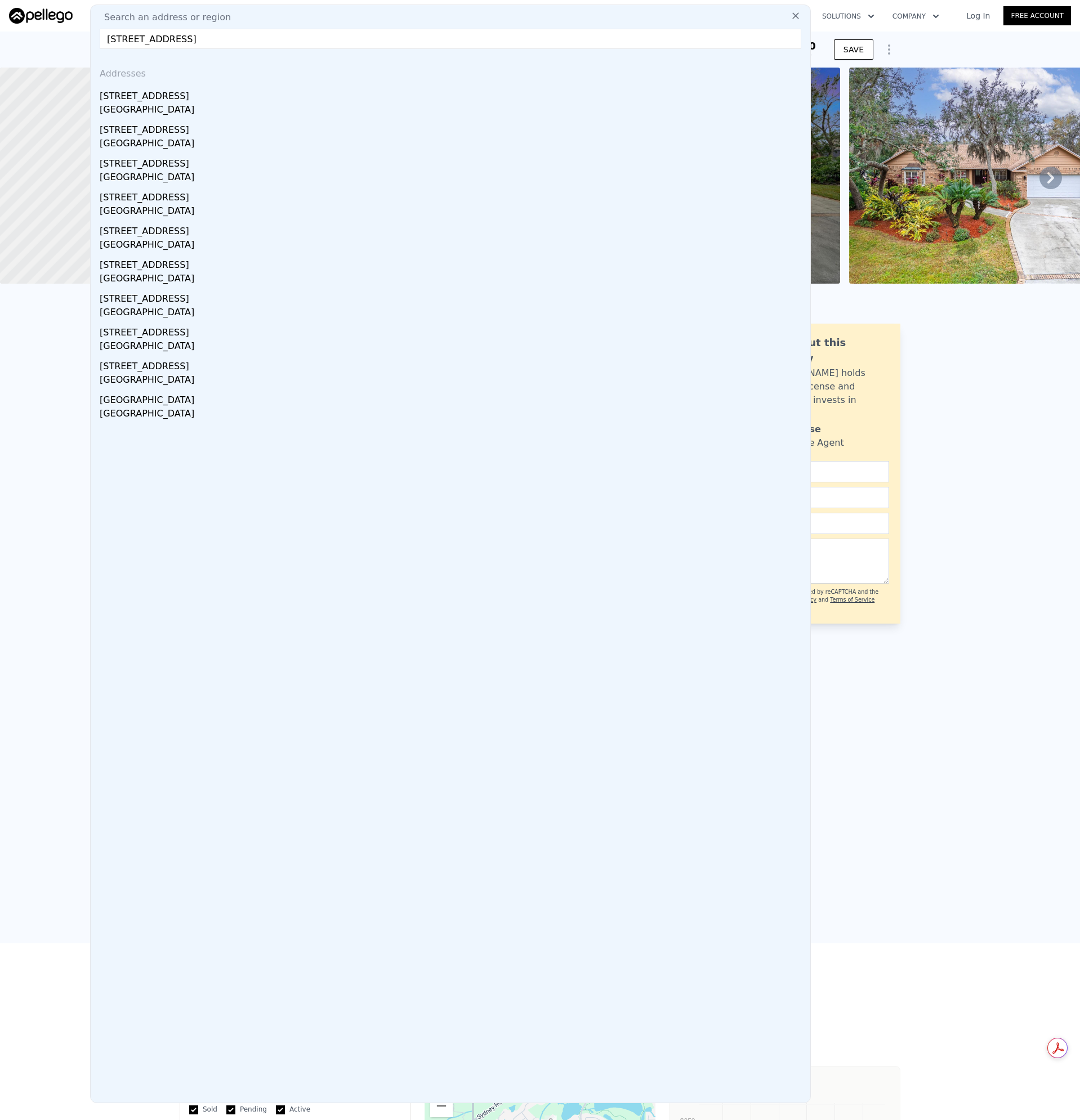
type input "[STREET_ADDRESS]"
click at [134, 98] on div "[STREET_ADDRESS]" at bounding box center [452, 94] width 706 height 18
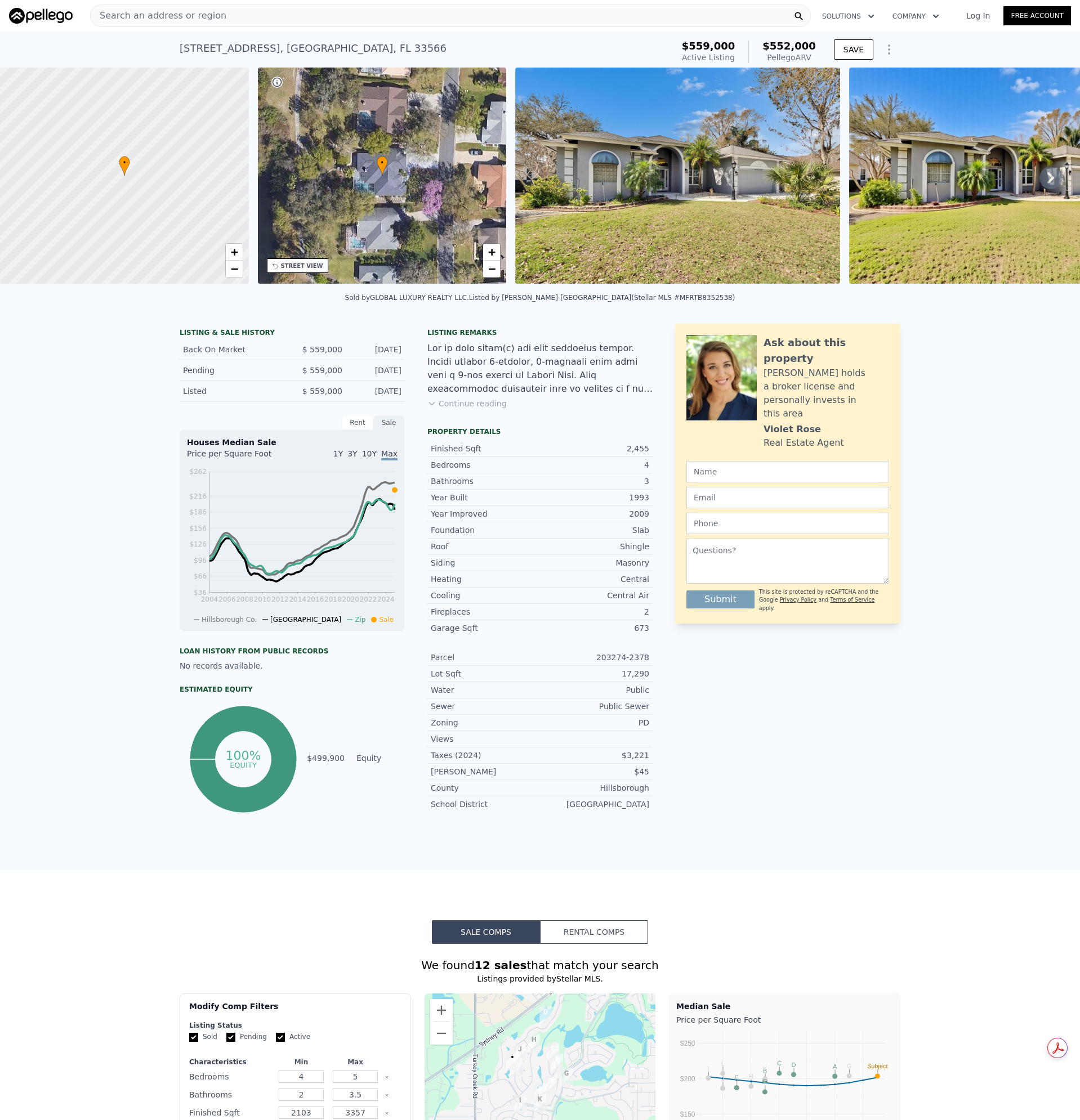
click at [250, 19] on div "Search an address or region" at bounding box center [450, 16] width 720 height 22
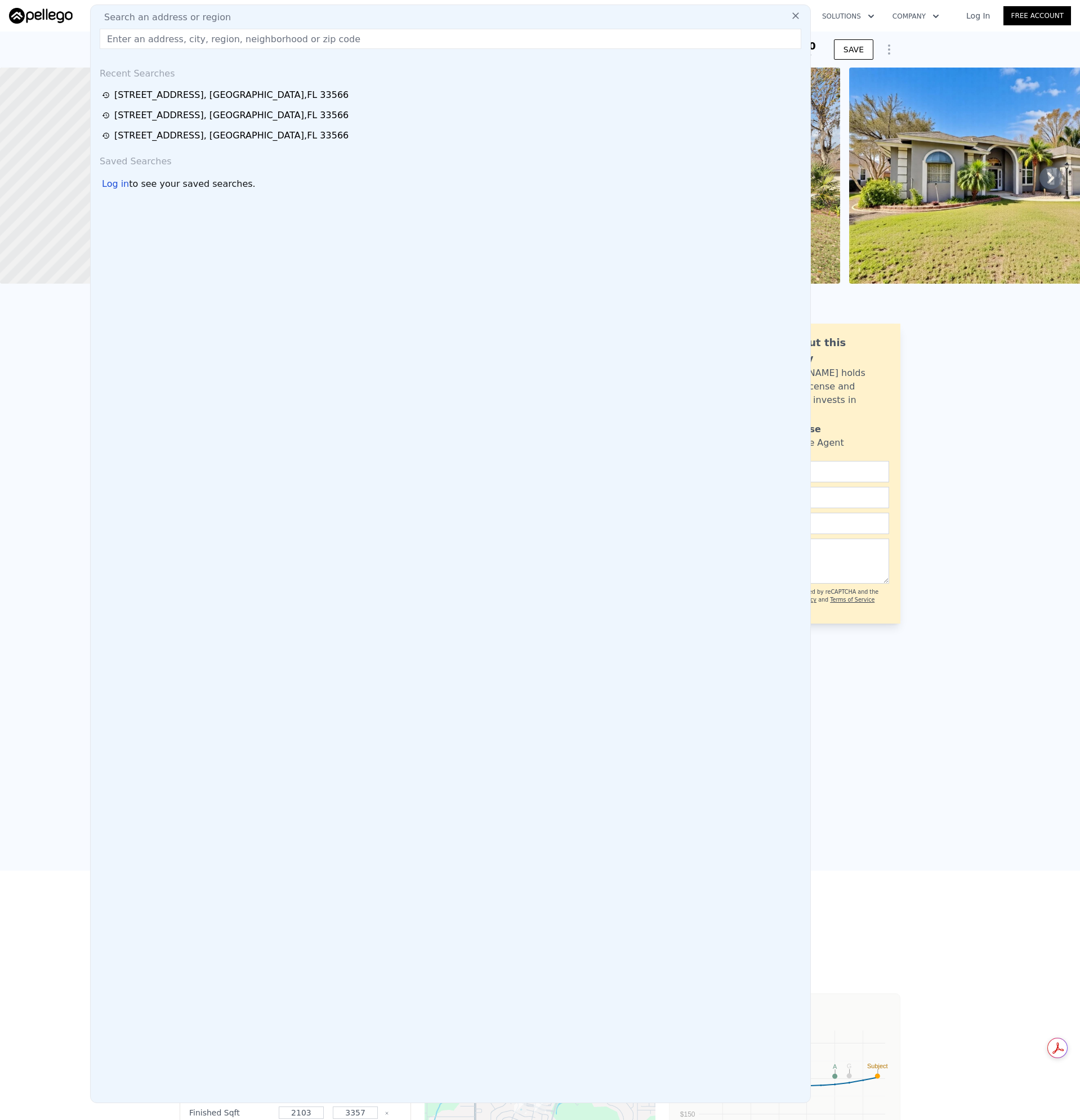
type input "[STREET_ADDRESS]"
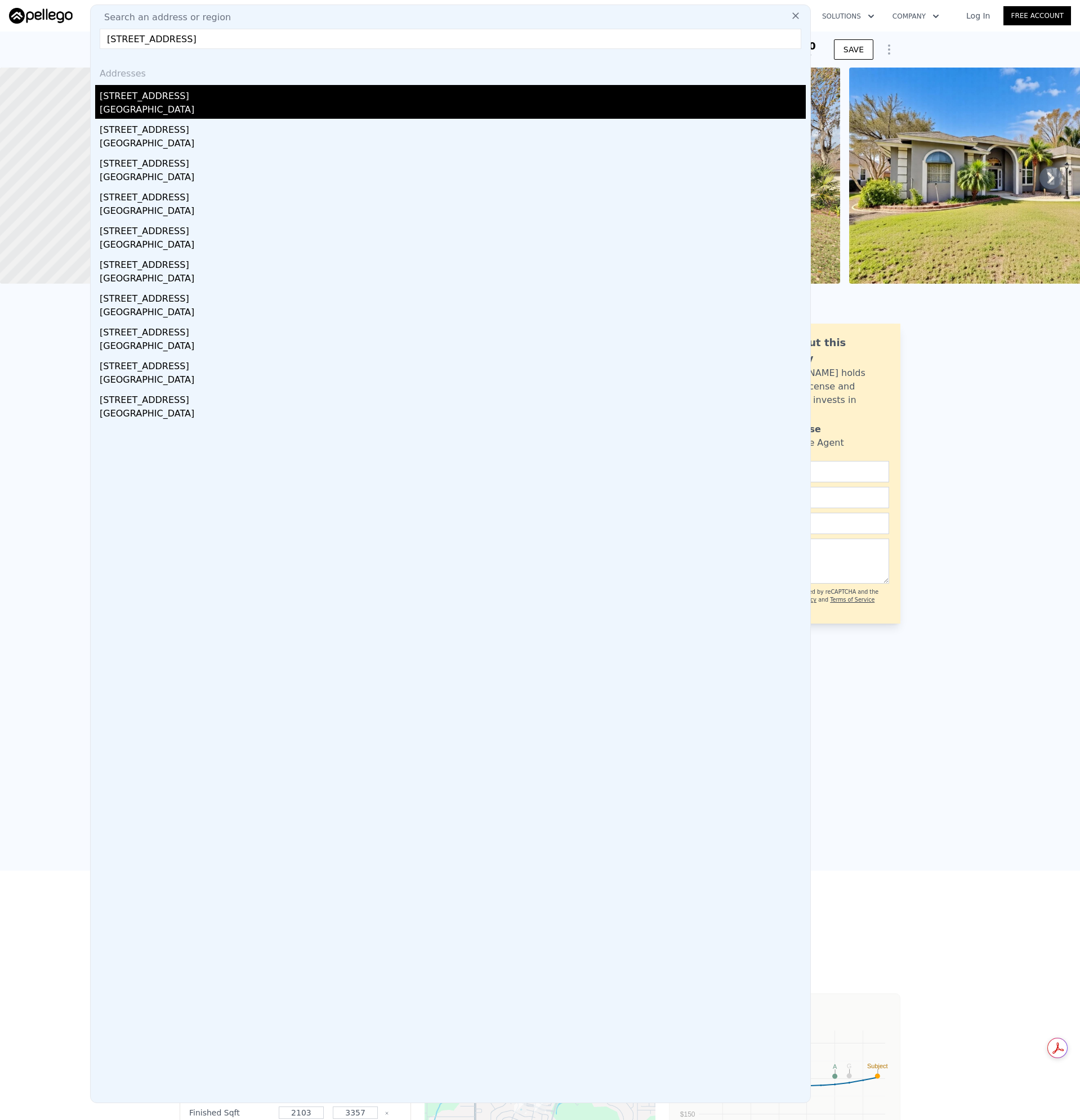
click at [141, 102] on div "[STREET_ADDRESS]" at bounding box center [452, 94] width 706 height 18
type input "3"
type input "4"
type input "2300"
type input "3746"
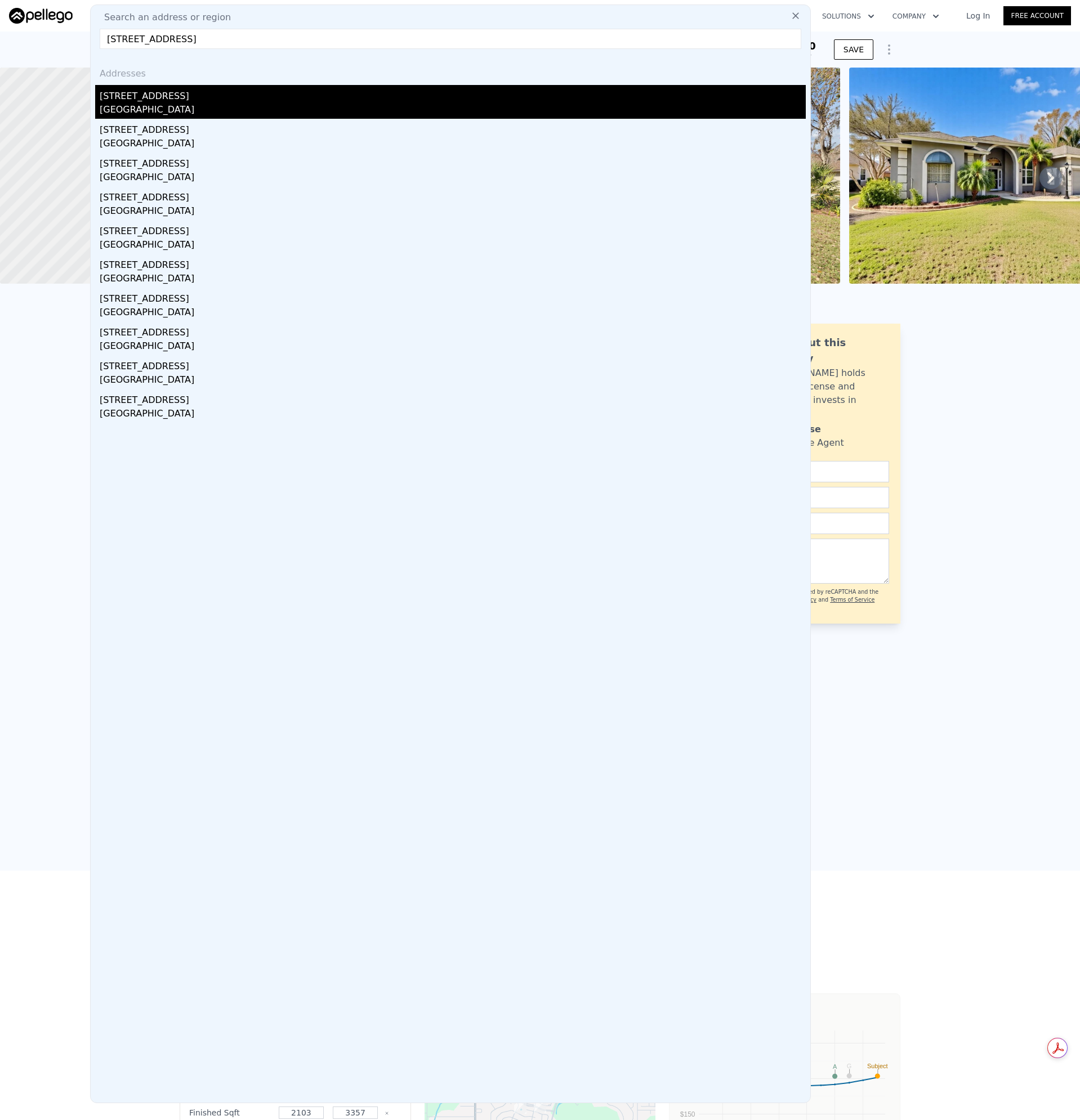
type input "11953"
type input "21676"
checkbox input "false"
checkbox input "true"
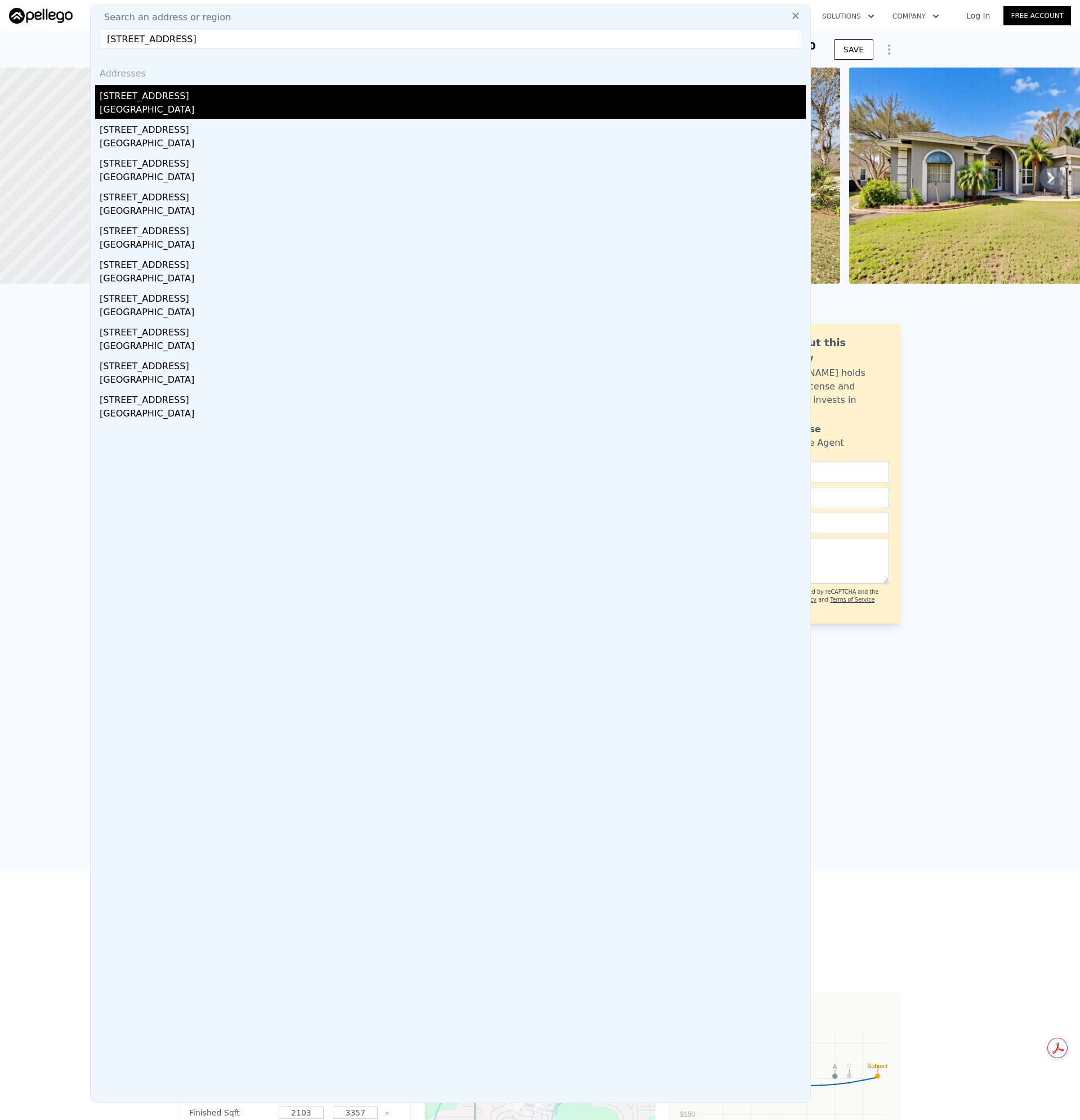
type input "$ 612,000"
type input "5"
type input "-$ 8,291"
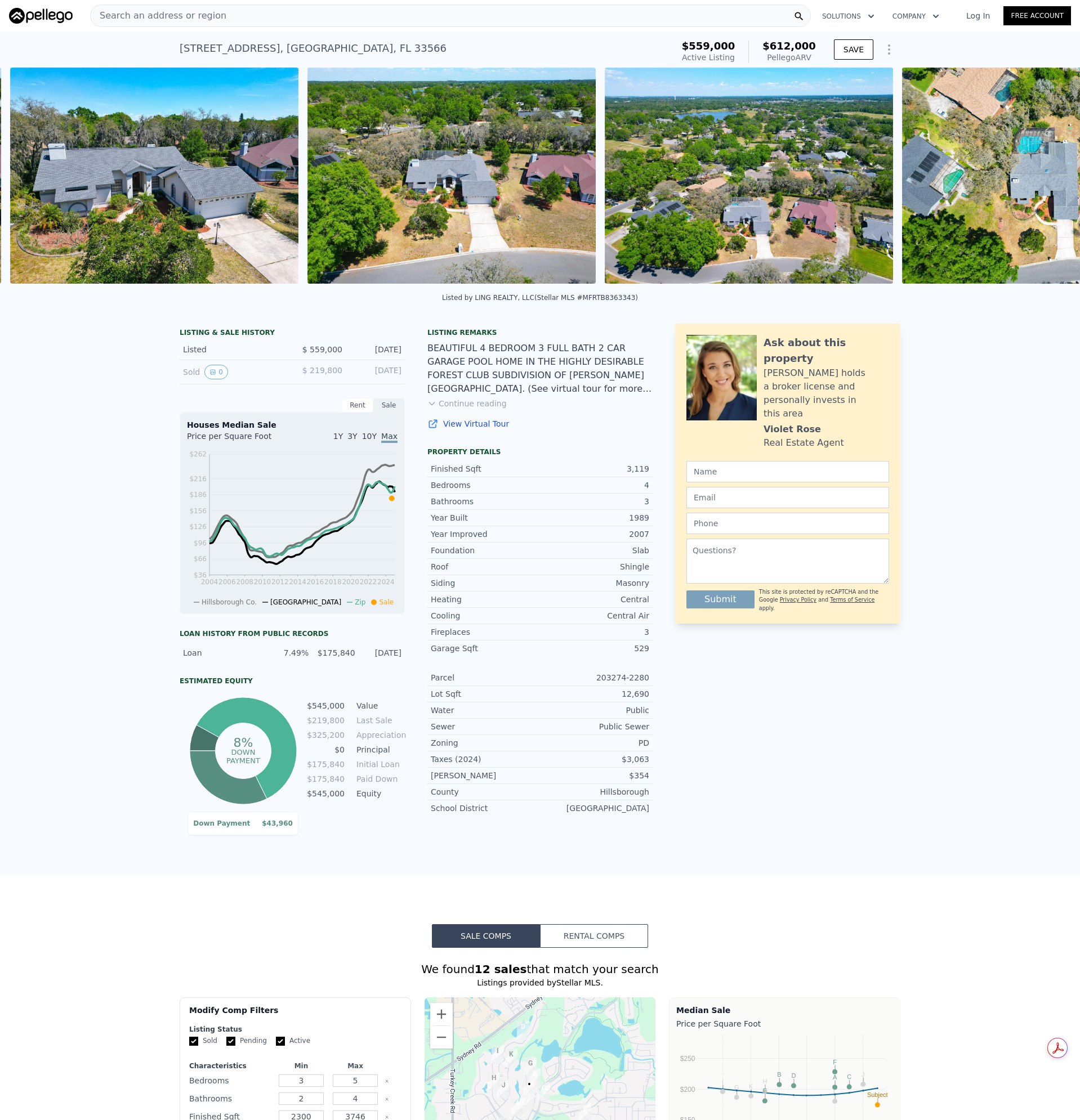
scroll to position [0, 6774]
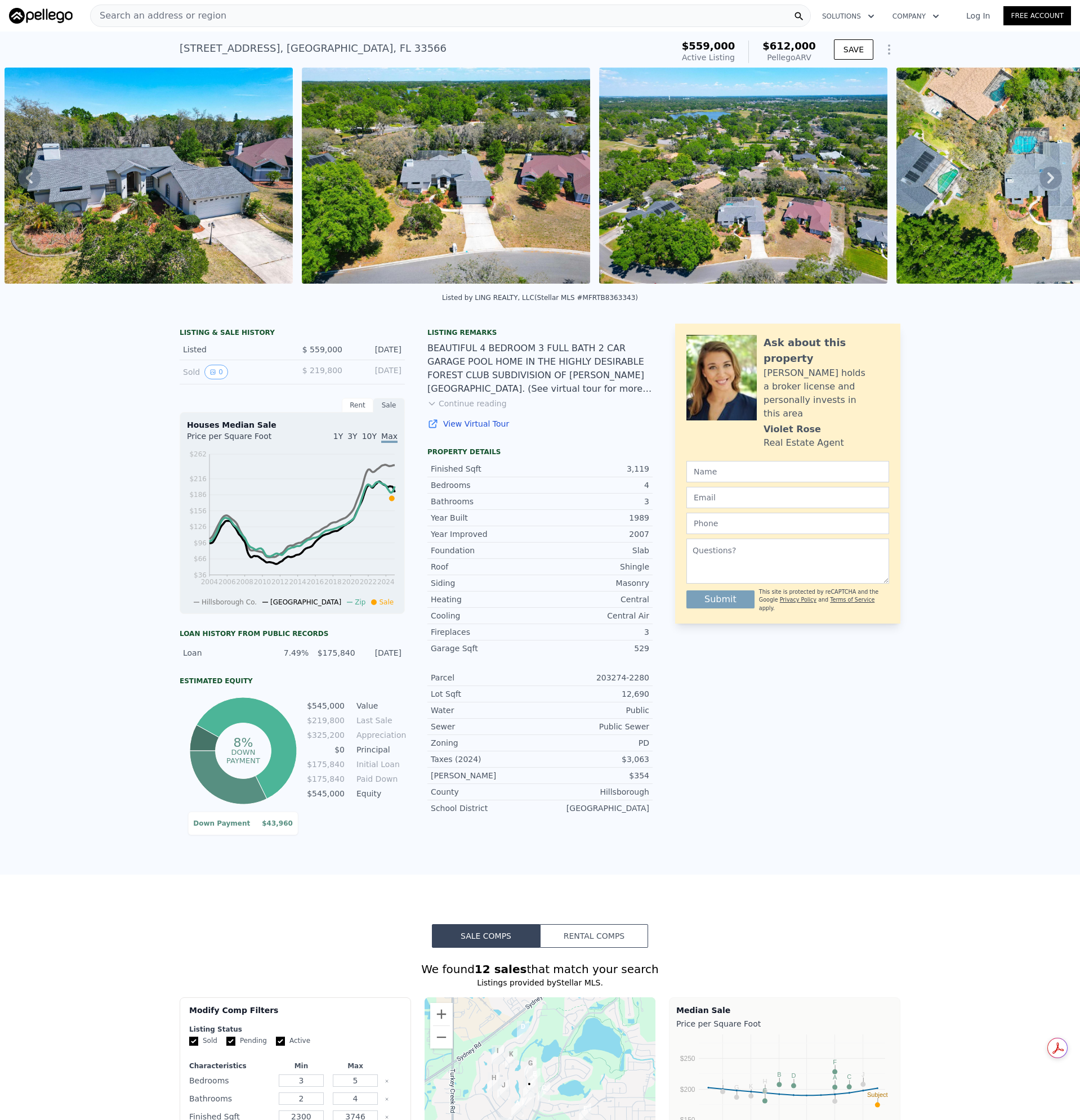
click at [237, 13] on div "Search an address or region" at bounding box center [450, 16] width 720 height 22
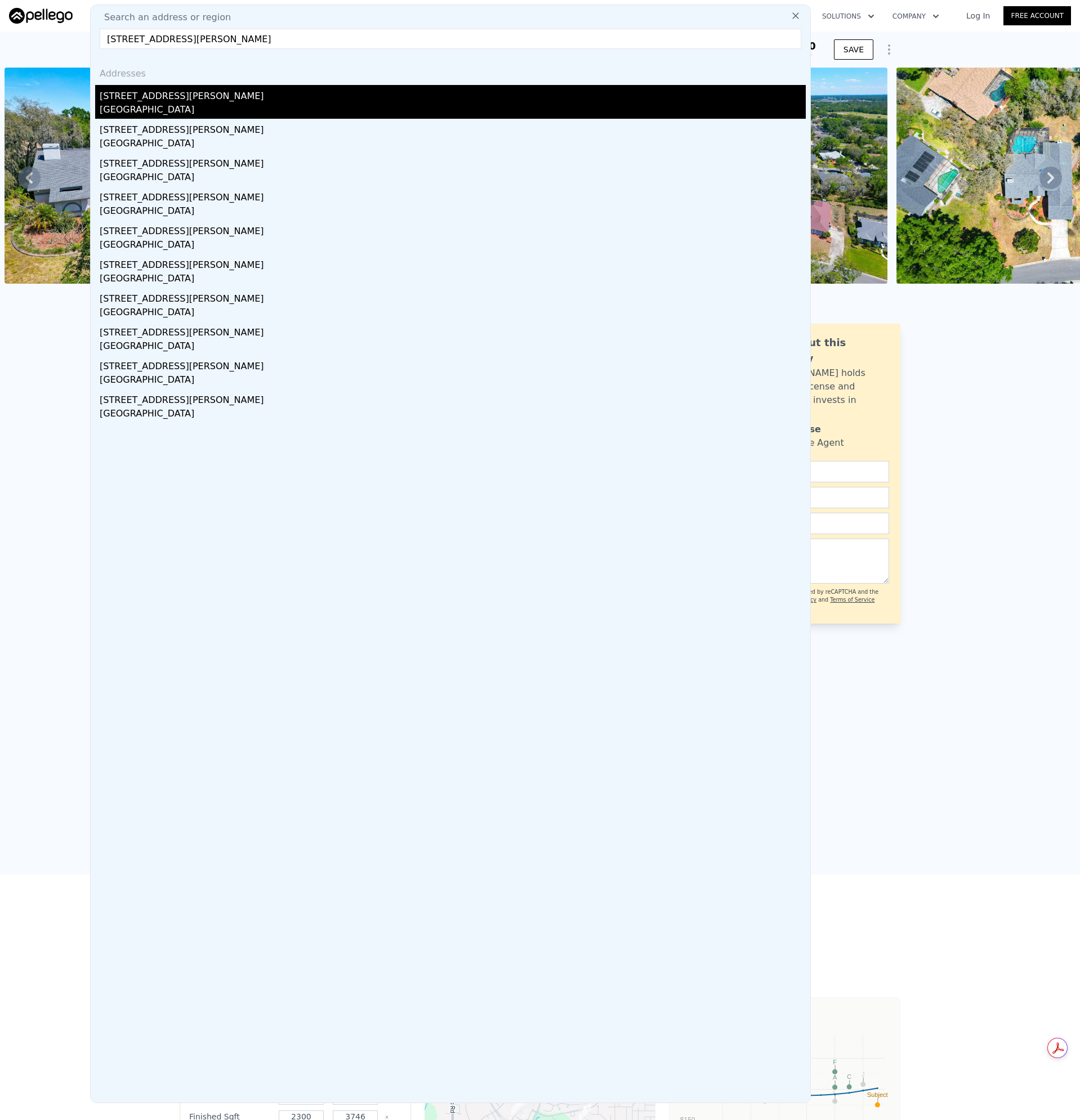
type input "[STREET_ADDRESS][PERSON_NAME]"
click at [127, 102] on div "[STREET_ADDRESS][PERSON_NAME]" at bounding box center [452, 94] width 706 height 18
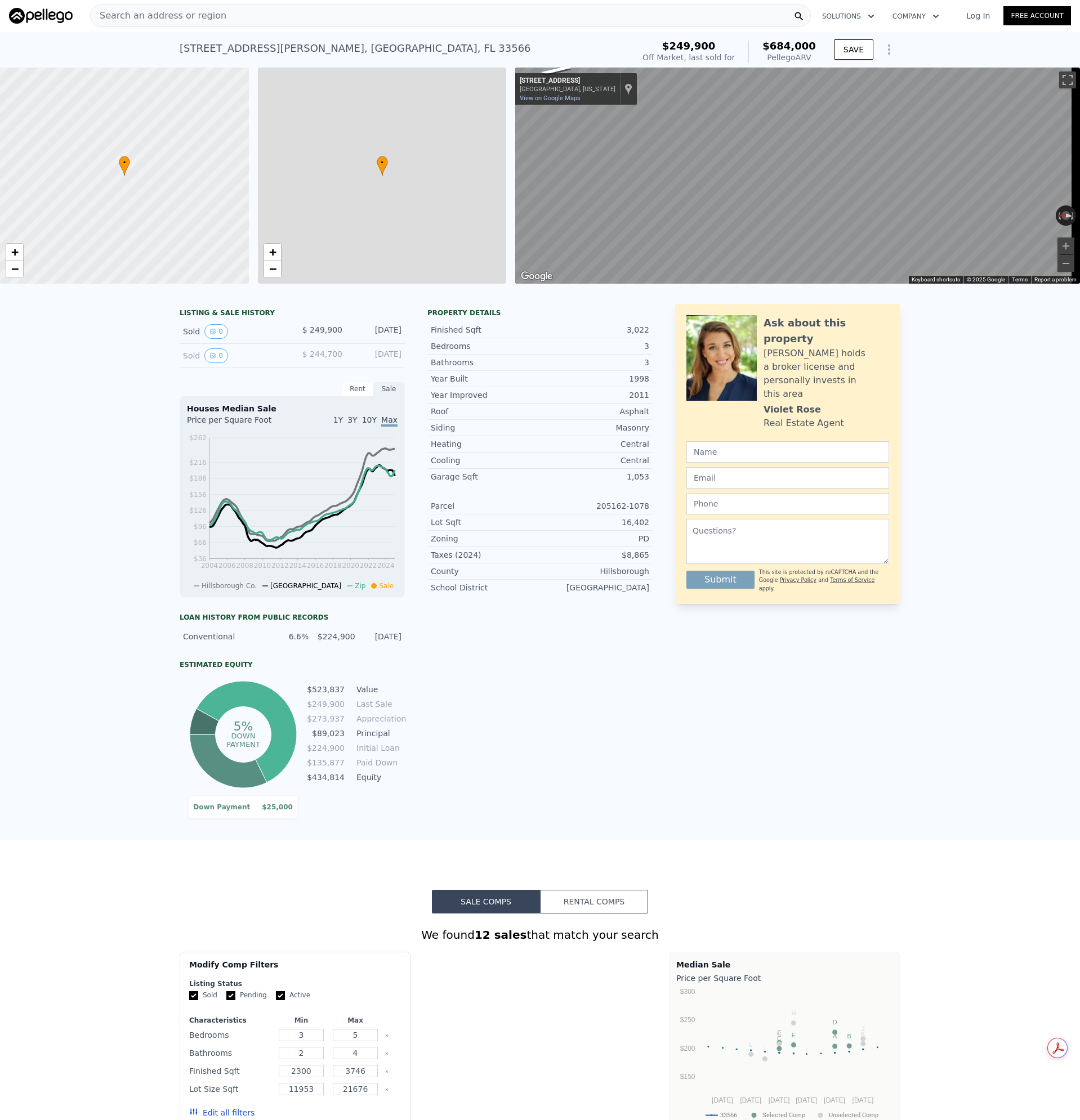
type input "3.5"
type input "2190"
type input "3357"
type input "11314"
type input "$ 684,000"
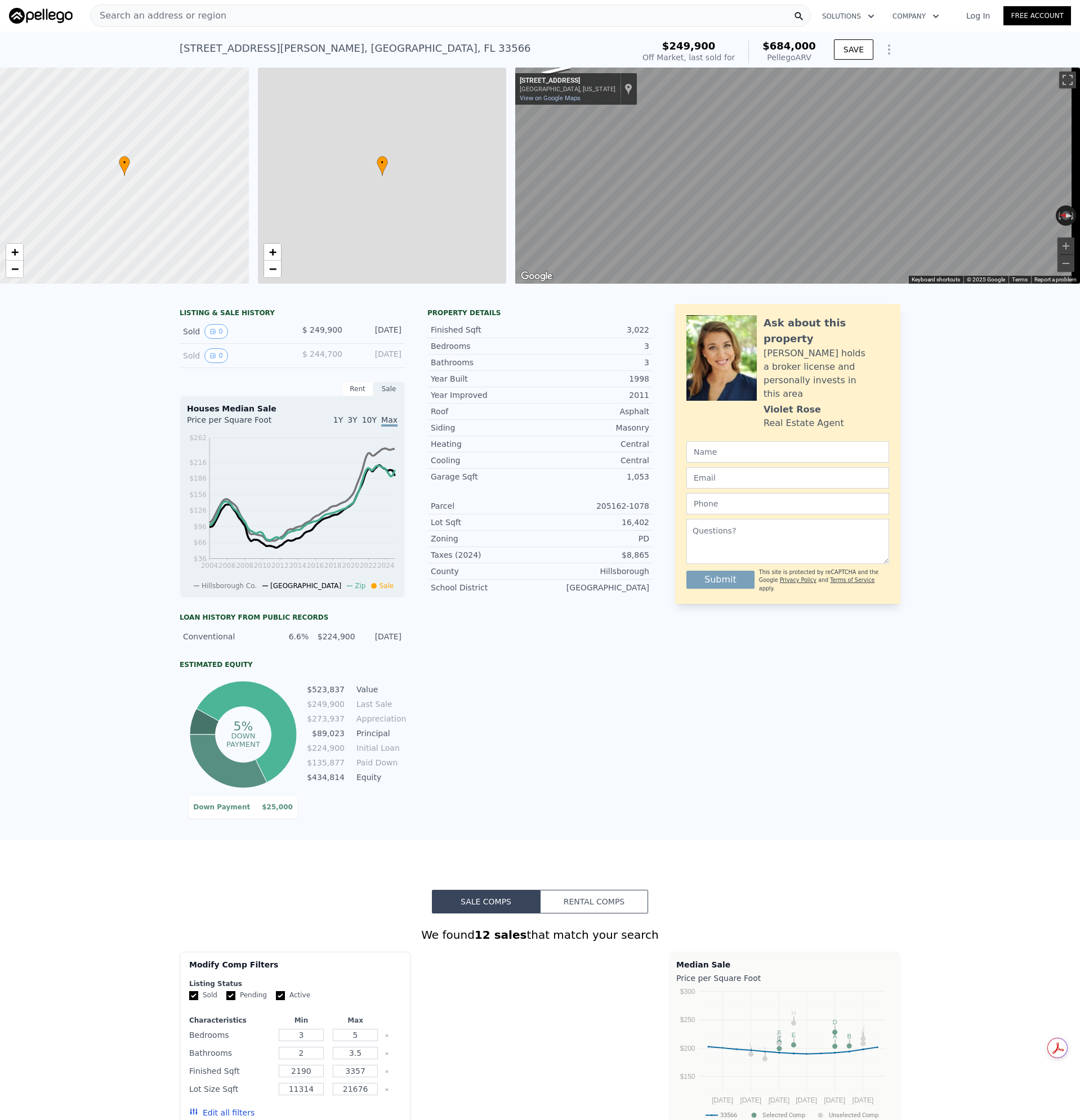
type input "$ 371,222"
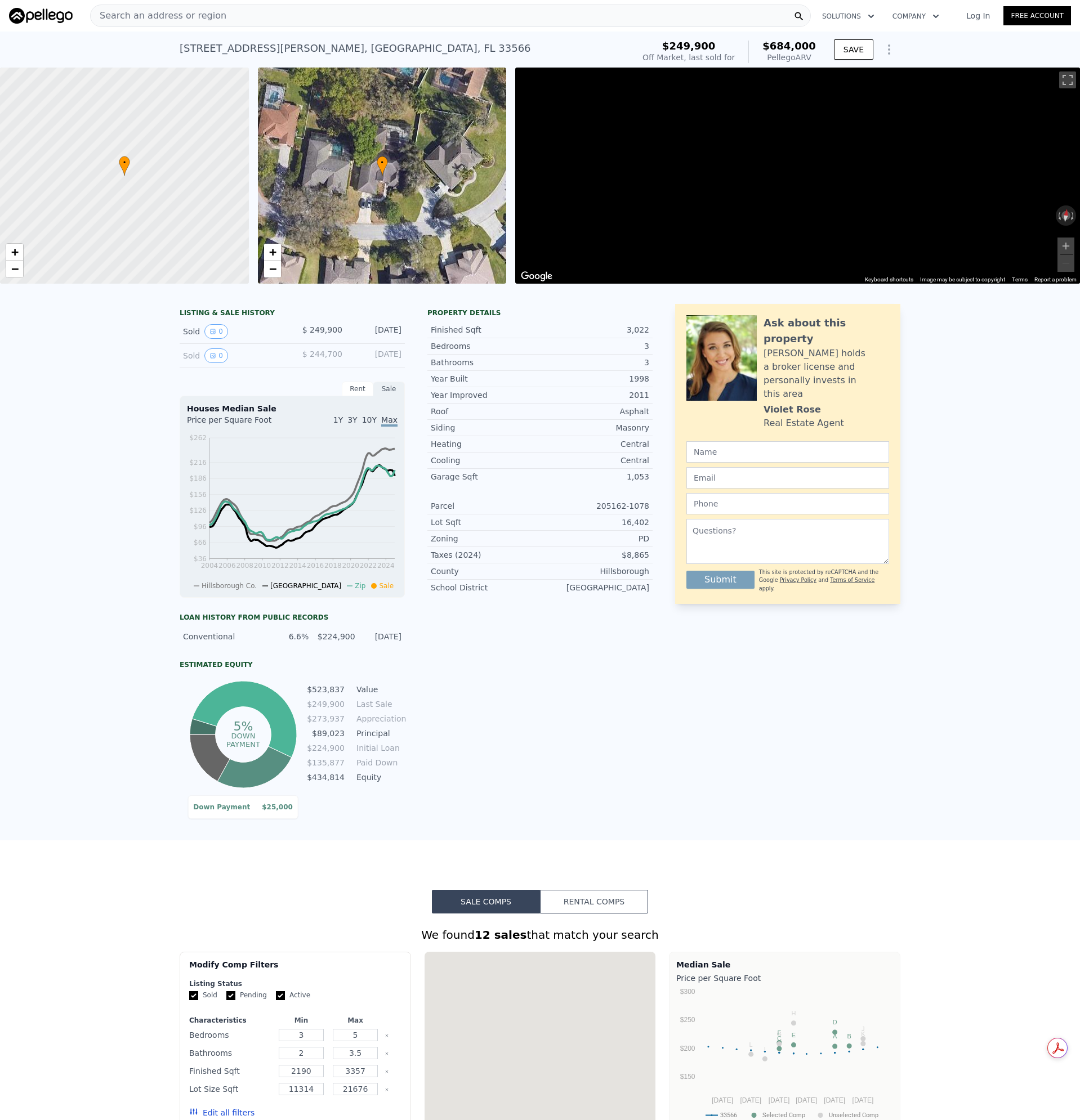
scroll to position [0, 5]
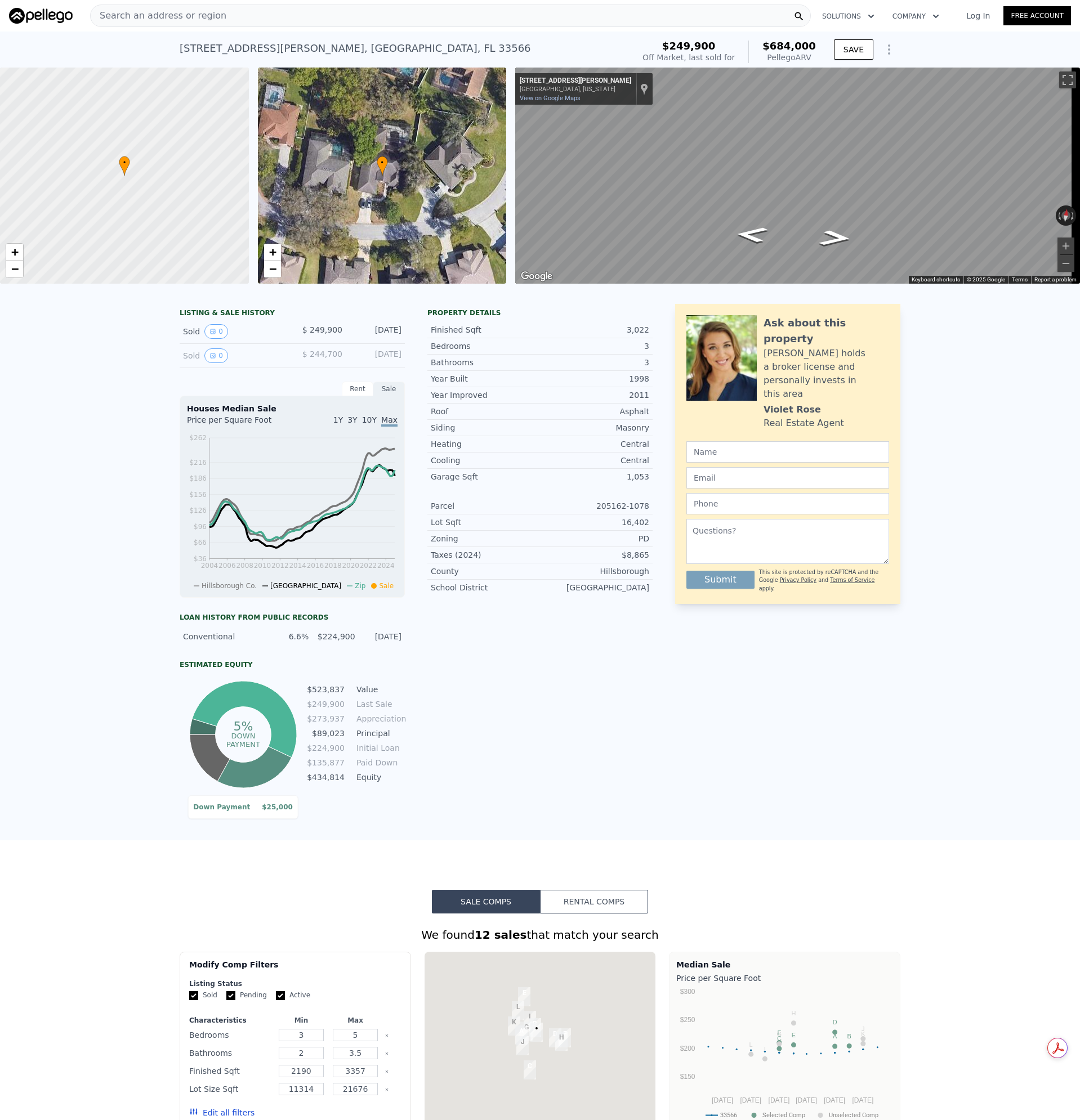
click at [199, 20] on span "Search an address or region" at bounding box center [158, 16] width 136 height 14
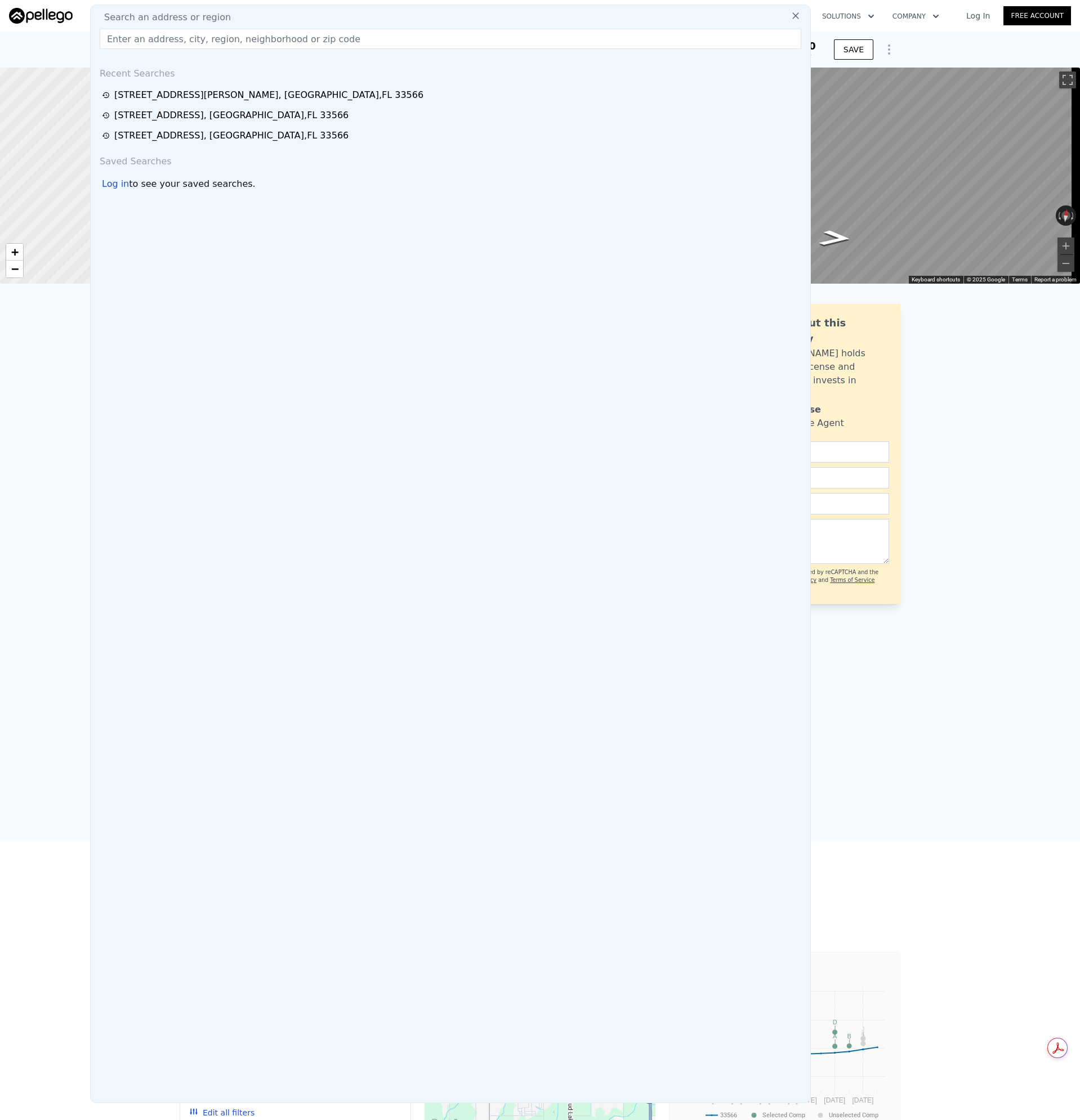
type input "[STREET_ADDRESS][PERSON_NAME]"
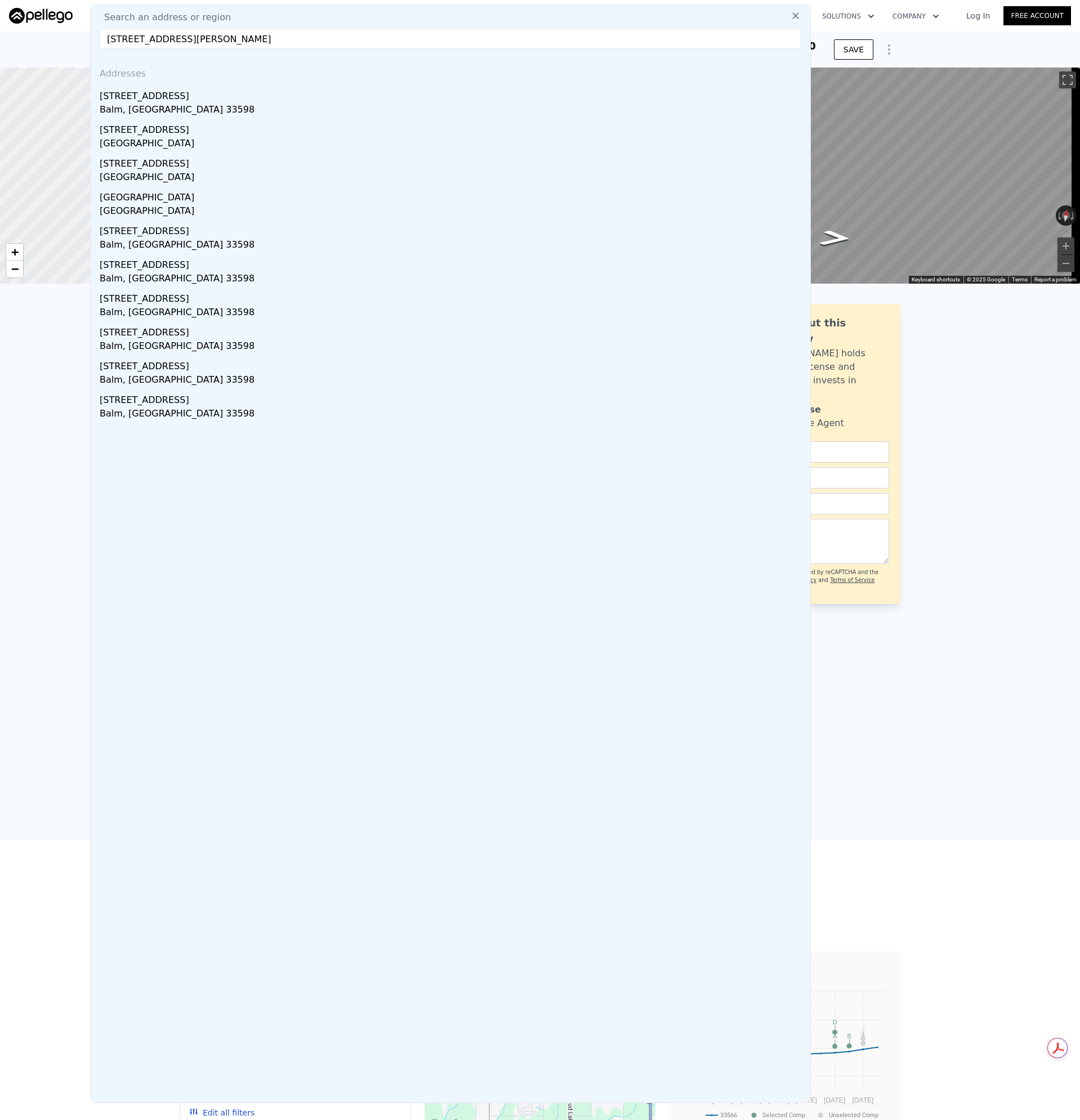
click at [141, 102] on div "[STREET_ADDRESS][PERSON_NAME]" at bounding box center [452, 102] width 706 height 34
click at [146, 103] on div at bounding box center [124, 176] width 298 height 260
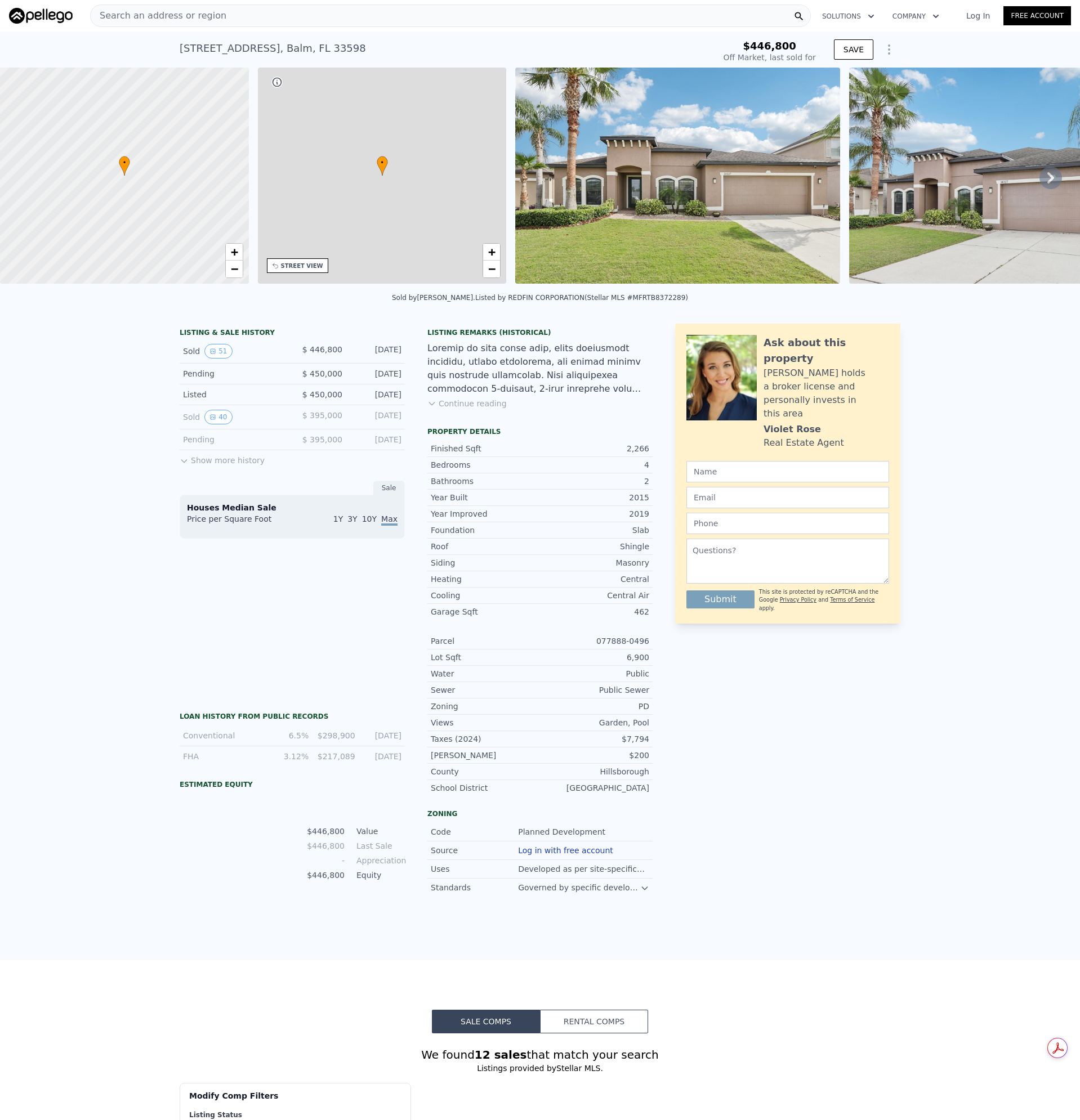
type input "-$ 474,823"
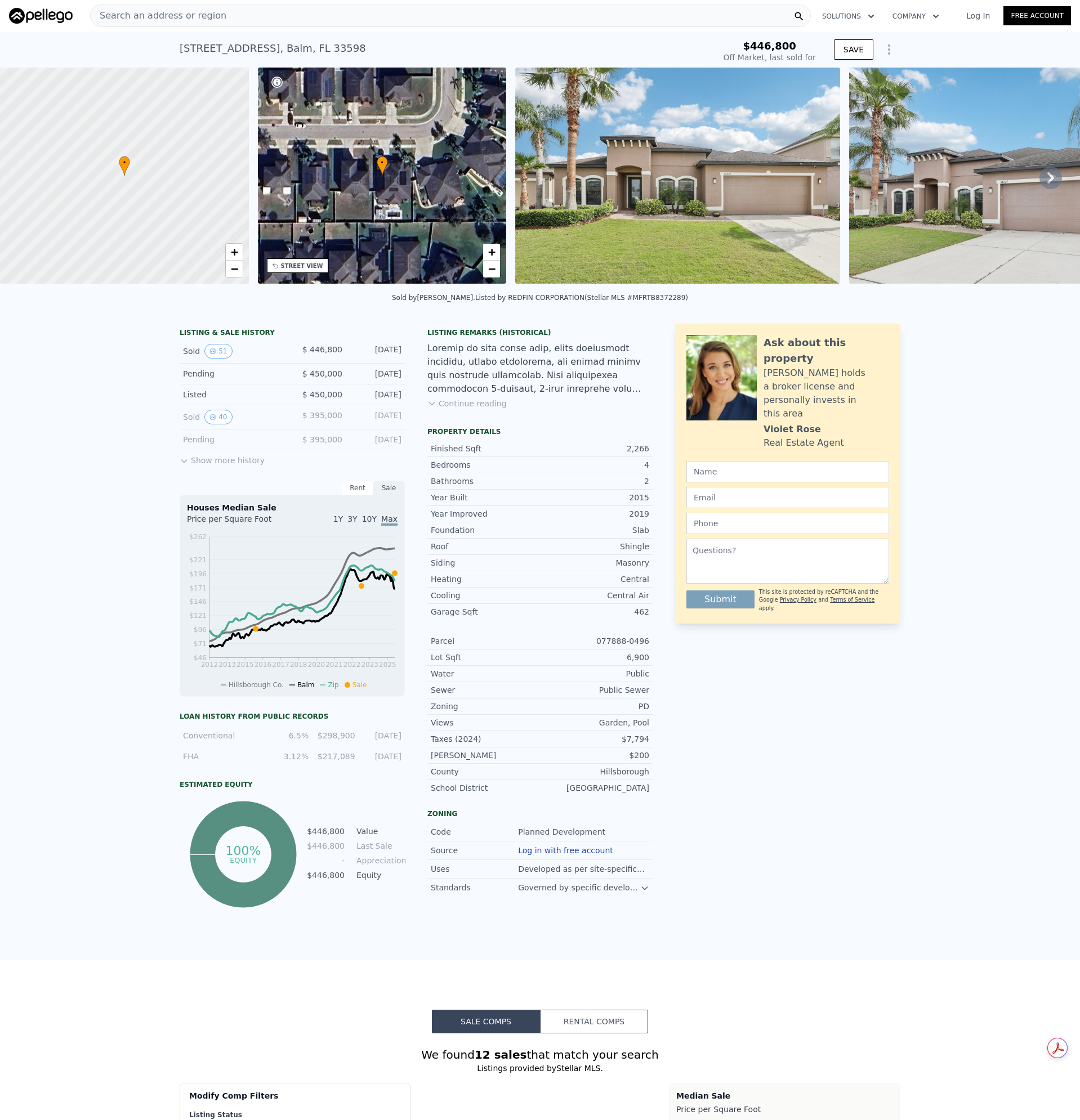
type input "$ 447,000"
type input "-$ 55,387"
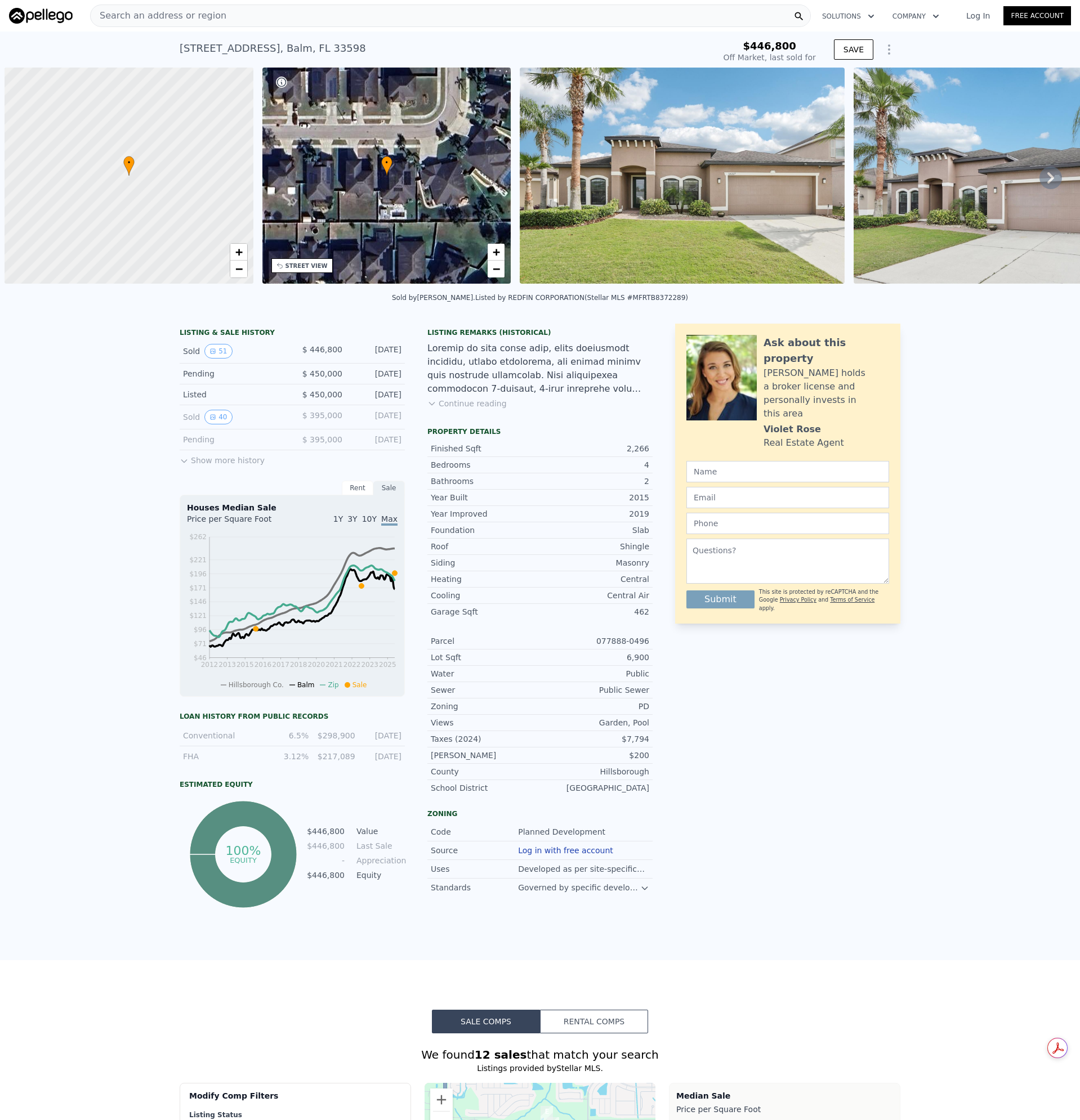
scroll to position [0, 5]
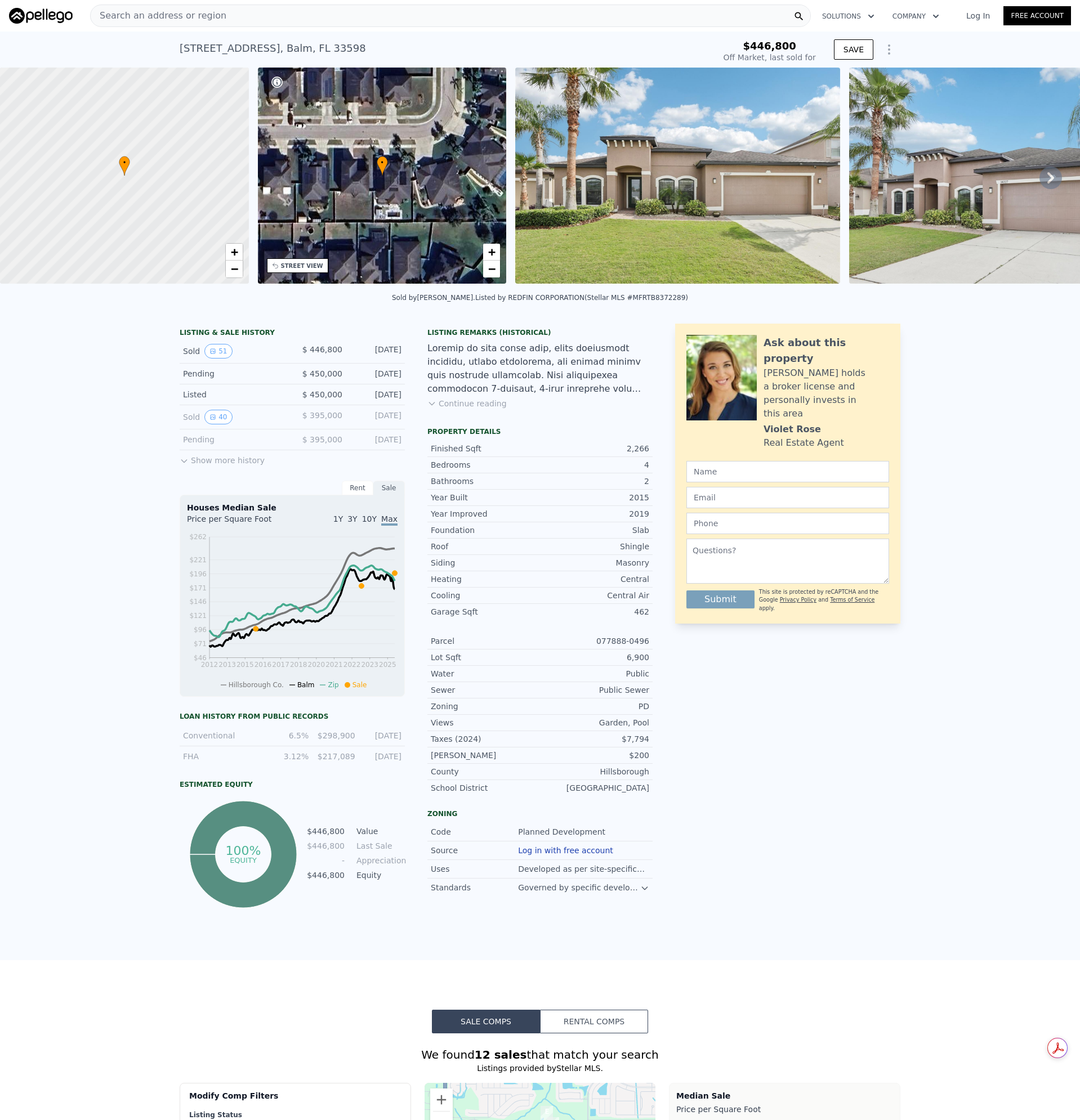
click at [220, 22] on div "Search an address or region" at bounding box center [450, 16] width 720 height 22
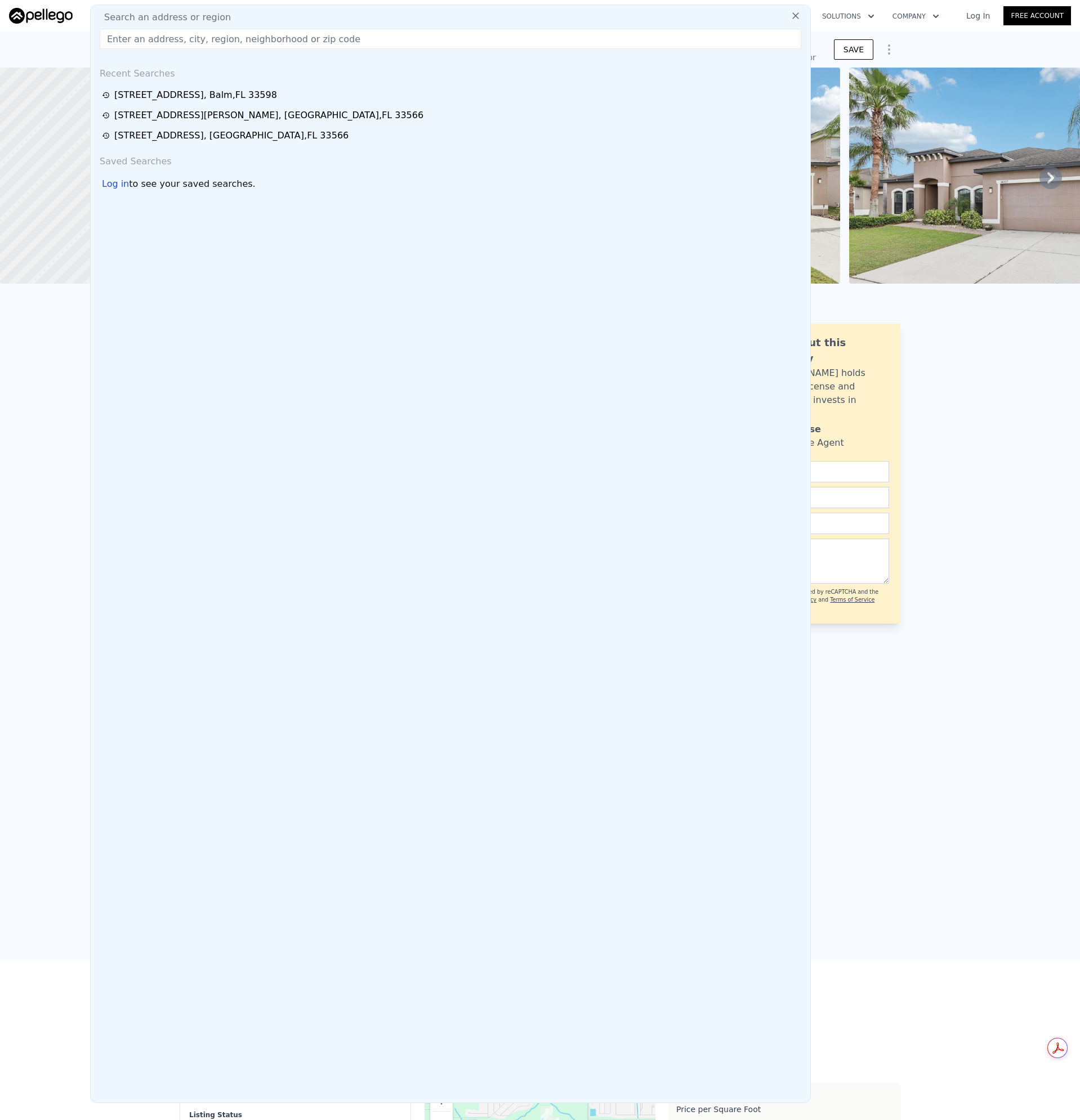
type input "10603 Massimo Dr Wimauma, FL 33598"
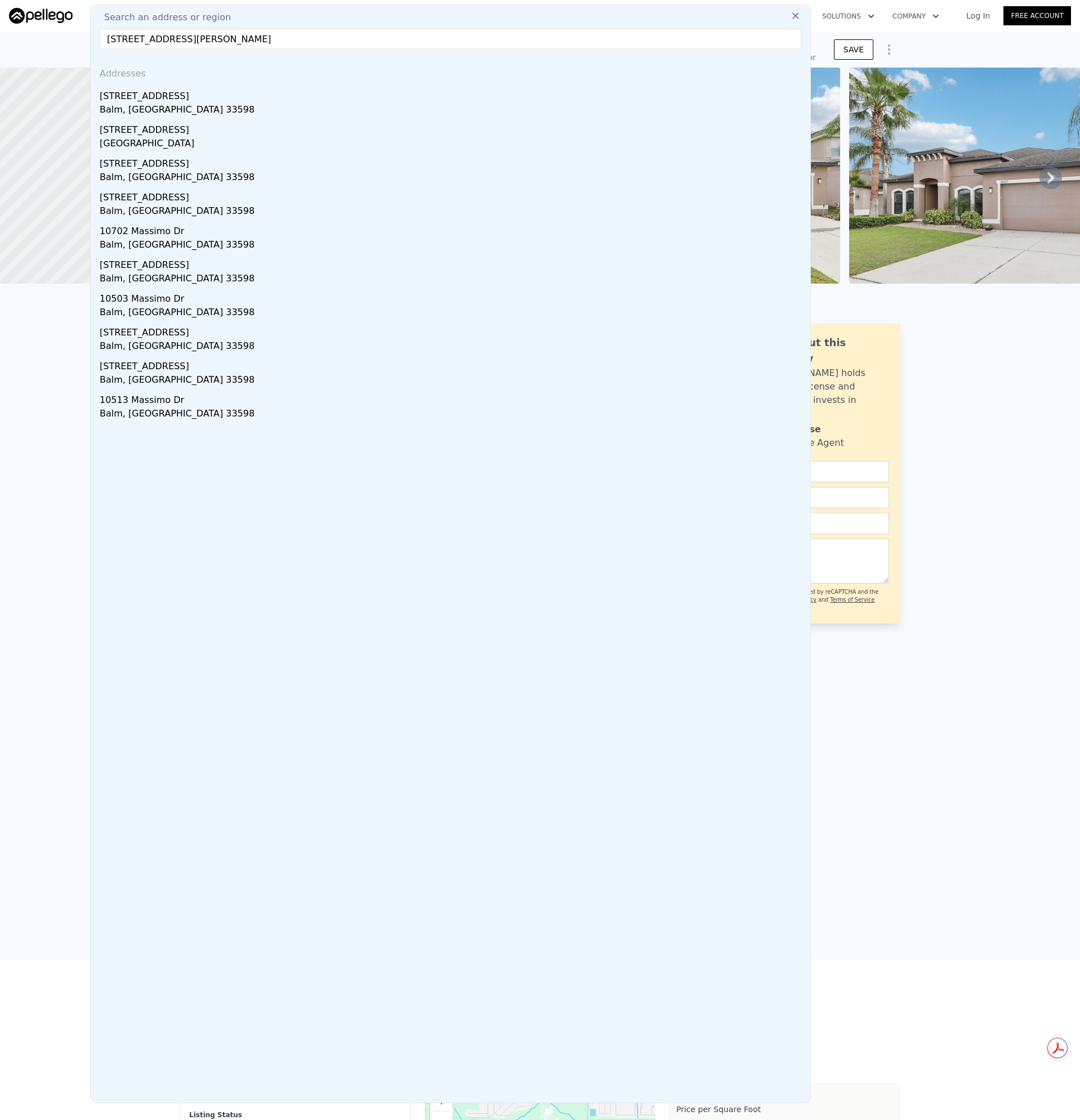
click at [137, 106] on div "Balm, [GEOGRAPHIC_DATA] 33598" at bounding box center [452, 110] width 706 height 16
click at [138, 105] on div at bounding box center [124, 176] width 298 height 260
click at [139, 106] on div at bounding box center [124, 176] width 298 height 260
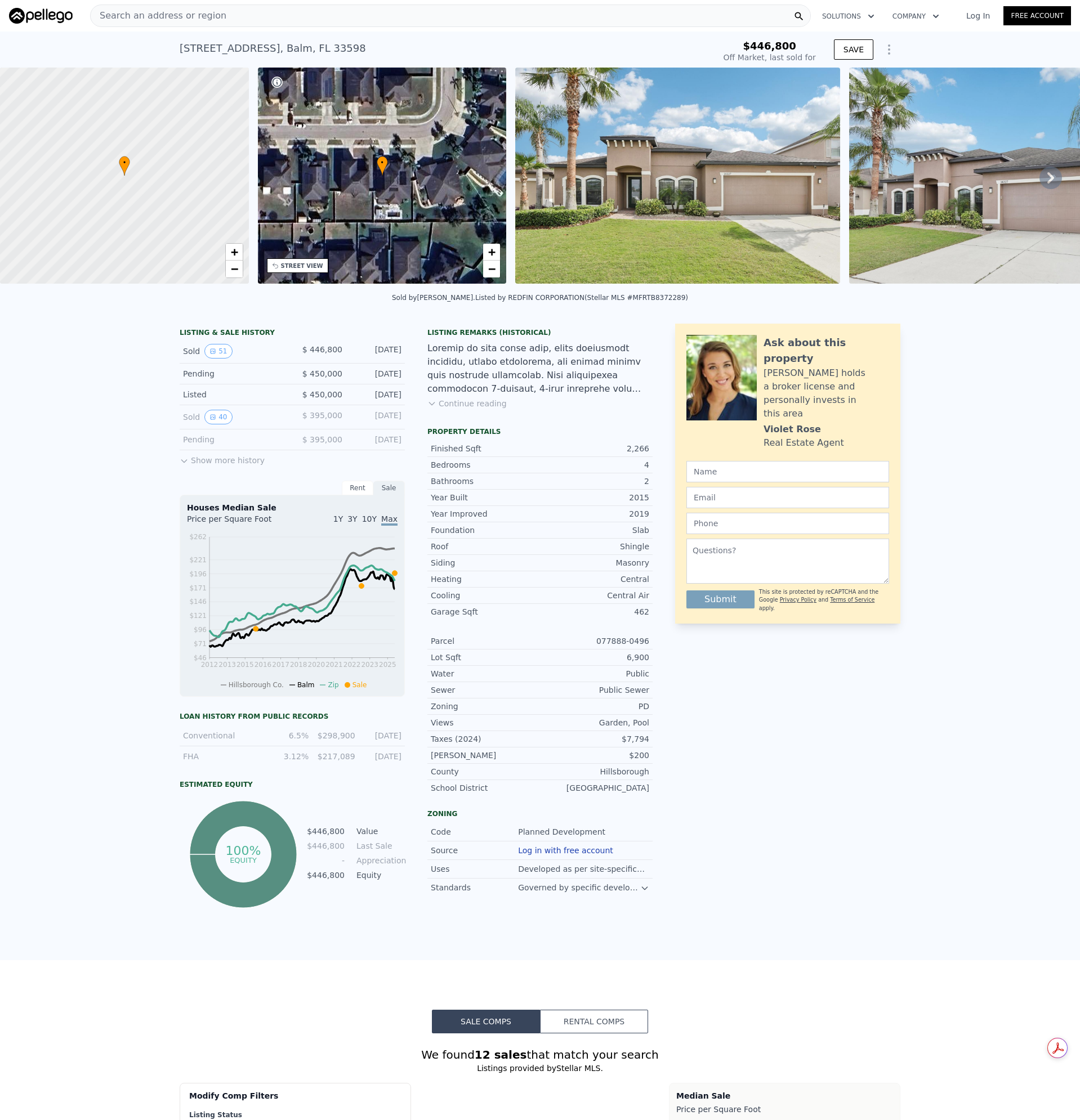
click at [129, 96] on div at bounding box center [124, 176] width 298 height 260
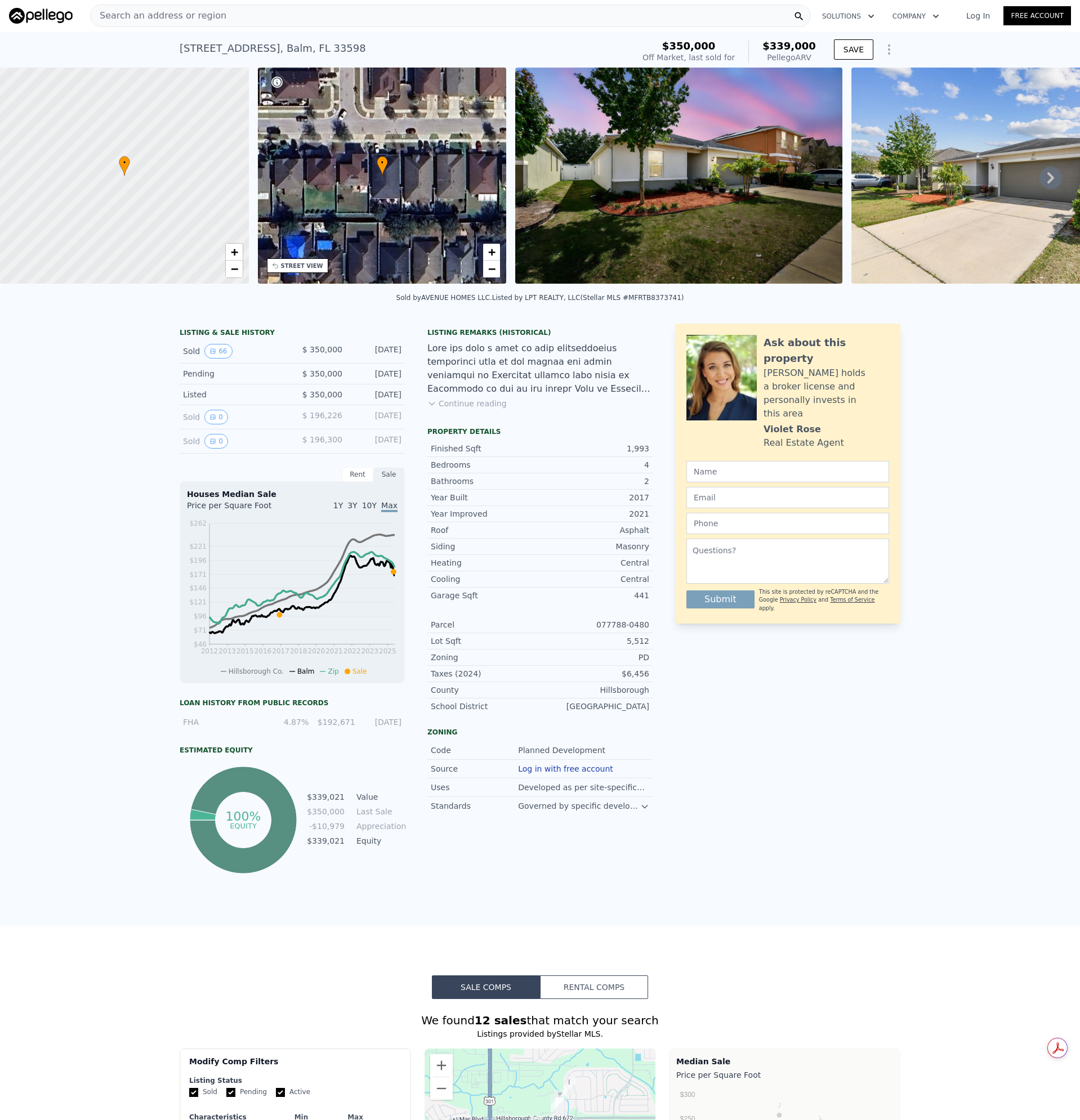
click at [239, 18] on div "Search an address or region" at bounding box center [450, 16] width 720 height 22
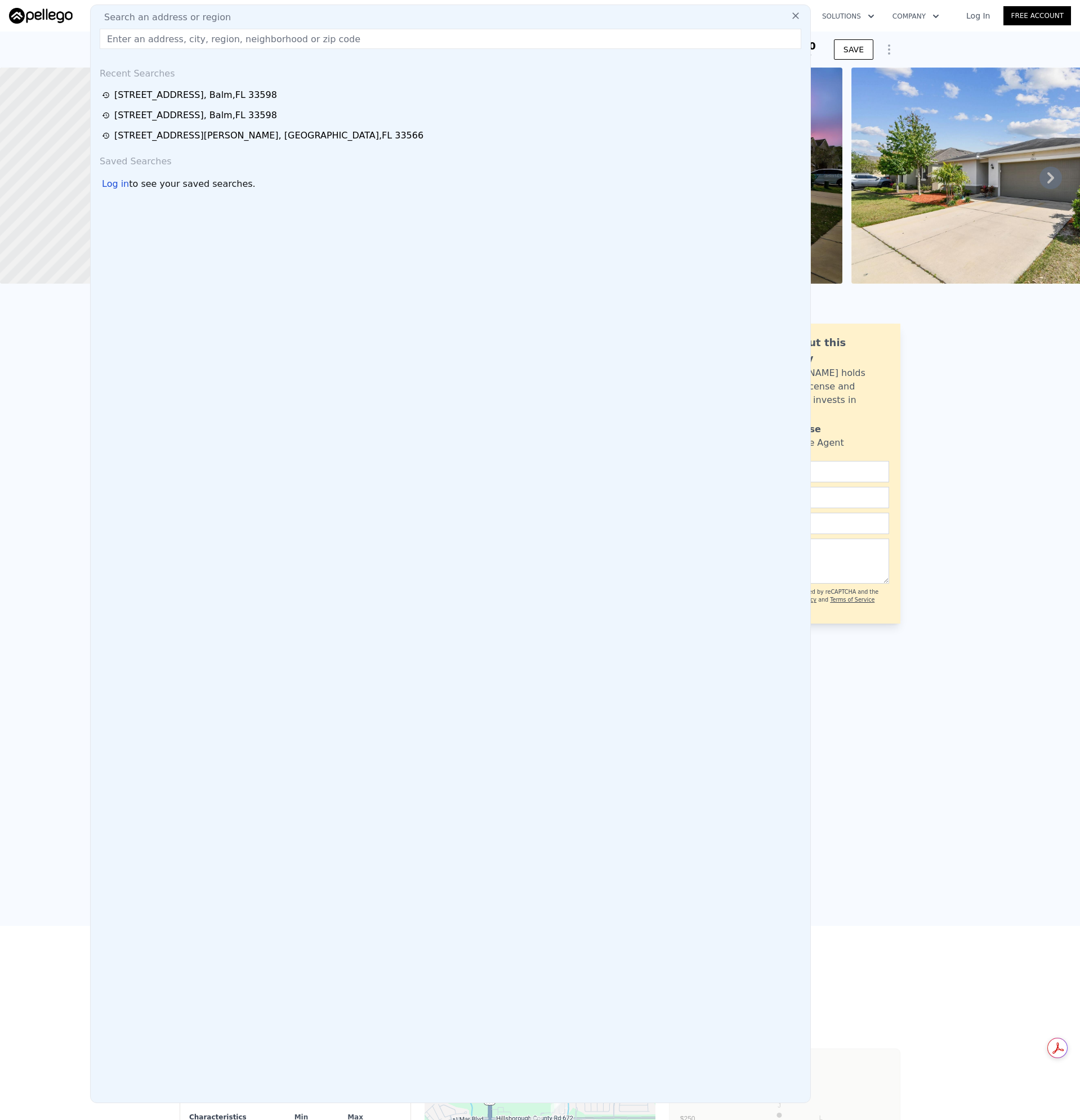
type input "14510 Haddon Mist Dr Wimauma, FL 33598"
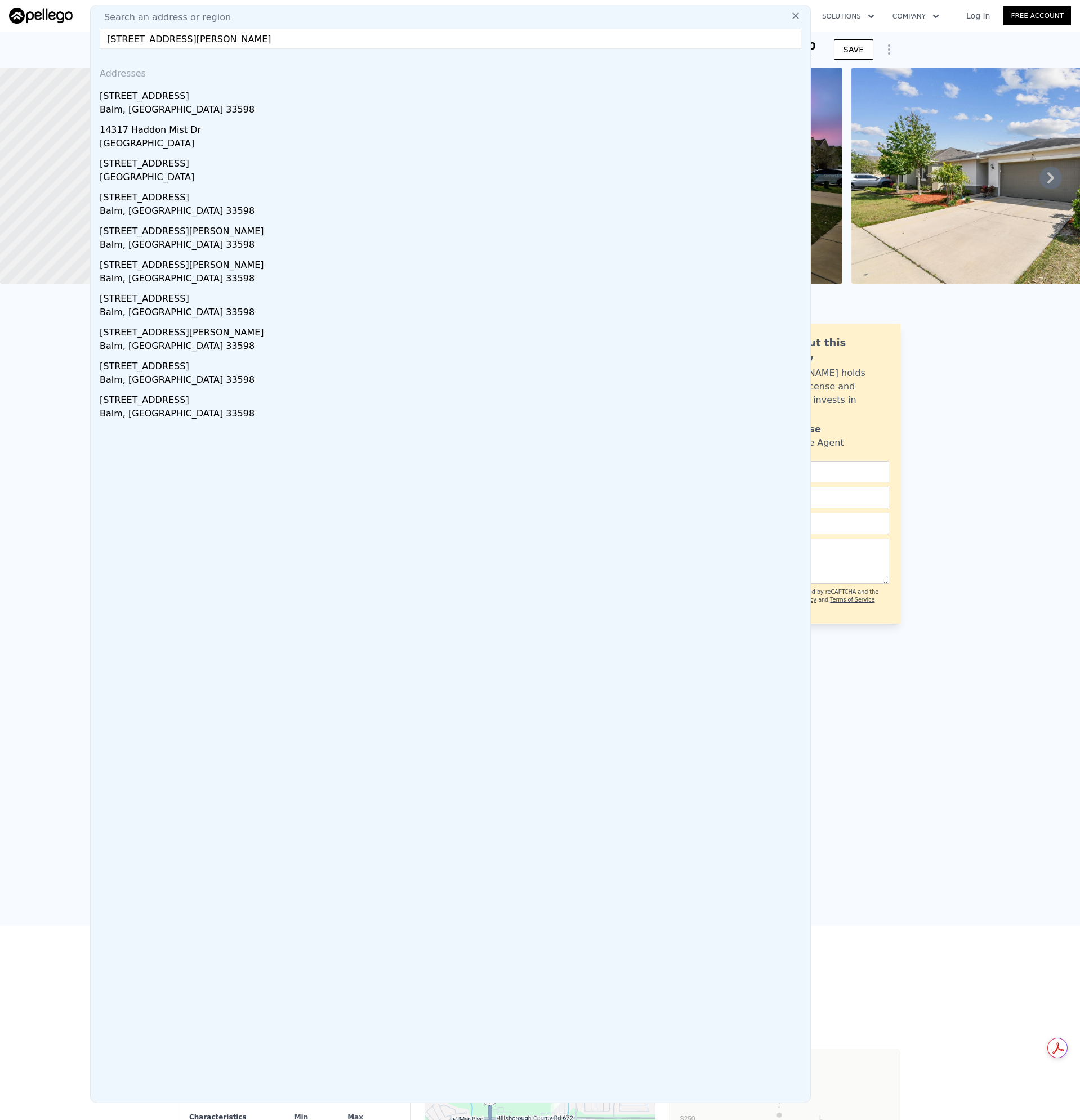
click at [130, 103] on div "Balm, [GEOGRAPHIC_DATA] 33598" at bounding box center [452, 110] width 706 height 16
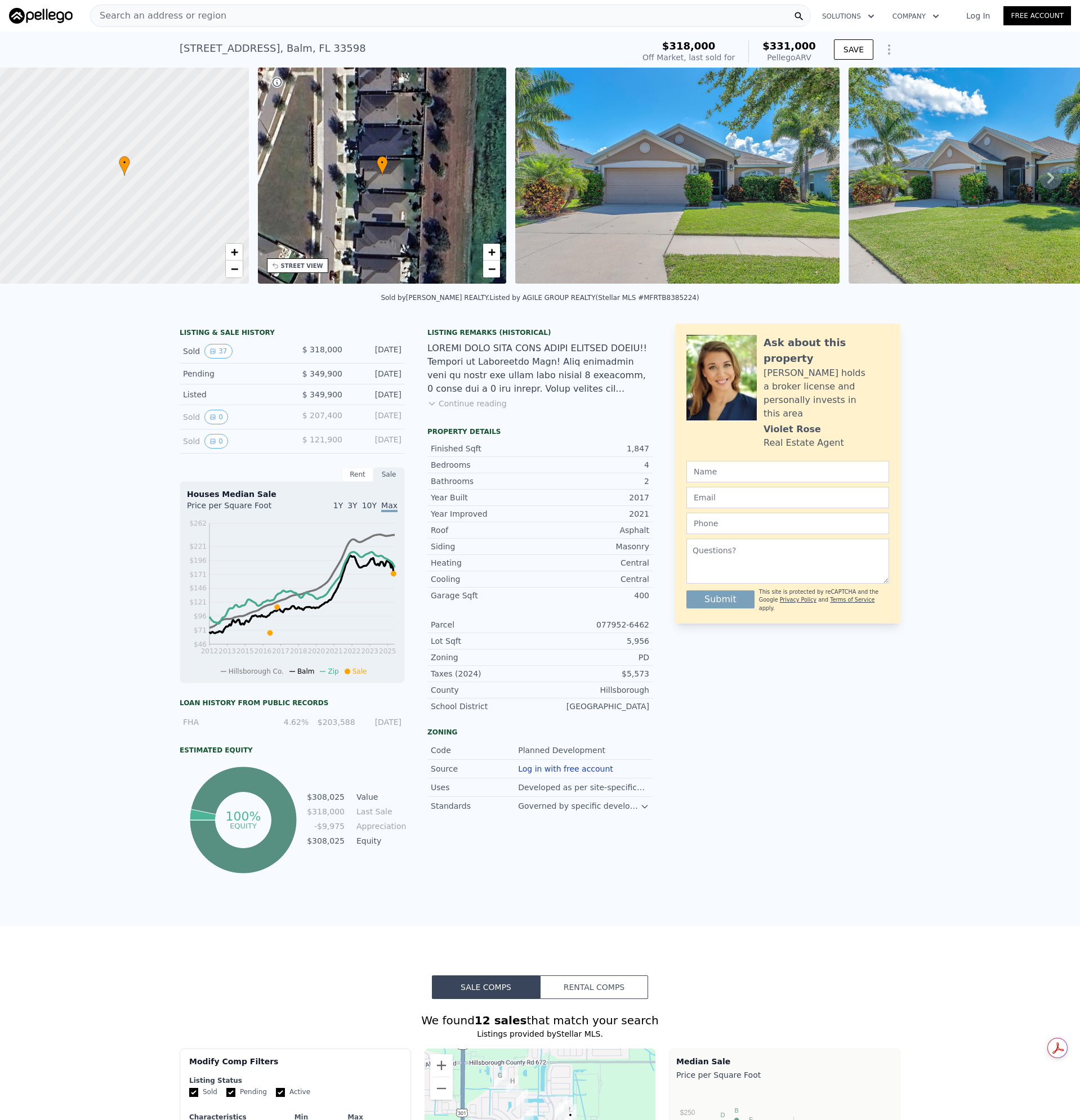
click at [254, 8] on div "Search an address or region" at bounding box center [450, 16] width 720 height 22
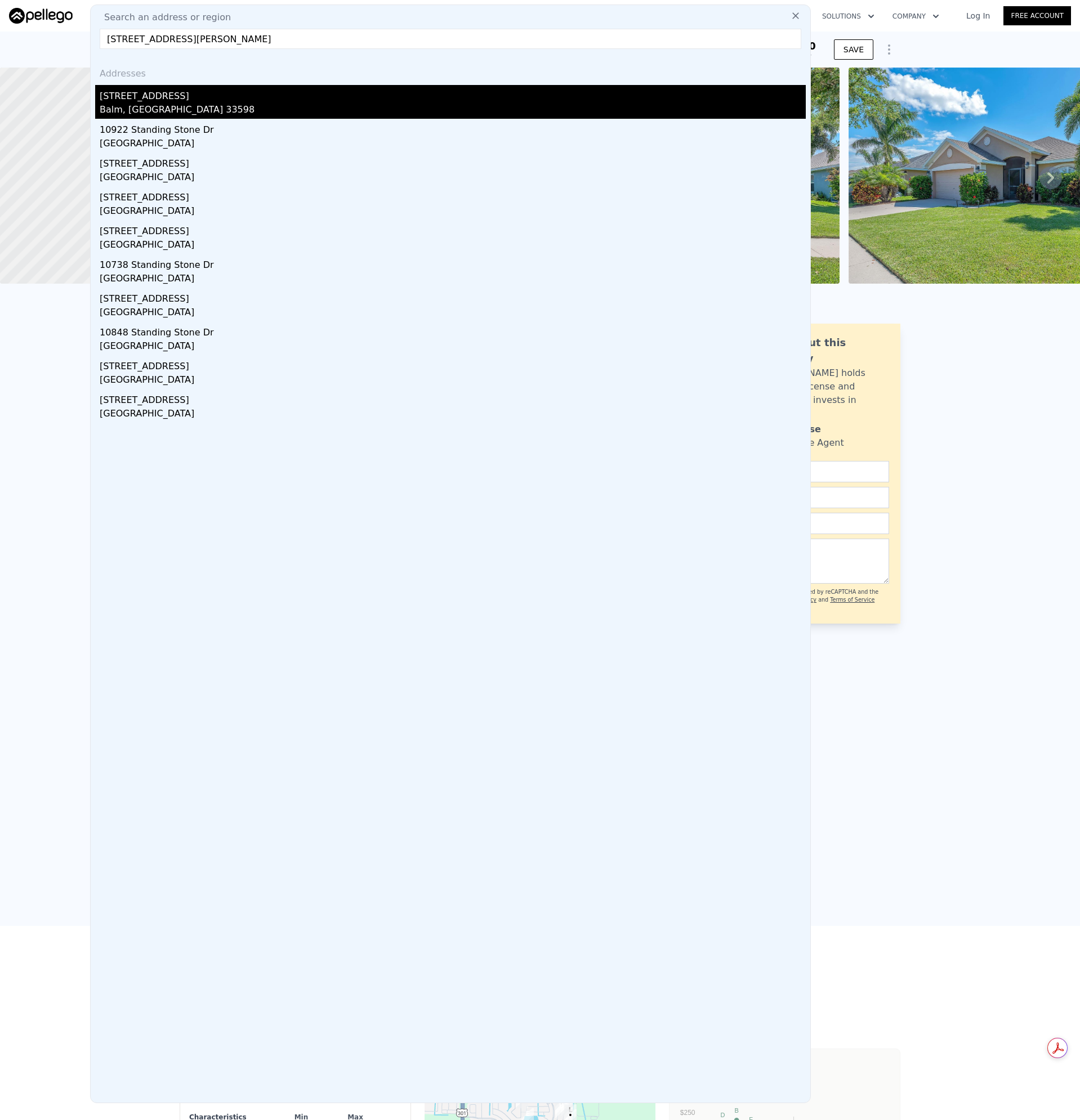
type input "10629 Standing Stone Dr Wimauma, FL 33598"
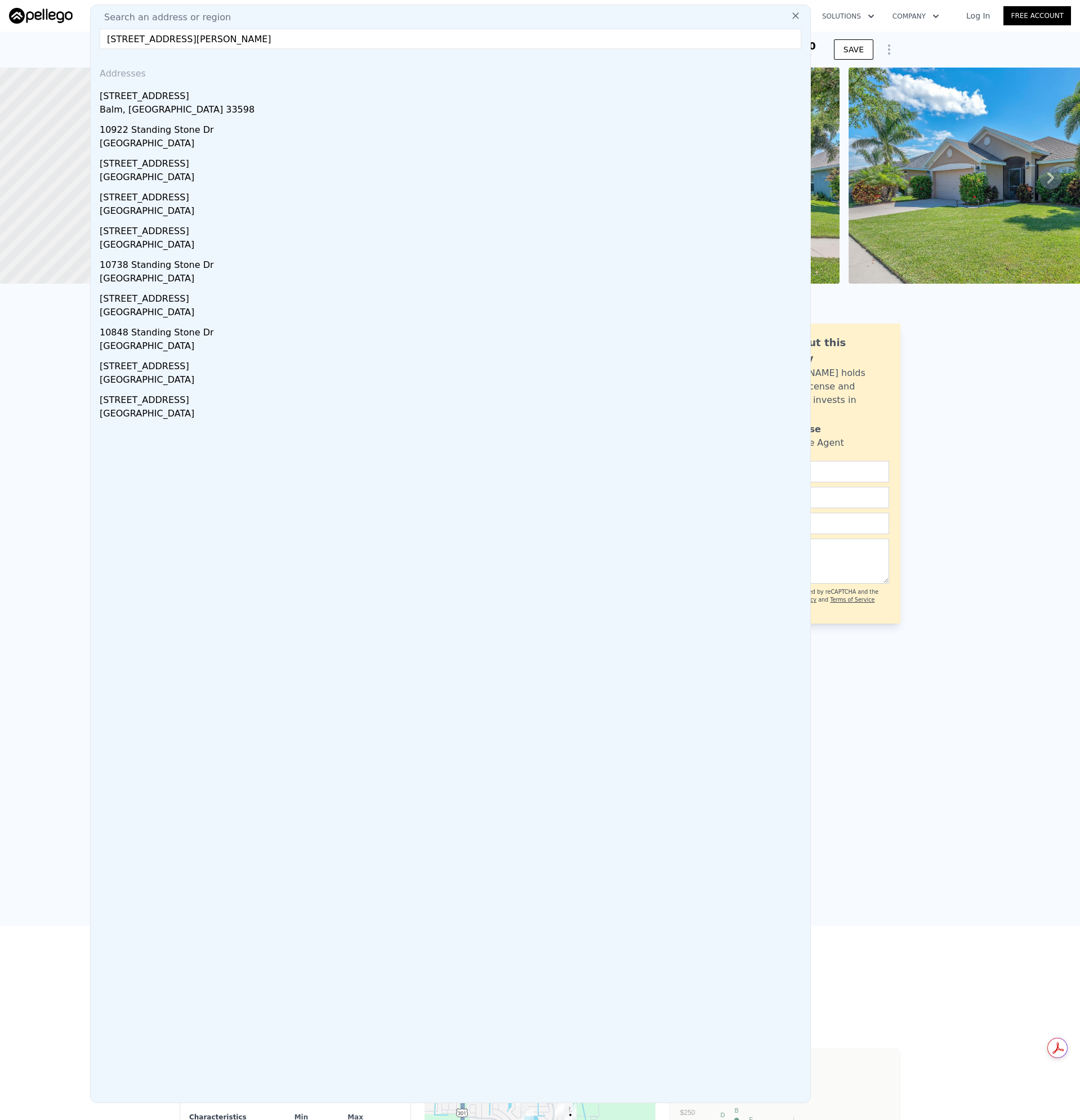
drag, startPoint x: 112, startPoint y: 105, endPoint x: 116, endPoint y: 113, distance: 8.9
click at [112, 104] on div "Balm, [GEOGRAPHIC_DATA] 33598" at bounding box center [452, 110] width 706 height 16
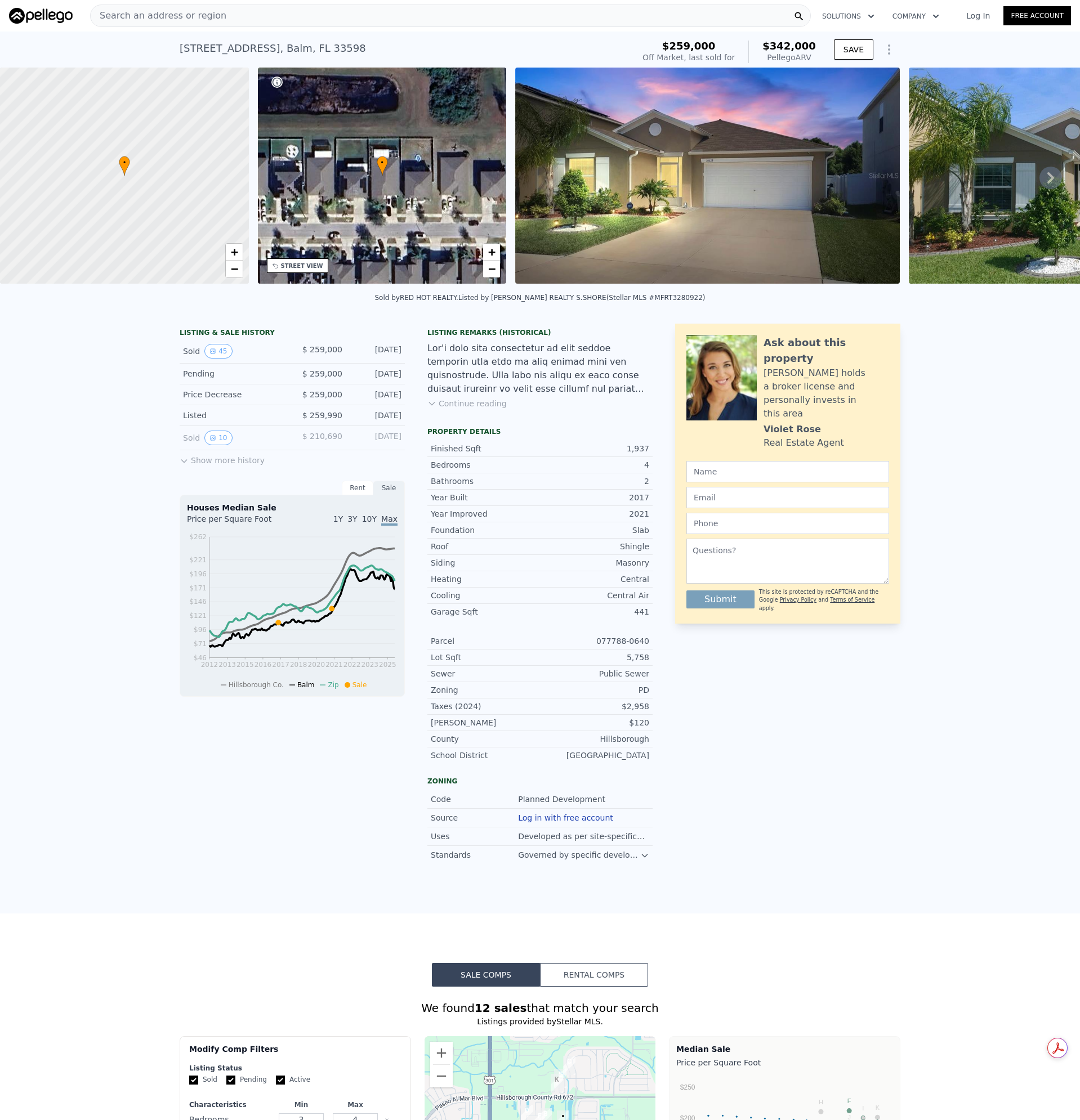
click at [478, 409] on button "Continue reading" at bounding box center [467, 404] width 79 height 11
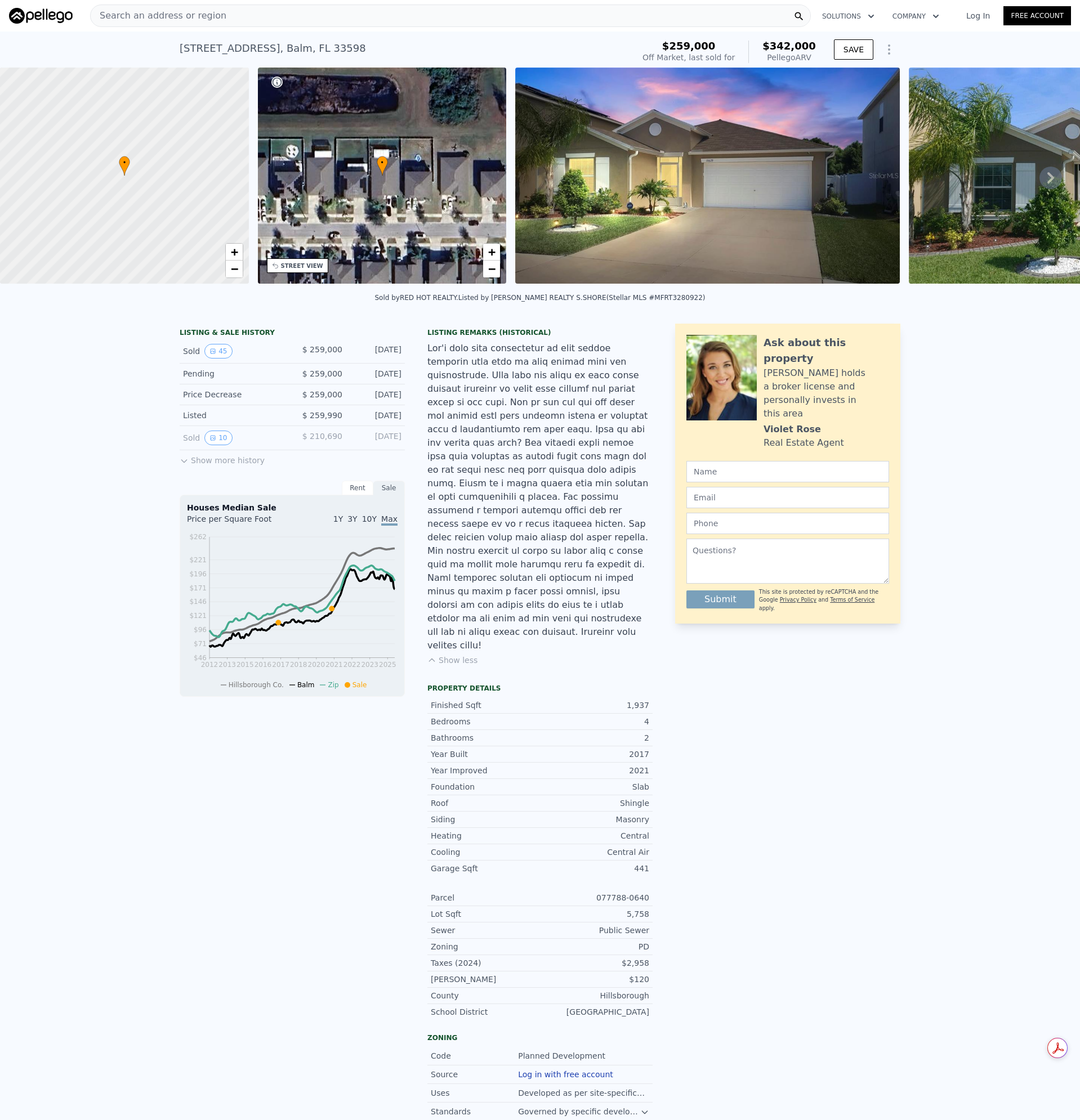
click at [199, 12] on span "Search an address or region" at bounding box center [158, 16] width 136 height 14
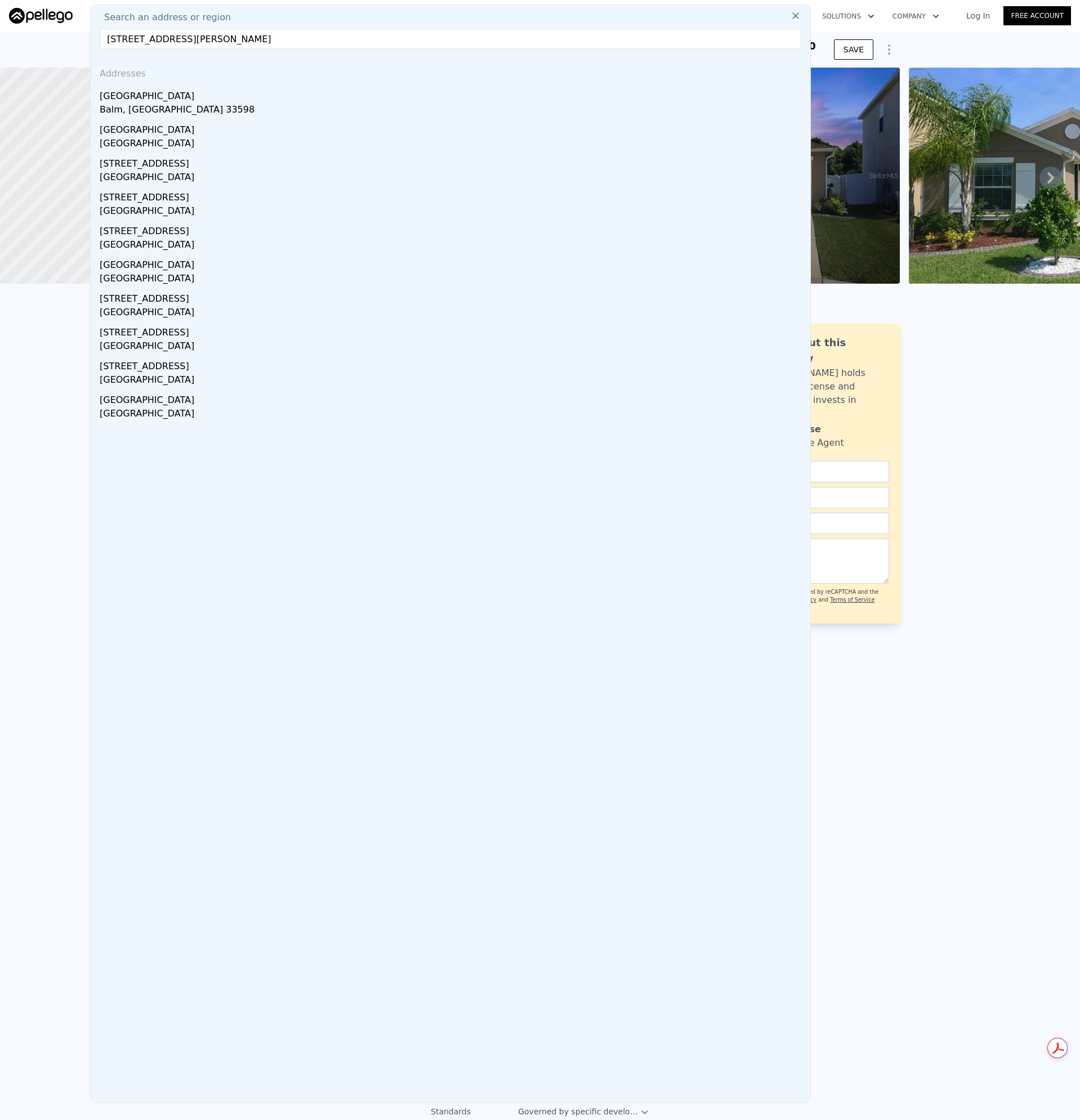
type input "14308 Edinburgh Moor Dr Wimauma, FL 33598"
click at [132, 107] on div "Balm, [GEOGRAPHIC_DATA] 33598" at bounding box center [452, 110] width 706 height 16
